Goal: Transaction & Acquisition: Purchase product/service

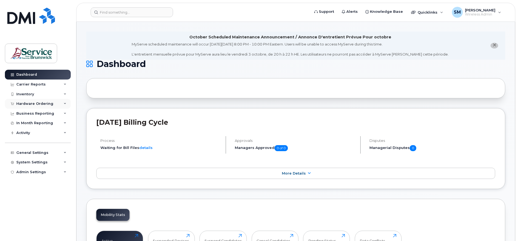
click at [65, 104] on icon at bounding box center [65, 103] width 3 height 3
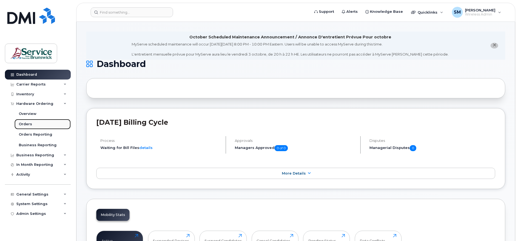
click at [28, 124] on div "Orders" at bounding box center [25, 124] width 13 height 5
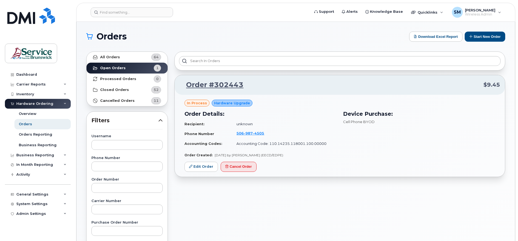
click at [64, 104] on icon at bounding box center [65, 103] width 3 height 3
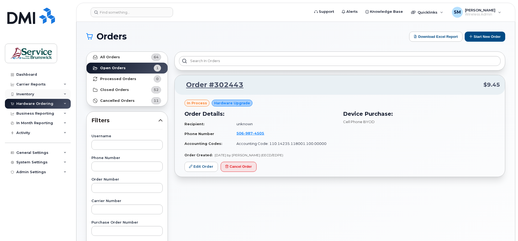
click at [65, 95] on icon at bounding box center [65, 94] width 3 height 3
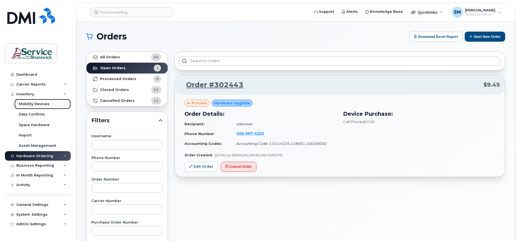
click at [38, 102] on div "Mobility Devices" at bounding box center [34, 103] width 31 height 5
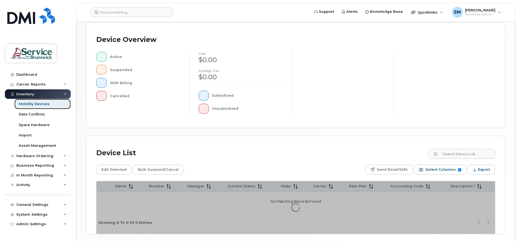
scroll to position [133, 0]
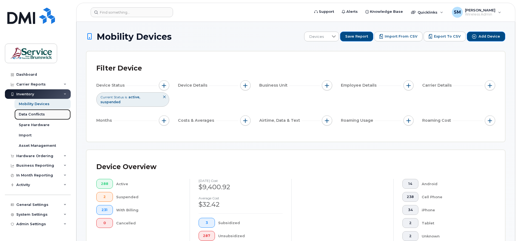
click at [36, 114] on div "Data Conflicts" at bounding box center [32, 114] width 26 height 5
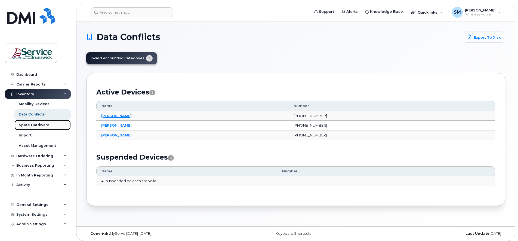
click at [32, 124] on div "Spare Hardware" at bounding box center [34, 124] width 31 height 5
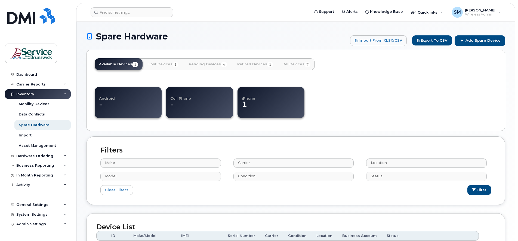
select select
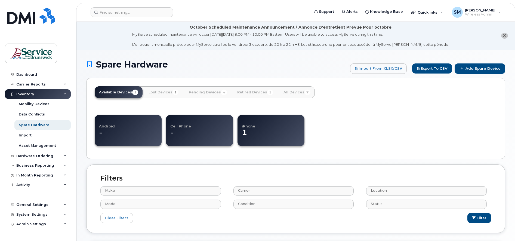
click at [67, 93] on div "Inventory" at bounding box center [38, 94] width 66 height 10
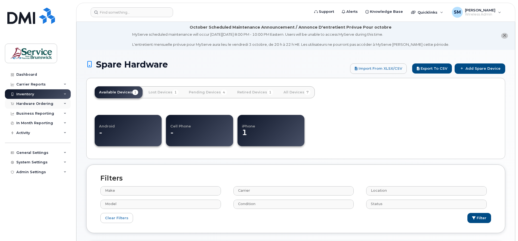
click at [63, 103] on div "Hardware Ordering" at bounding box center [38, 104] width 66 height 10
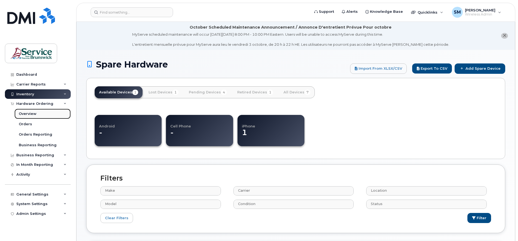
click at [33, 112] on div "Overview" at bounding box center [28, 113] width 18 height 5
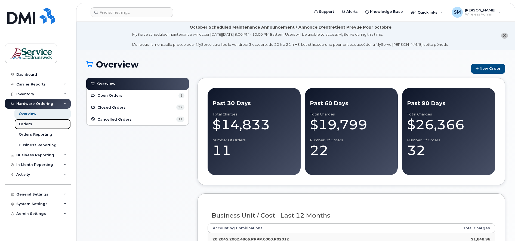
click at [27, 122] on div "Orders" at bounding box center [25, 124] width 13 height 5
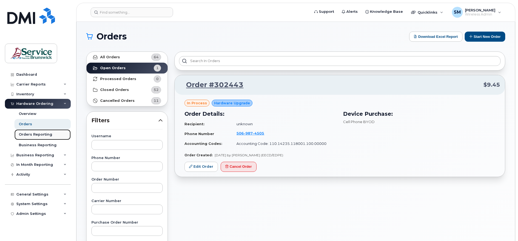
click at [37, 133] on div "Orders Reporting" at bounding box center [35, 134] width 33 height 5
click at [34, 135] on div "Orders Reporting" at bounding box center [35, 134] width 33 height 5
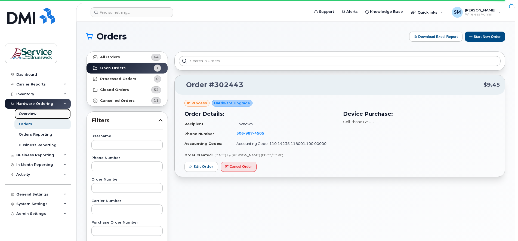
click at [32, 113] on div "Overview" at bounding box center [28, 113] width 18 height 5
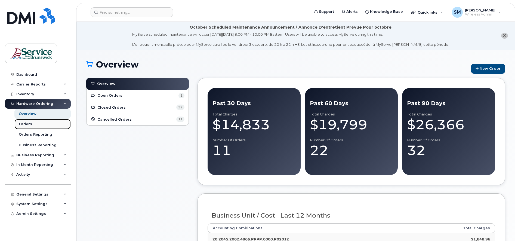
click at [29, 124] on div "Orders" at bounding box center [25, 124] width 13 height 5
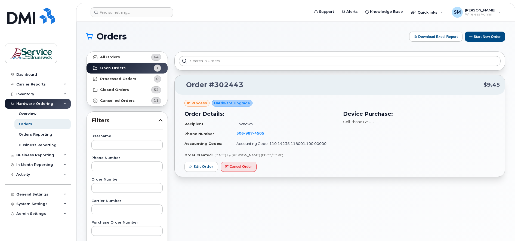
click at [64, 104] on icon at bounding box center [65, 103] width 3 height 3
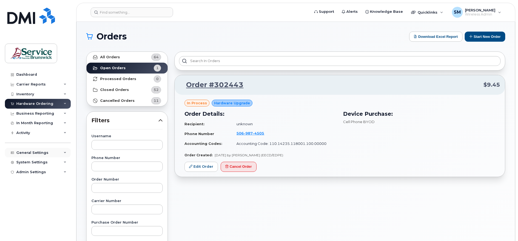
click at [65, 153] on icon at bounding box center [65, 152] width 3 height 3
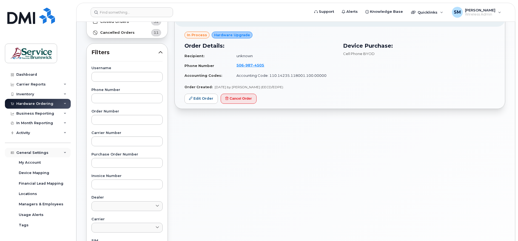
click at [64, 152] on icon at bounding box center [65, 152] width 3 height 3
click at [65, 132] on icon at bounding box center [65, 132] width 3 height 3
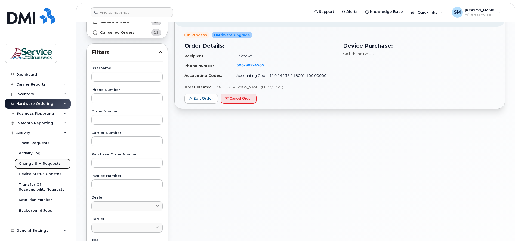
click at [39, 163] on div "Change SIM Requests" at bounding box center [40, 163] width 42 height 5
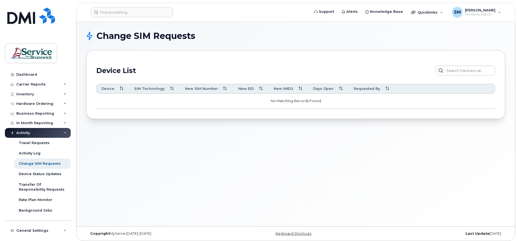
click at [64, 133] on icon at bounding box center [65, 132] width 3 height 3
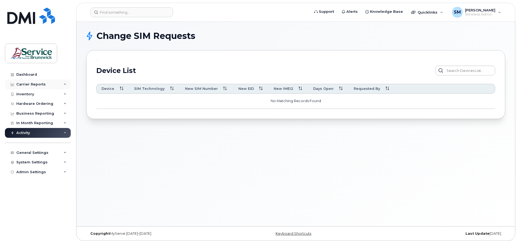
click at [64, 83] on icon at bounding box center [65, 84] width 3 height 3
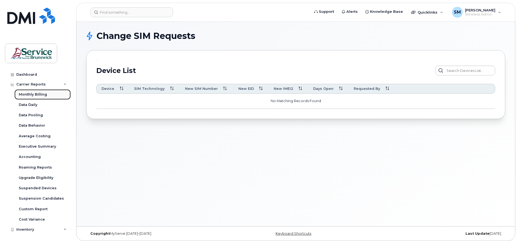
click at [40, 91] on link "Monthly Billing" at bounding box center [42, 94] width 56 height 10
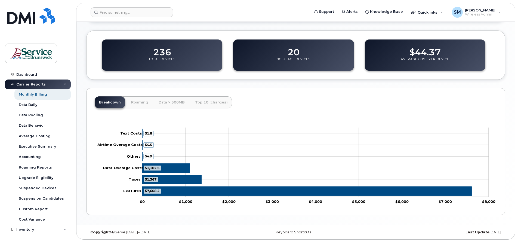
scroll to position [212, 0]
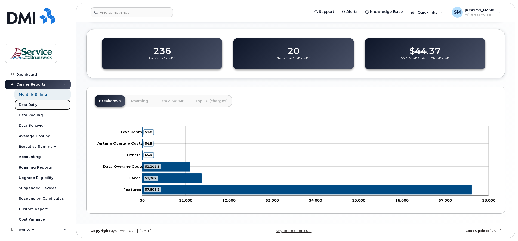
click at [31, 103] on div "Data Daily" at bounding box center [28, 104] width 19 height 5
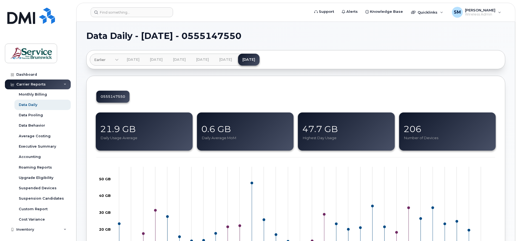
click at [64, 84] on icon at bounding box center [65, 84] width 3 height 3
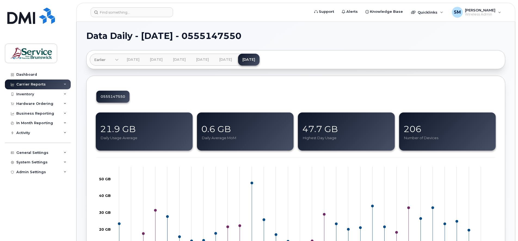
click at [66, 83] on icon at bounding box center [65, 84] width 3 height 3
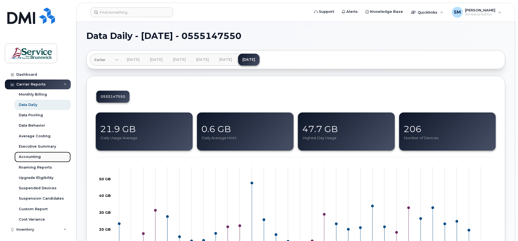
click at [32, 156] on div "Accounting" at bounding box center [30, 156] width 22 height 5
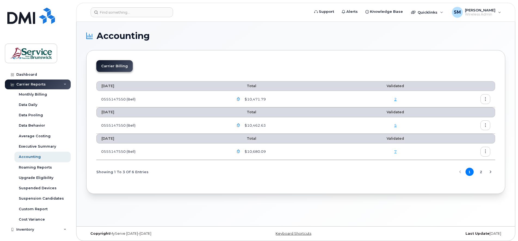
click at [64, 85] on icon at bounding box center [65, 84] width 3 height 3
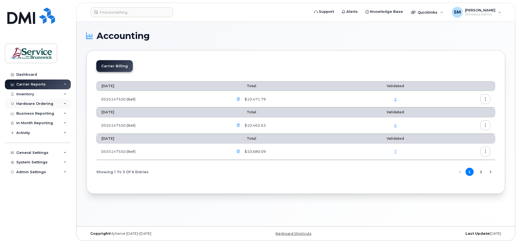
click at [66, 104] on icon at bounding box center [65, 103] width 3 height 3
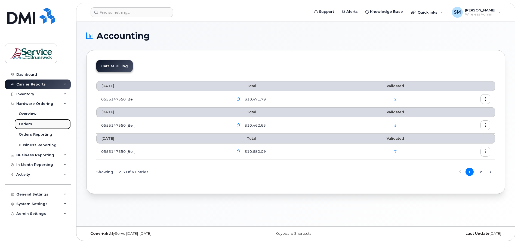
click at [27, 123] on div "Orders" at bounding box center [25, 124] width 13 height 5
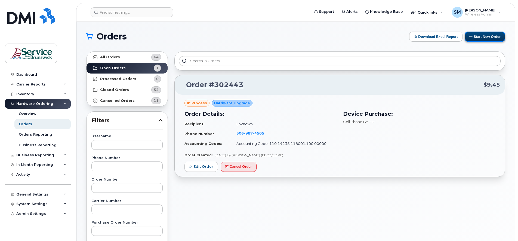
click at [485, 35] on button "Start New Order" at bounding box center [485, 37] width 41 height 10
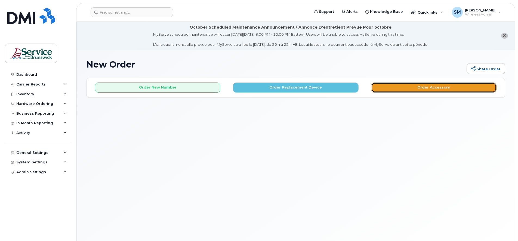
click at [432, 85] on button "Order Accessory" at bounding box center [433, 87] width 125 height 10
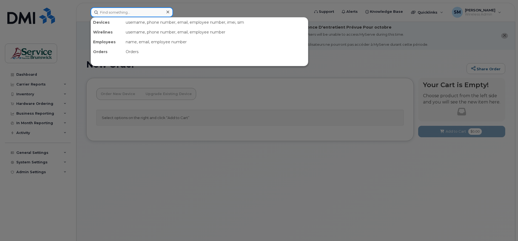
click at [107, 14] on input at bounding box center [132, 12] width 82 height 10
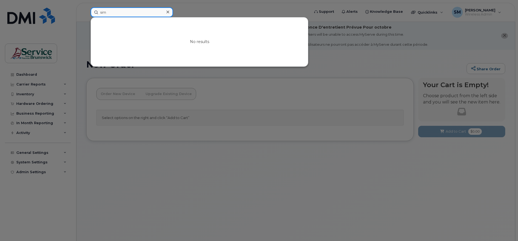
type input "sim"
click at [167, 12] on icon at bounding box center [168, 12] width 3 height 4
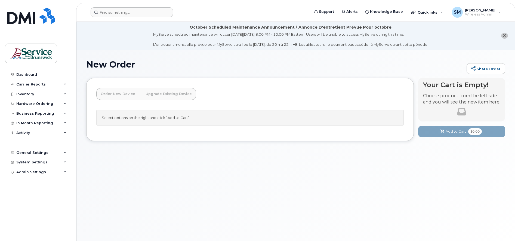
click at [112, 94] on link "Order New Device" at bounding box center [117, 94] width 43 height 12
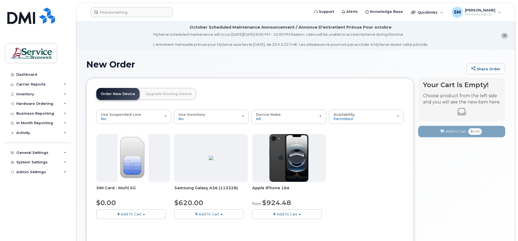
click at [165, 94] on link "Upgrade Existing Device" at bounding box center [168, 94] width 55 height 12
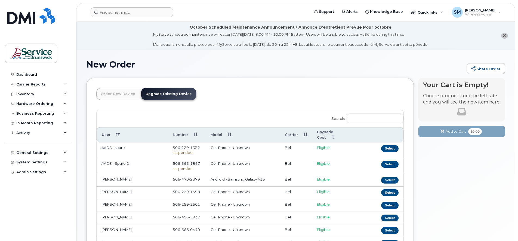
click at [117, 94] on link "Order New Device" at bounding box center [117, 94] width 43 height 12
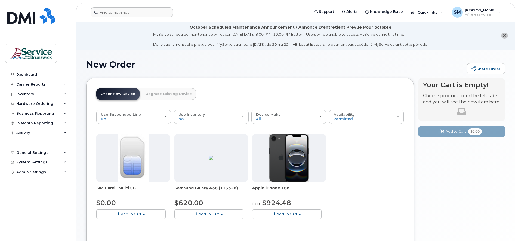
click at [505, 37] on icon "close notification" at bounding box center [505, 36] width 4 height 4
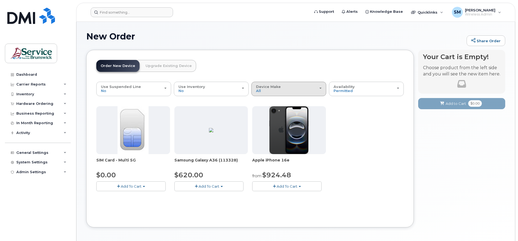
click at [319, 88] on span "button" at bounding box center [320, 88] width 2 height 1
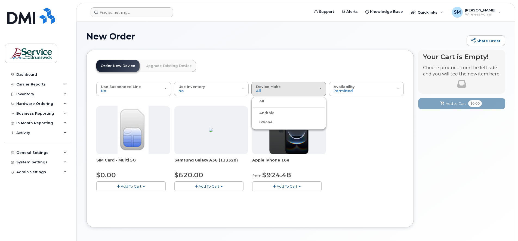
click at [358, 120] on div "SIM Card - Multi 5G $0.00 Add To Cart $0.00 - New Activation Samsung Galaxy A36…" at bounding box center [249, 153] width 307 height 94
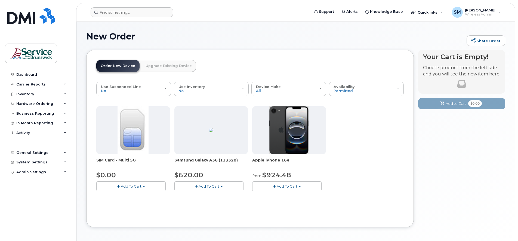
click at [168, 63] on link "Upgrade Existing Device" at bounding box center [168, 66] width 55 height 12
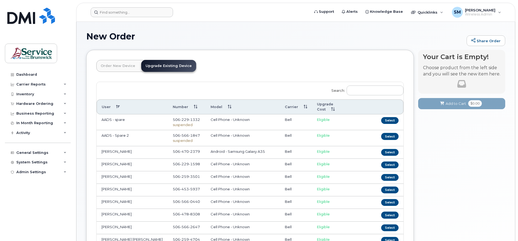
click at [110, 64] on link "Order New Device" at bounding box center [117, 66] width 43 height 12
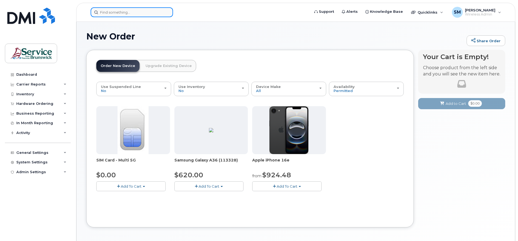
click at [110, 14] on input at bounding box center [132, 12] width 82 height 10
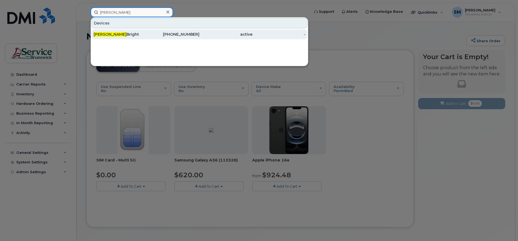
type input "Rob"
click at [110, 33] on div "Rob Bright" at bounding box center [120, 34] width 53 height 5
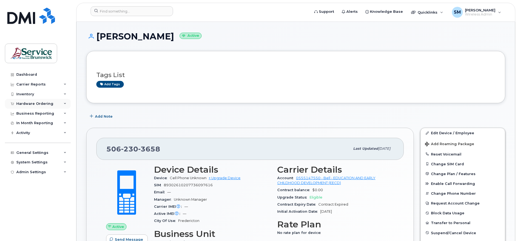
click at [65, 104] on icon at bounding box center [65, 103] width 3 height 3
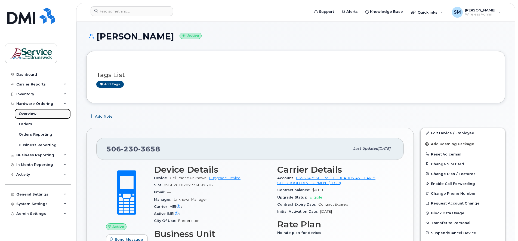
click at [29, 112] on div "Overview" at bounding box center [28, 113] width 18 height 5
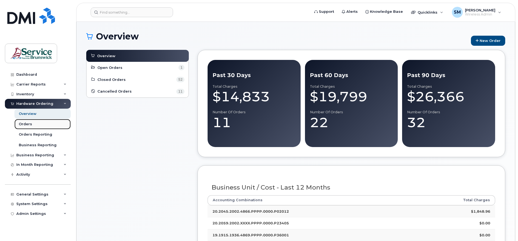
click at [23, 122] on div "Orders" at bounding box center [25, 124] width 13 height 5
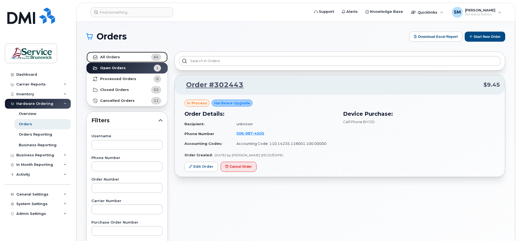
click at [107, 56] on strong "All Orders" at bounding box center [110, 57] width 20 height 4
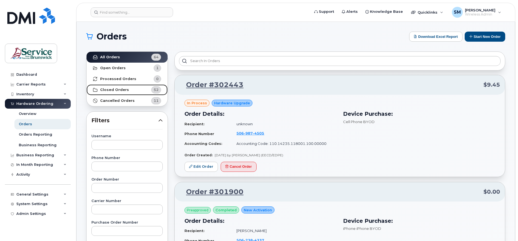
click at [109, 90] on strong "Closed Orders" at bounding box center [114, 90] width 29 height 4
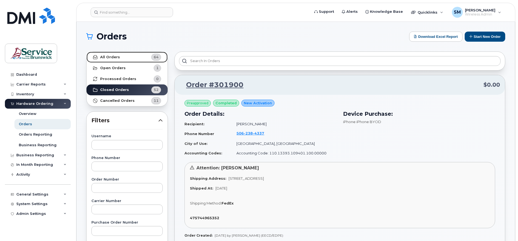
click at [113, 57] on strong "All Orders" at bounding box center [110, 57] width 20 height 4
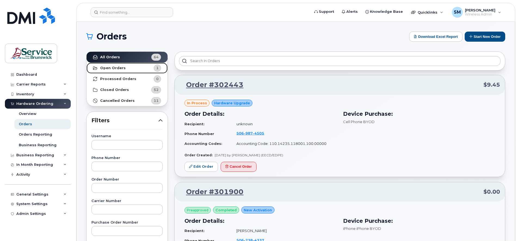
click at [118, 68] on strong "Open Orders" at bounding box center [113, 68] width 26 height 4
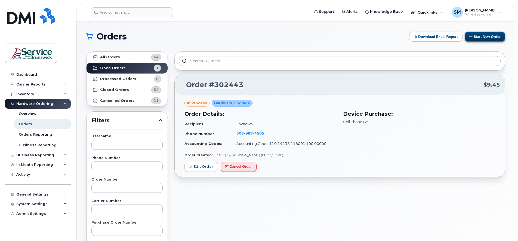
click at [481, 37] on button "Start New Order" at bounding box center [485, 37] width 41 height 10
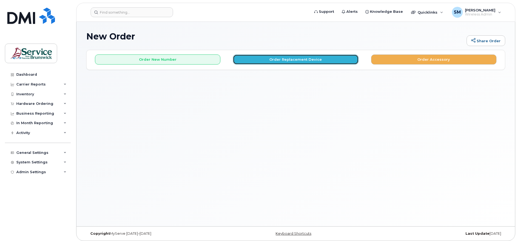
click at [294, 58] on button "Order Replacement Device" at bounding box center [295, 59] width 125 height 10
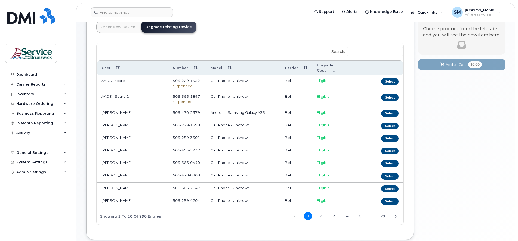
scroll to position [68, 0]
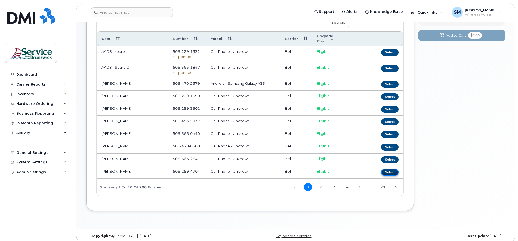
click at [388, 169] on button "Select" at bounding box center [389, 172] width 17 height 7
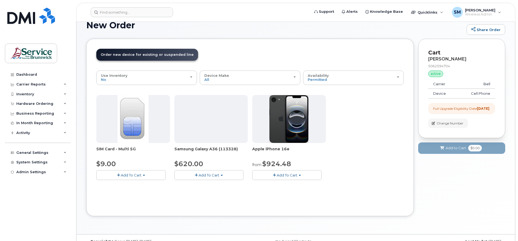
scroll to position [0, 0]
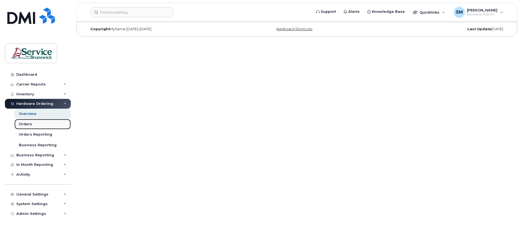
click at [24, 123] on div "Orders" at bounding box center [25, 124] width 13 height 5
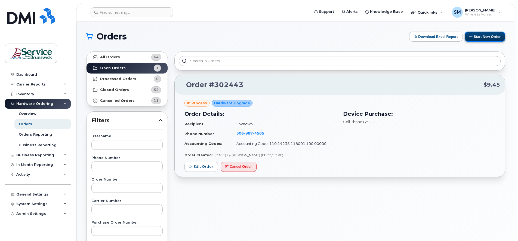
click at [485, 35] on button "Start New Order" at bounding box center [485, 37] width 41 height 10
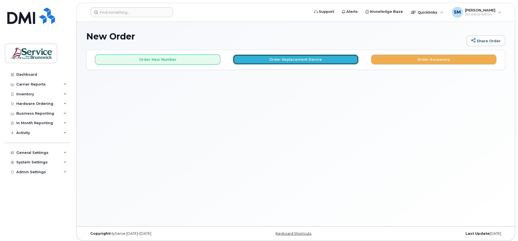
click at [303, 59] on button "Order Replacement Device" at bounding box center [295, 59] width 125 height 10
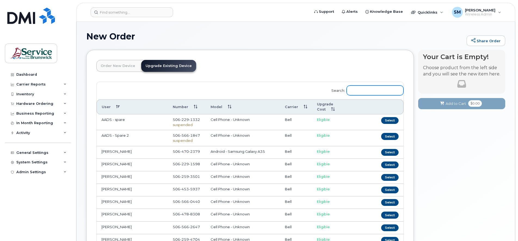
click at [360, 91] on input "Search:" at bounding box center [375, 90] width 57 height 10
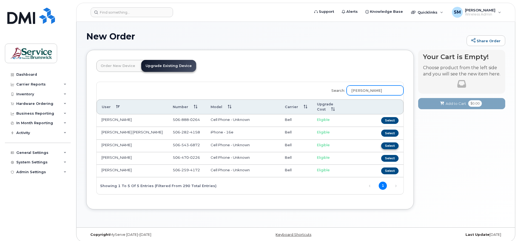
type input "Roy"
click at [393, 142] on button "Select" at bounding box center [389, 145] width 17 height 7
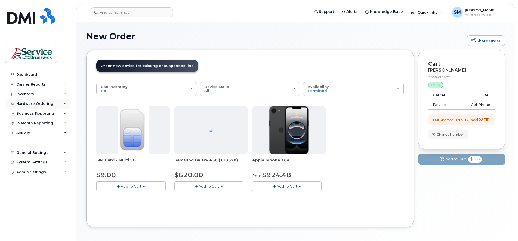
click at [64, 103] on icon at bounding box center [65, 103] width 3 height 3
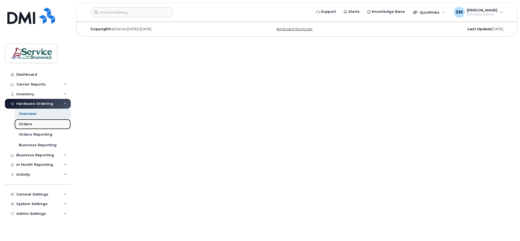
click at [27, 123] on div "Orders" at bounding box center [25, 124] width 13 height 5
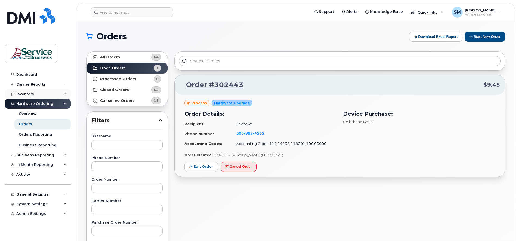
click at [66, 96] on div "Inventory" at bounding box center [38, 94] width 66 height 10
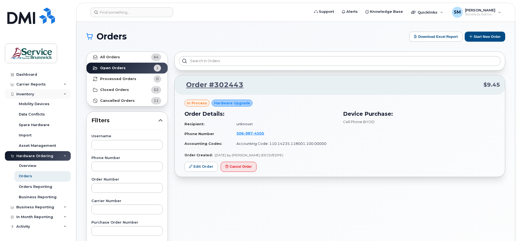
click at [64, 94] on icon at bounding box center [65, 94] width 3 height 3
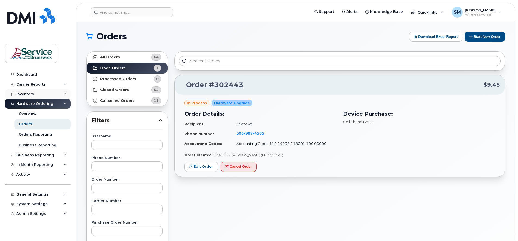
click at [63, 93] on div "Inventory" at bounding box center [38, 94] width 66 height 10
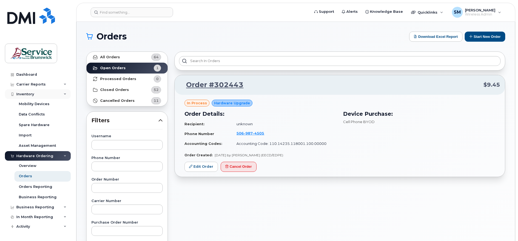
click at [64, 93] on icon at bounding box center [65, 94] width 3 height 3
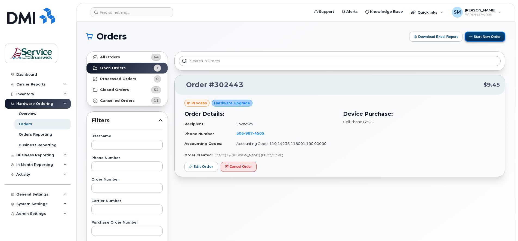
click at [486, 37] on button "Start New Order" at bounding box center [485, 37] width 41 height 10
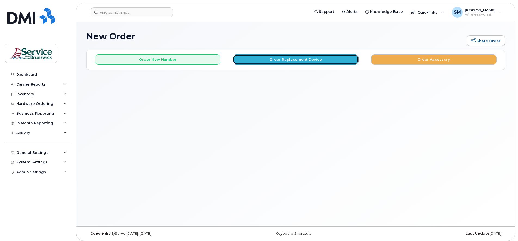
click at [294, 59] on button "Order Replacement Device" at bounding box center [295, 59] width 125 height 10
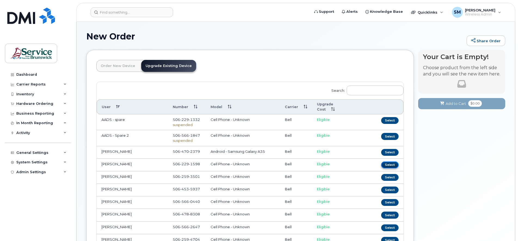
click at [390, 161] on button "Select" at bounding box center [389, 164] width 17 height 7
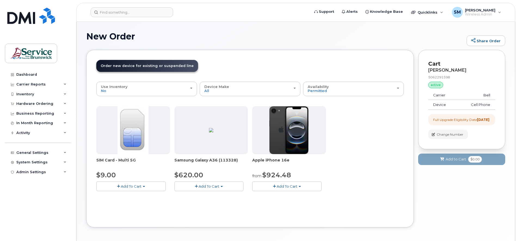
click at [283, 184] on span "Add To Cart" at bounding box center [287, 186] width 21 height 4
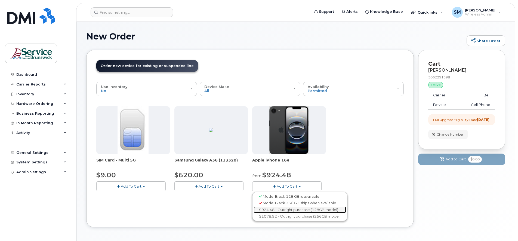
click at [297, 210] on link "$924.48 - Outright purchase (128GB model)" at bounding box center [300, 209] width 93 height 7
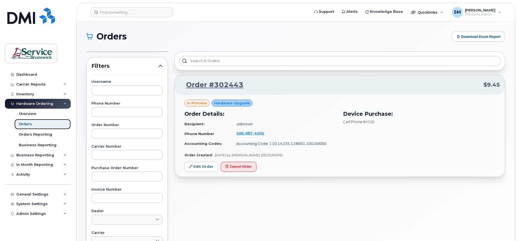
click at [24, 124] on div "Orders" at bounding box center [25, 124] width 13 height 5
click at [28, 113] on div "Overview" at bounding box center [28, 113] width 18 height 5
click at [65, 103] on icon at bounding box center [65, 103] width 3 height 3
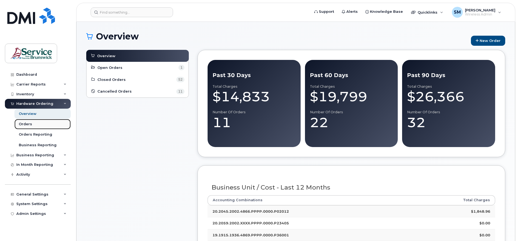
click at [24, 125] on div "Orders" at bounding box center [25, 124] width 13 height 5
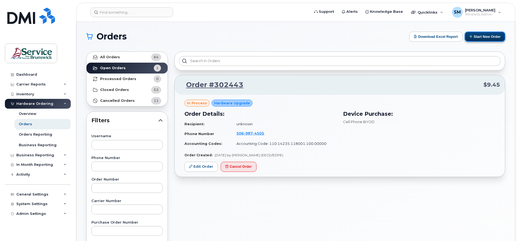
click at [482, 35] on button "Start New Order" at bounding box center [485, 37] width 41 height 10
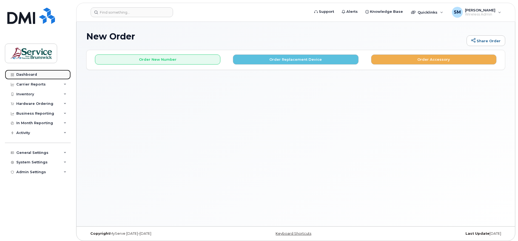
click at [30, 73] on div "Dashboard" at bounding box center [26, 74] width 21 height 4
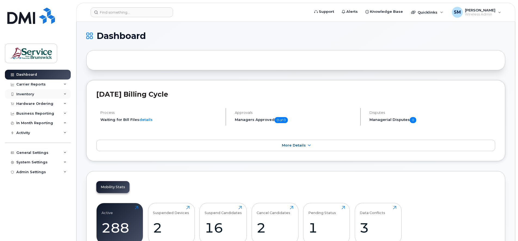
click at [63, 94] on div "Inventory" at bounding box center [38, 94] width 66 height 10
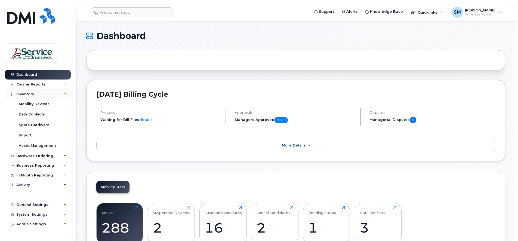
click at [63, 94] on div "Inventory" at bounding box center [38, 94] width 66 height 10
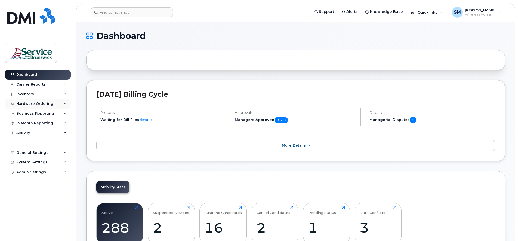
click at [64, 102] on icon at bounding box center [65, 103] width 3 height 3
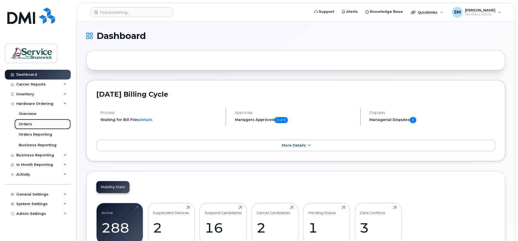
click at [23, 125] on div "Orders" at bounding box center [25, 124] width 13 height 5
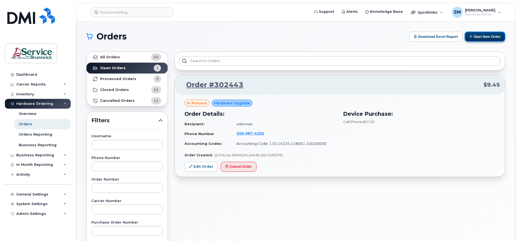
click at [480, 35] on button "Start New Order" at bounding box center [485, 37] width 41 height 10
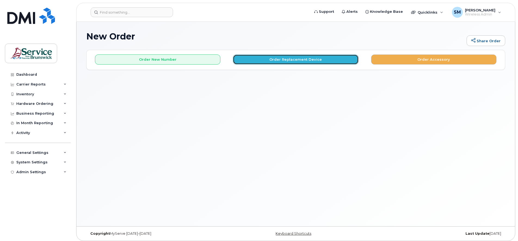
click at [286, 60] on button "Order Replacement Device" at bounding box center [295, 59] width 125 height 10
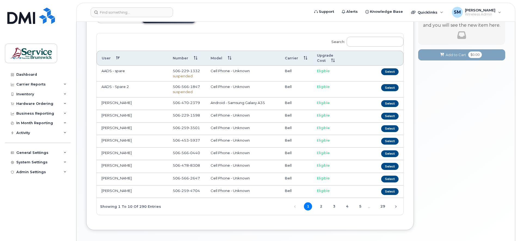
scroll to position [34, 0]
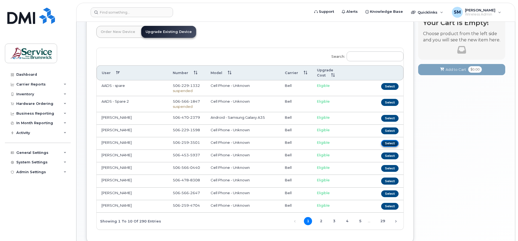
click at [386, 140] on button "Select" at bounding box center [389, 143] width 17 height 7
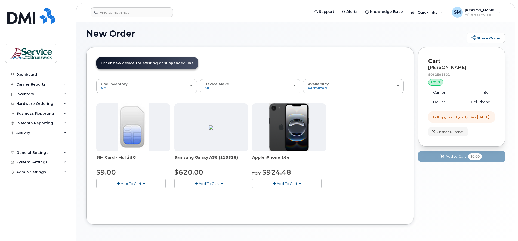
scroll to position [22, 0]
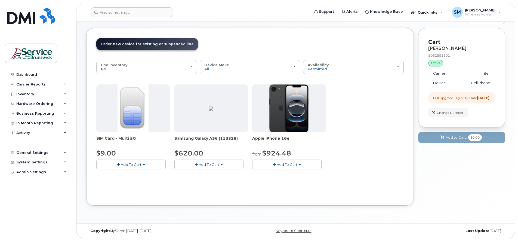
click at [283, 164] on span "Add To Cart" at bounding box center [287, 164] width 21 height 4
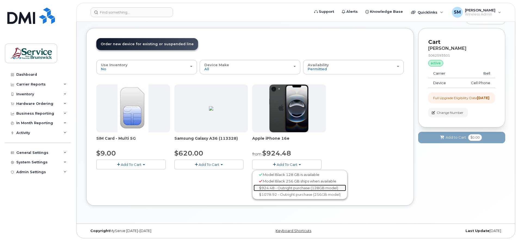
click at [284, 189] on link "$924.48 - Outright purchase (128GB model)" at bounding box center [300, 187] width 93 height 7
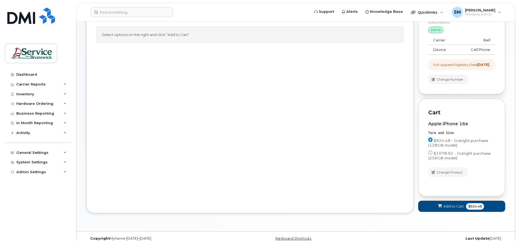
scroll to position [67, 0]
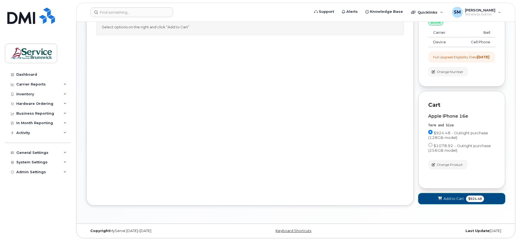
click at [446, 198] on span "Add to Cart" at bounding box center [453, 198] width 20 height 5
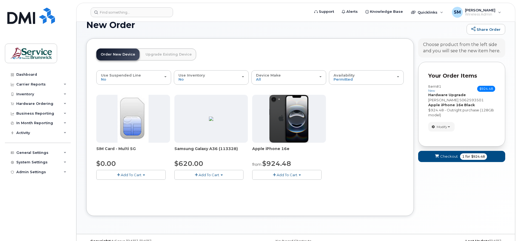
scroll to position [0, 0]
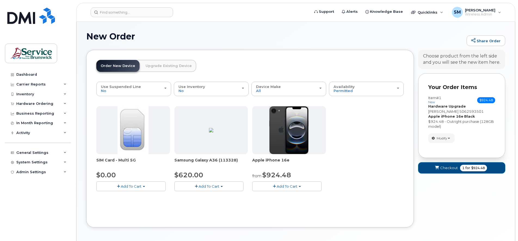
click at [452, 168] on span "Checkout" at bounding box center [449, 167] width 18 height 5
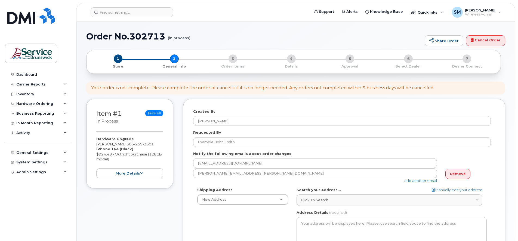
select select
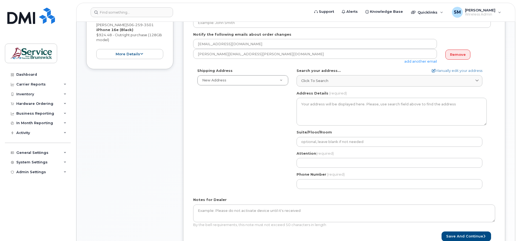
scroll to position [102, 0]
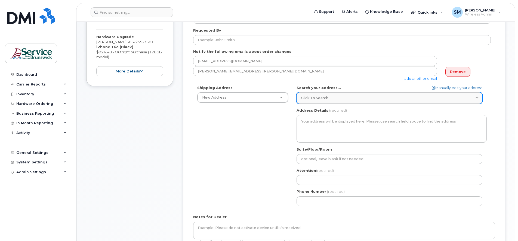
click at [477, 100] on icon at bounding box center [477, 98] width 4 height 4
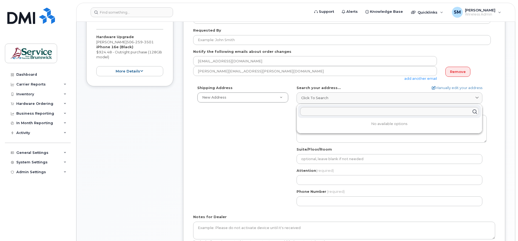
click at [258, 150] on div "Shipping Address New Address New Address ASD-E Main Office ASD-N Bathurst Educa…" at bounding box center [342, 147] width 298 height 125
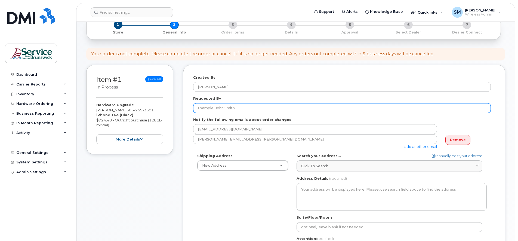
scroll to position [0, 0]
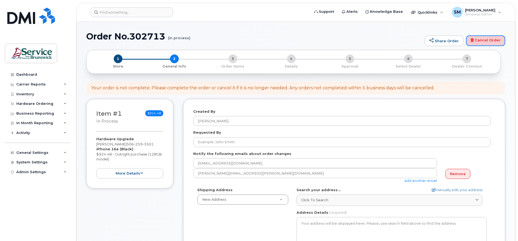
drag, startPoint x: 483, startPoint y: 36, endPoint x: 288, endPoint y: 20, distance: 195.4
click at [483, 36] on link "Cancel Order" at bounding box center [485, 40] width 39 height 11
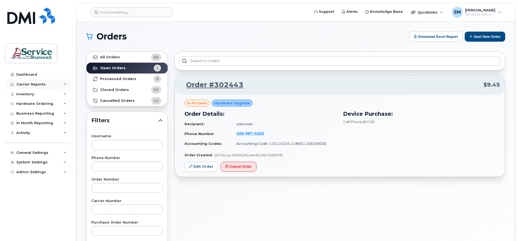
click at [64, 84] on icon at bounding box center [65, 84] width 3 height 3
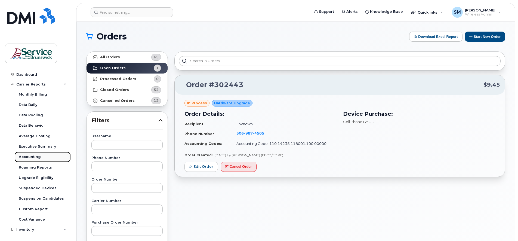
click at [34, 156] on div "Accounting" at bounding box center [30, 156] width 22 height 5
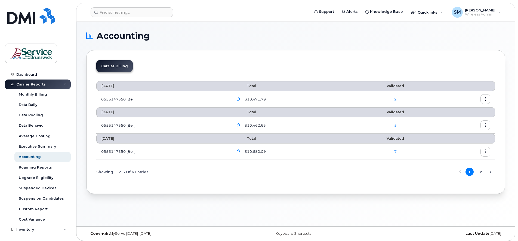
click at [240, 97] on icon "button" at bounding box center [239, 99] width 4 height 4
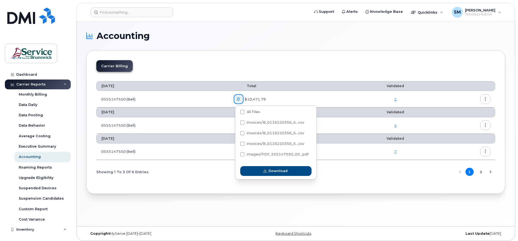
click at [231, 98] on td "$10,471.79" at bounding box center [292, 99] width 126 height 16
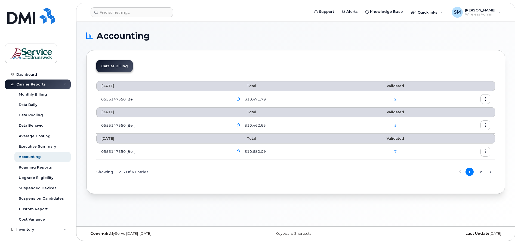
click at [240, 100] on icon "button" at bounding box center [239, 99] width 4 height 4
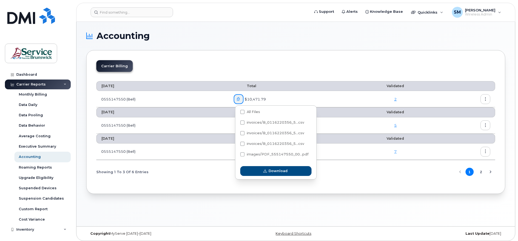
click at [229, 98] on td "0555147550 (Bell)" at bounding box center [162, 99] width 133 height 16
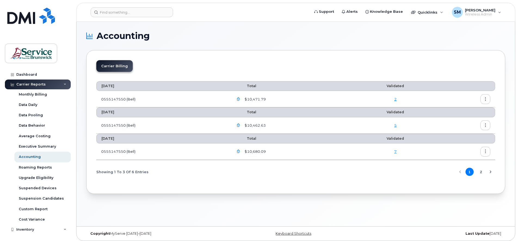
click at [486, 100] on icon "button" at bounding box center [486, 99] width 4 height 4
click at [442, 98] on td at bounding box center [465, 99] width 59 height 16
click at [64, 85] on icon at bounding box center [65, 84] width 3 height 3
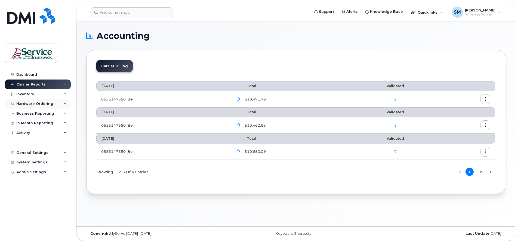
click at [64, 102] on icon at bounding box center [65, 103] width 3 height 3
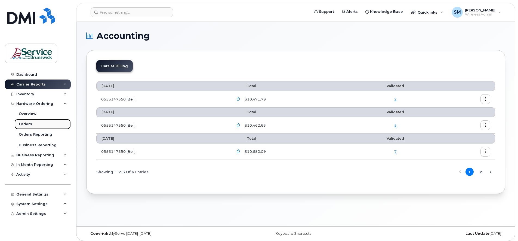
click at [26, 124] on div "Orders" at bounding box center [25, 124] width 13 height 5
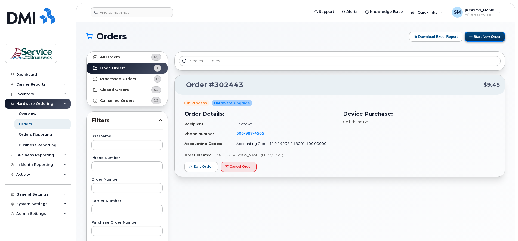
click at [483, 34] on button "Start New Order" at bounding box center [485, 37] width 41 height 10
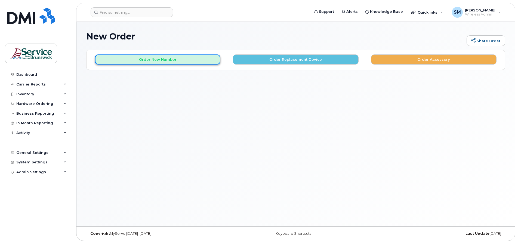
click at [154, 58] on button "Order New Number" at bounding box center [157, 59] width 125 height 10
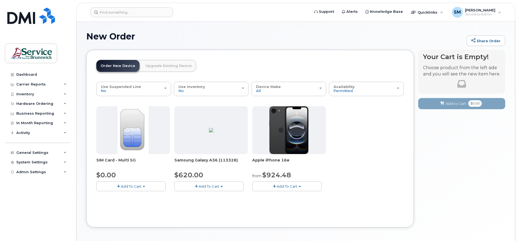
click at [282, 184] on span "Add To Cart" at bounding box center [287, 186] width 21 height 4
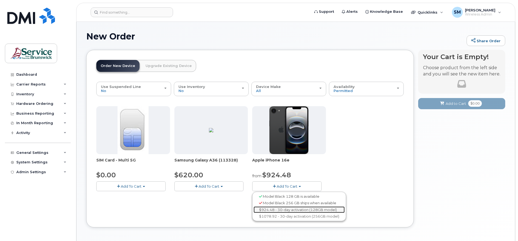
click at [284, 209] on link "$924.48 - 30-day activation (128GB model)" at bounding box center [299, 209] width 91 height 7
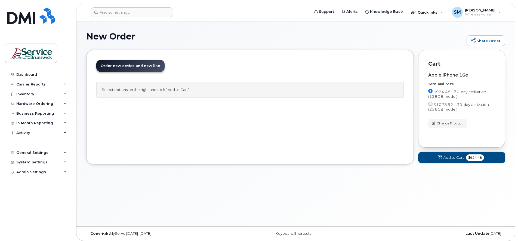
click at [444, 158] on span "Add to Cart" at bounding box center [453, 157] width 20 height 5
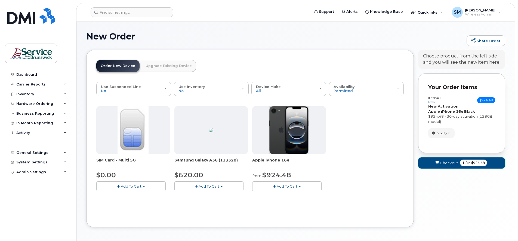
click at [444, 161] on span "Checkout" at bounding box center [449, 162] width 18 height 5
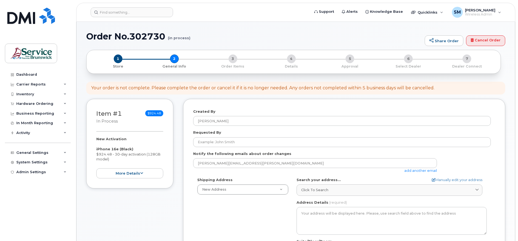
select select
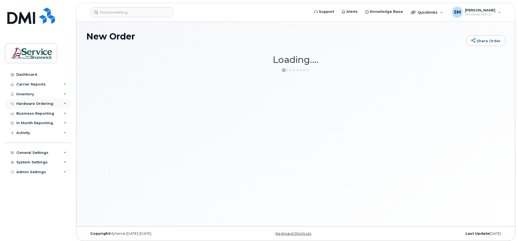
click at [44, 105] on div "Hardware Ordering" at bounding box center [34, 103] width 37 height 4
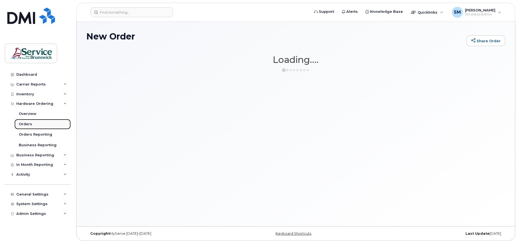
click at [29, 124] on div "Orders" at bounding box center [25, 124] width 13 height 5
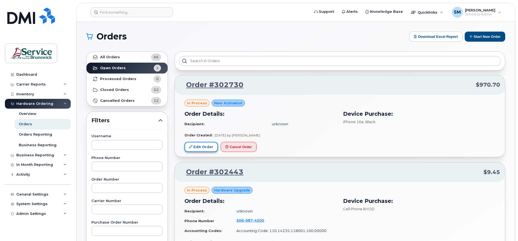
click at [199, 144] on link "Edit Order" at bounding box center [200, 147] width 33 height 10
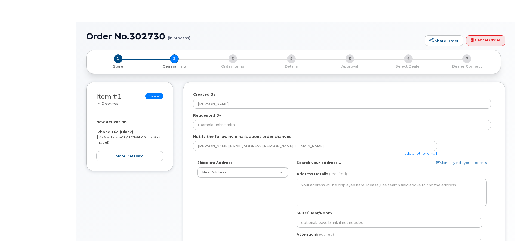
select select
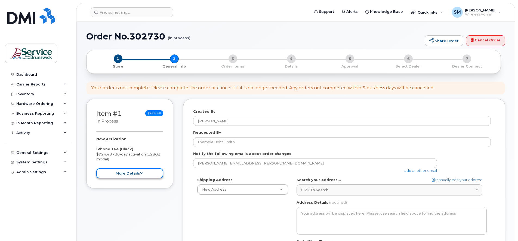
click at [131, 169] on button "more details" at bounding box center [129, 173] width 67 height 10
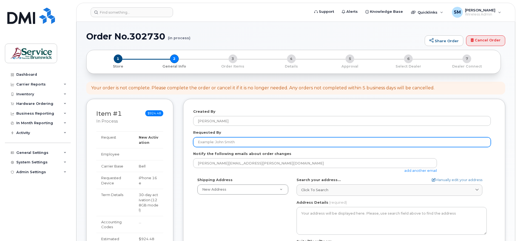
click at [224, 141] on input "Requested By" at bounding box center [342, 142] width 298 height 10
click at [200, 141] on input "Requested By" at bounding box center [342, 142] width 298 height 10
type input "[PERSON_NAME]"
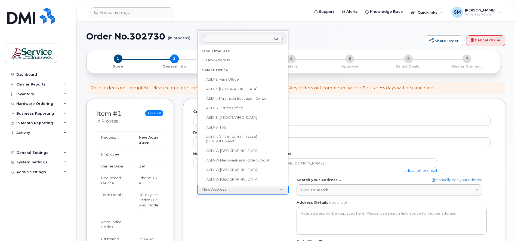
click at [213, 41] on input "text" at bounding box center [243, 39] width 80 height 8
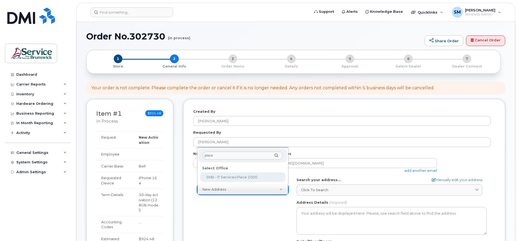
type input "place"
select select
type textarea "250 King St, Room 395 Fredericton New Brunswick E3B 9M9"
type input "Elizabeth Arbeau"
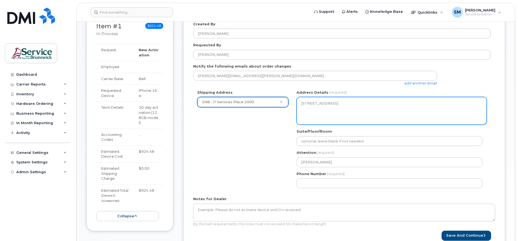
scroll to position [102, 0]
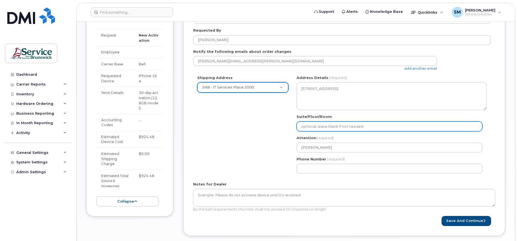
click at [332, 127] on input "Suite/Floor/Room" at bounding box center [390, 126] width 186 height 10
select select
type input "s"
select select
type input "so"
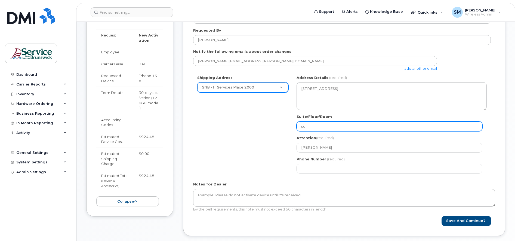
select select
type input "son"
select select
type input "soni"
select select
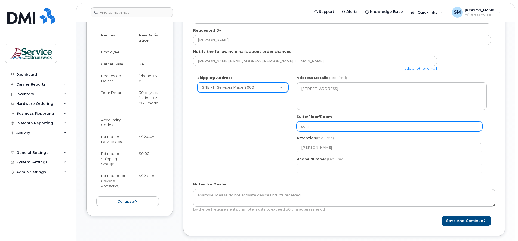
type input "sonia"
select select
type input "sonia."
select select
type input "sonia.m"
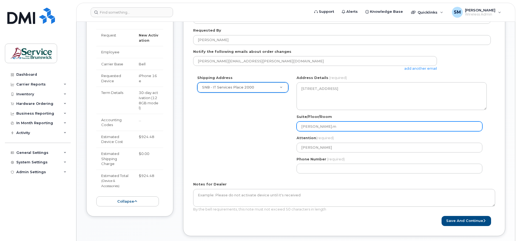
select select
type input "sonia.ma"
select select
type input "sonia.man"
select select
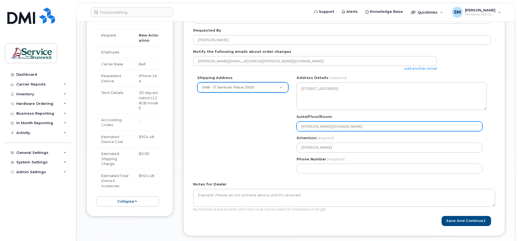
type input "sonia.manu"
select select
type input "sonia.manue"
select select
type input "sonia.manuel"
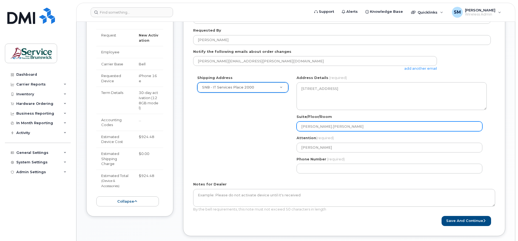
select select
type input "sonia.manuel@"
select select
type input "sonia.manuel@g"
select select
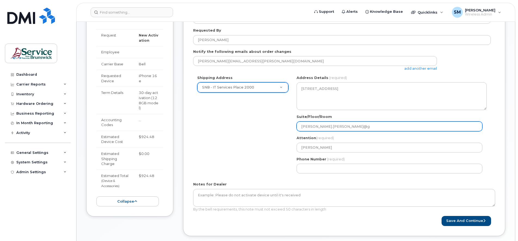
type input "sonia.manuel@gn"
select select
type input "sonia.manuel@gnb"
select select
type input "sonia.manuel@gnb."
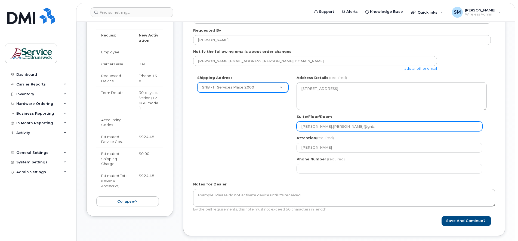
select select
type input "sonia.manuel@gnb.c"
select select
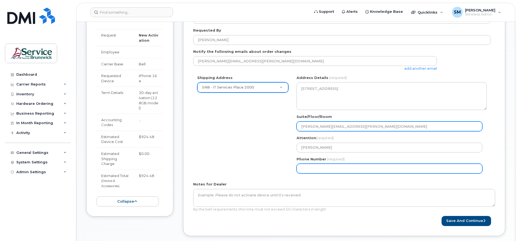
type input "sonia.manuel@gnb.ca"
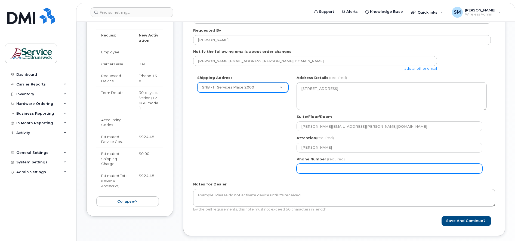
click at [321, 167] on input "Phone Number" at bounding box center [390, 169] width 186 height 10
type input "5062591768"
select select
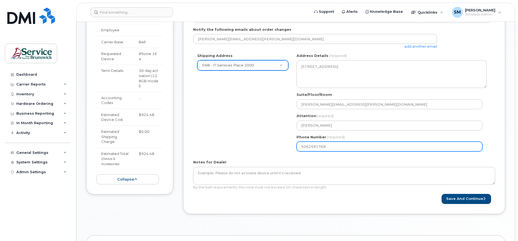
scroll to position [136, 0]
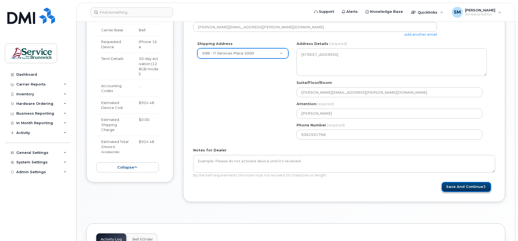
click at [462, 185] on button "Save and Continue" at bounding box center [467, 187] width 50 height 10
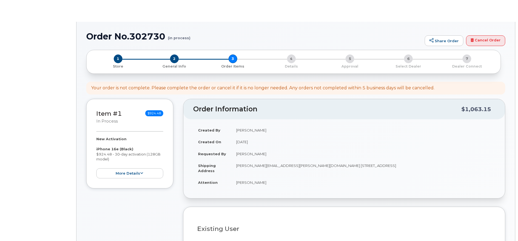
select select
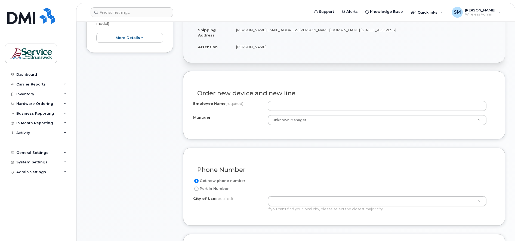
scroll to position [136, 0]
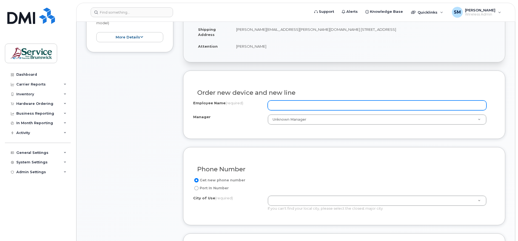
click at [277, 106] on input "Employee Name (required)" at bounding box center [377, 105] width 219 height 10
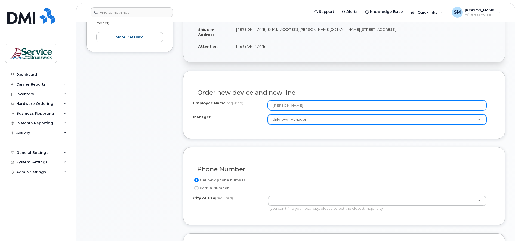
type input "Kim Korotkov"
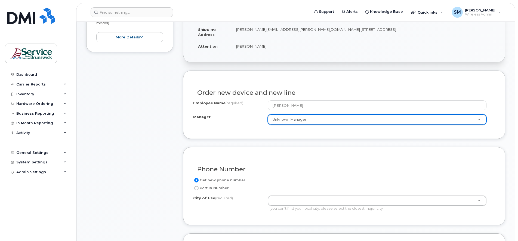
scroll to position [170, 0]
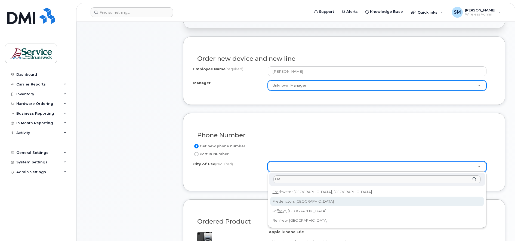
type input "Fre"
type input "1578"
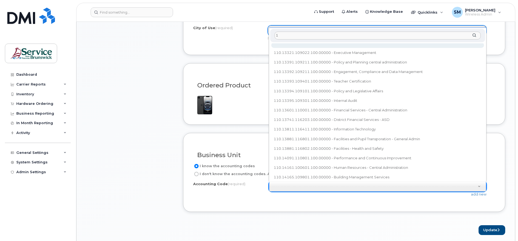
scroll to position [0, 0]
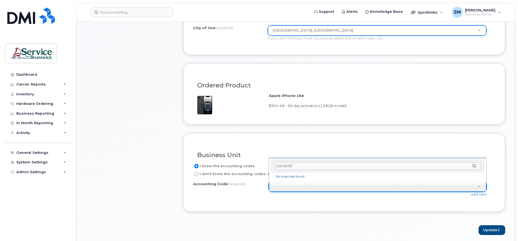
click at [285, 165] on input "110.01437" at bounding box center [378, 166] width 207 height 8
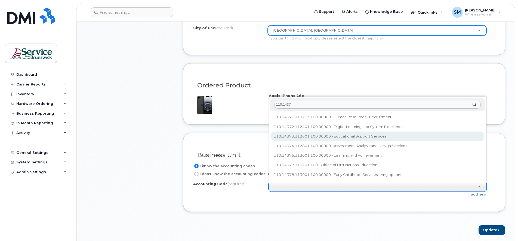
type input "110.1437"
select select "110.14373.112601.100.00000"
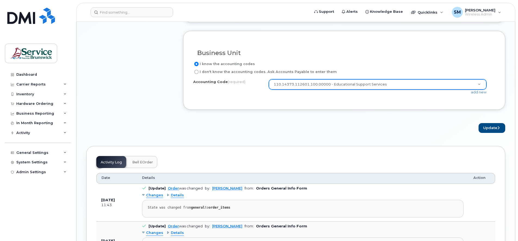
scroll to position [442, 0]
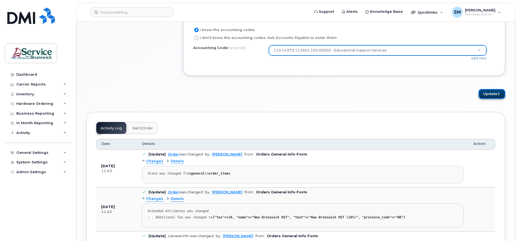
click at [490, 94] on button "Update" at bounding box center [492, 94] width 27 height 10
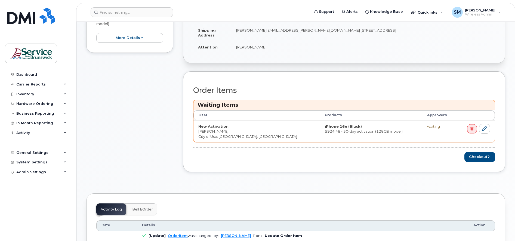
scroll to position [170, 0]
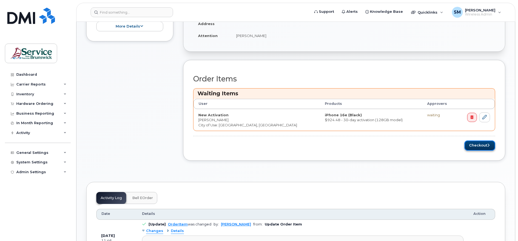
click at [478, 144] on button "Checkout" at bounding box center [479, 145] width 31 height 10
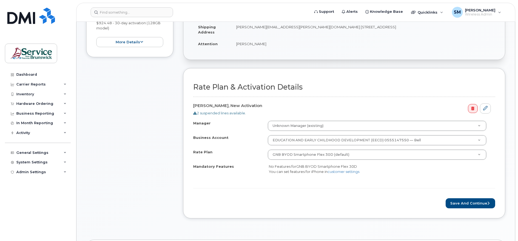
scroll to position [136, 0]
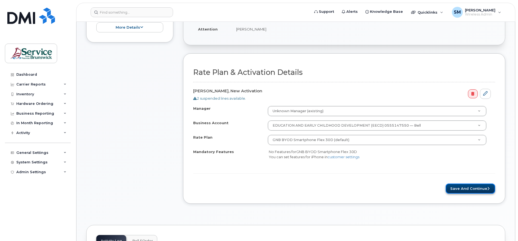
click at [472, 186] on button "Save and Continue" at bounding box center [471, 188] width 50 height 10
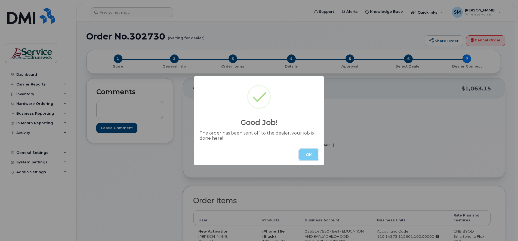
click at [313, 152] on button "OK" at bounding box center [308, 154] width 19 height 11
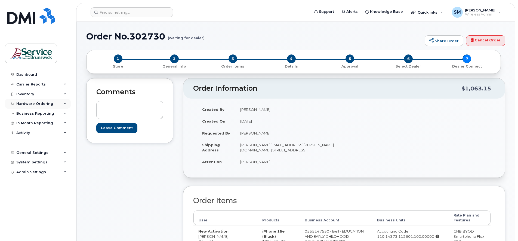
click at [64, 102] on icon at bounding box center [65, 103] width 3 height 3
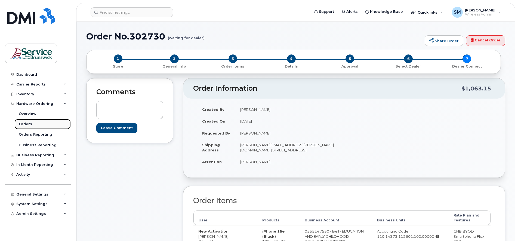
click at [22, 124] on div "Orders" at bounding box center [25, 124] width 13 height 5
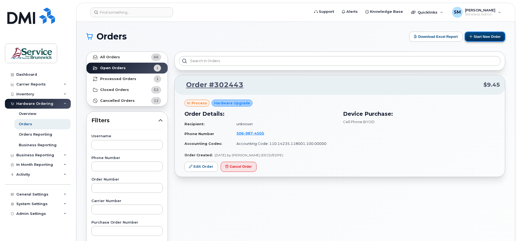
click at [484, 36] on button "Start New Order" at bounding box center [485, 37] width 41 height 10
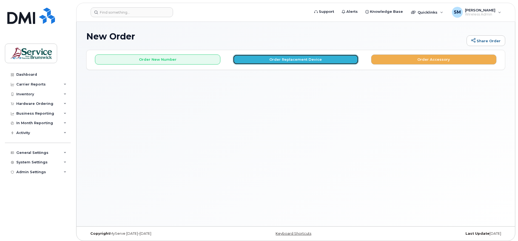
click at [292, 57] on button "Order Replacement Device" at bounding box center [295, 59] width 125 height 10
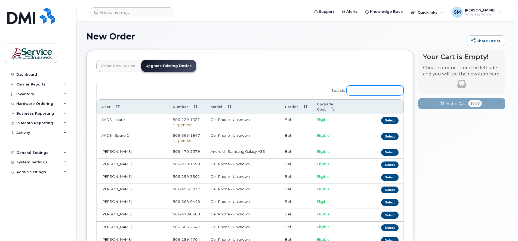
click at [361, 92] on input "Search:" at bounding box center [375, 90] width 57 height 10
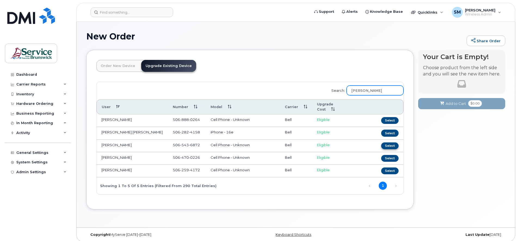
type input "[PERSON_NAME]"
click at [393, 142] on button "Select" at bounding box center [389, 145] width 17 height 7
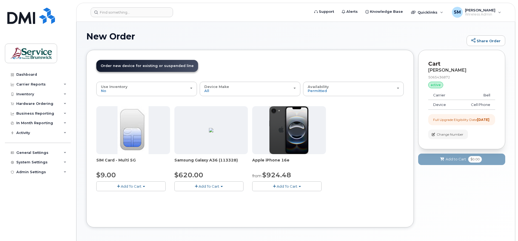
click at [133, 185] on span "Add To Cart" at bounding box center [131, 186] width 21 height 4
click at [131, 195] on link "$9.00 - Replacement SIM Card" at bounding box center [131, 196] width 66 height 7
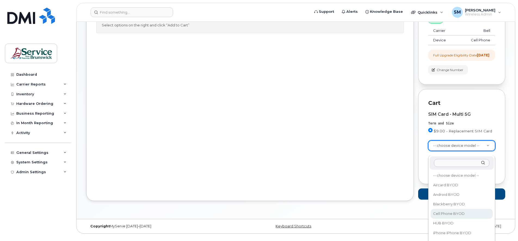
select select "2457"
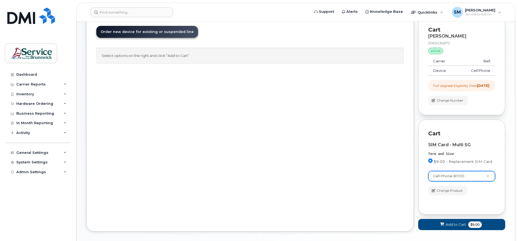
scroll to position [64, 0]
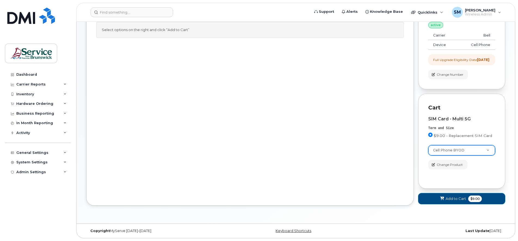
click at [450, 199] on span "Add to Cart" at bounding box center [456, 198] width 20 height 5
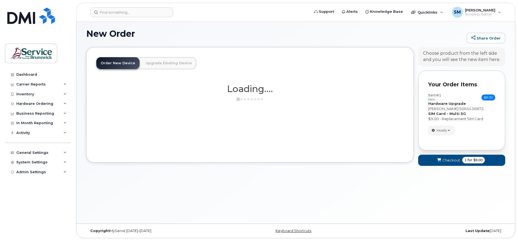
scroll to position [22, 0]
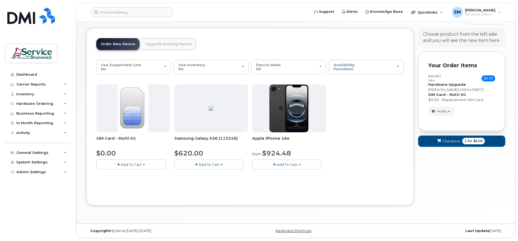
click at [452, 139] on span "Checkout" at bounding box center [451, 140] width 18 height 5
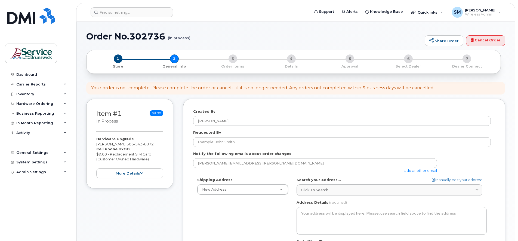
select select
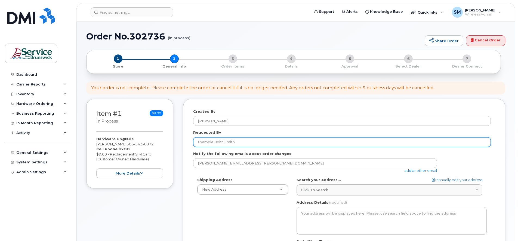
click at [214, 141] on input "Requested By" at bounding box center [342, 142] width 298 height 10
click at [215, 143] on input "Requested By" at bounding box center [342, 142] width 298 height 10
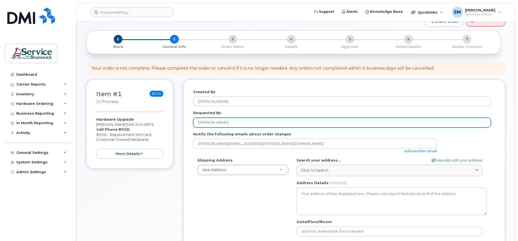
scroll to position [34, 0]
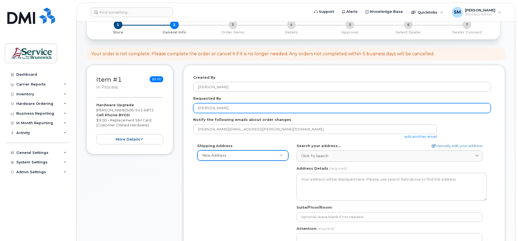
type input "[PERSON_NAME]"
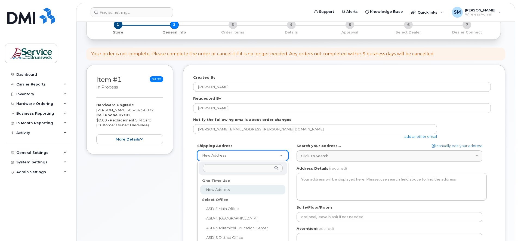
select select
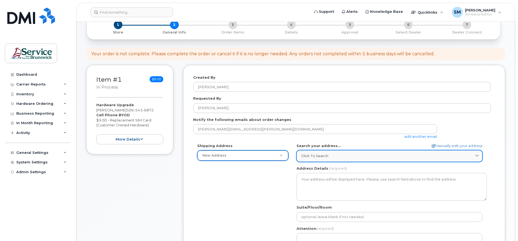
click at [478, 155] on icon at bounding box center [477, 156] width 4 height 4
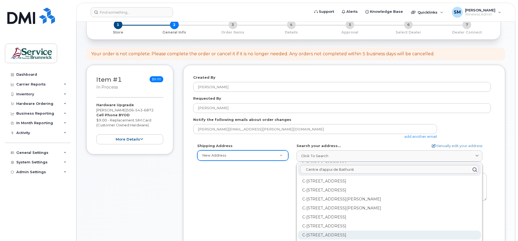
scroll to position [0, 0]
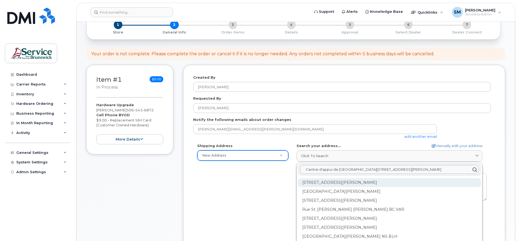
click at [371, 181] on div "915 Rue St. Anne Bathurst NB E2A 6X1" at bounding box center [389, 182] width 183 height 9
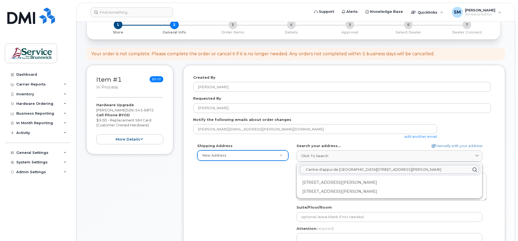
click at [410, 168] on input "Centre d'appui de Bathurst, Suite 100,915 Rue St-Anne Baturst" at bounding box center [389, 169] width 179 height 9
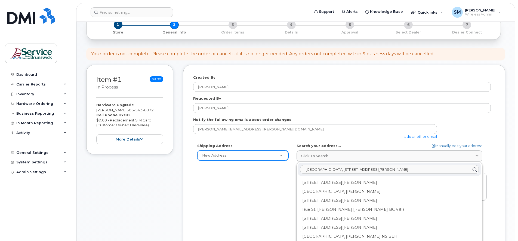
click at [423, 170] on input "Centre d'appui de Bathurst, Suite 100,915 Rue St-Anne Bathurst" at bounding box center [389, 169] width 179 height 9
type input "Centre d'appui de Bathurst, Suite 100,915 Rue St-Anne Bathurst NB E2A 6X1"
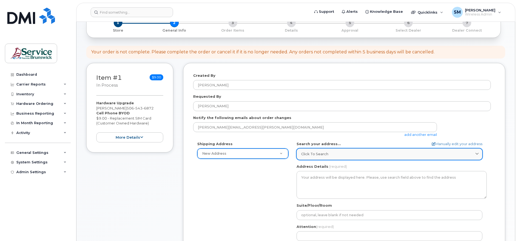
click at [322, 152] on span "Click to search" at bounding box center [314, 153] width 27 height 5
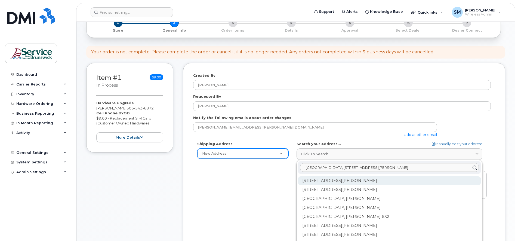
click at [320, 180] on div "915 Rue St. Anne Bathurst NB E2A 6X1" at bounding box center [389, 180] width 183 height 9
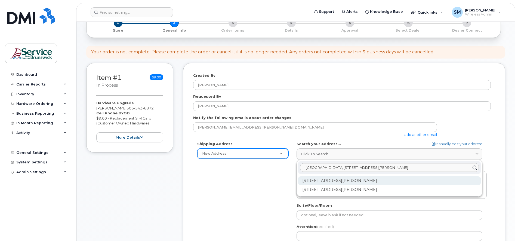
click at [344, 181] on div "1-915 Rue St. Anne Bathurst NB E2A 6X1" at bounding box center [389, 180] width 183 height 9
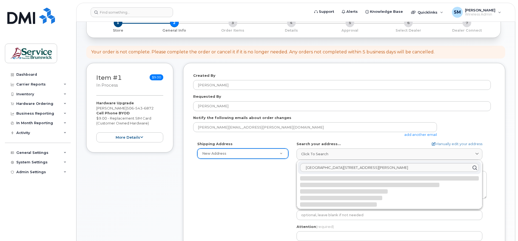
select select
type textarea "1-915 Rue St. Anne BATHURST NB E2A 6X1 CANADA"
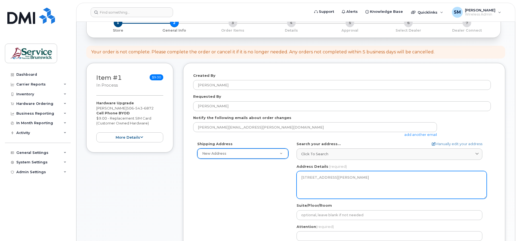
drag, startPoint x: 304, startPoint y: 178, endPoint x: 309, endPoint y: 178, distance: 5.4
click at [304, 178] on textarea "1-915 Rue St. Anne BATHURST NB E2A 6X1 CANADA" at bounding box center [392, 185] width 190 height 28
click at [303, 176] on textarea "1-915 Rue St. Anne BATHURST NB E2A 6X1 CANADA" at bounding box center [392, 185] width 190 height 28
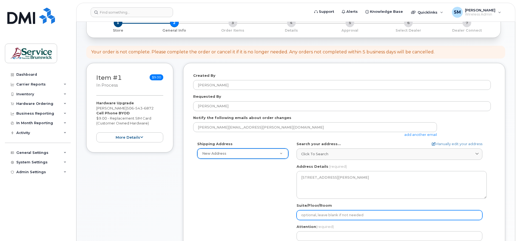
click at [306, 214] on input "Suite/Floor/Room" at bounding box center [390, 215] width 186 height 10
select select
type input "1"
select select
type input "10"
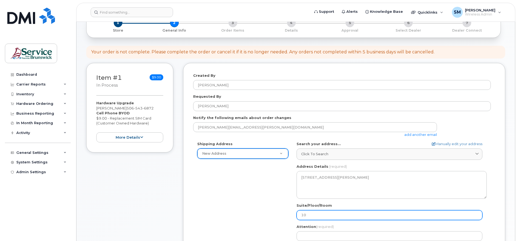
select select
type input "100"
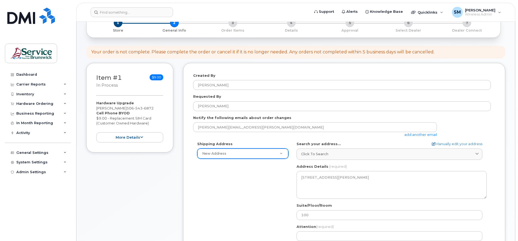
click at [272, 214] on div "Shipping Address New Address New Address ASD-E Main Office ASD-N Bathurst Educa…" at bounding box center [342, 203] width 298 height 125
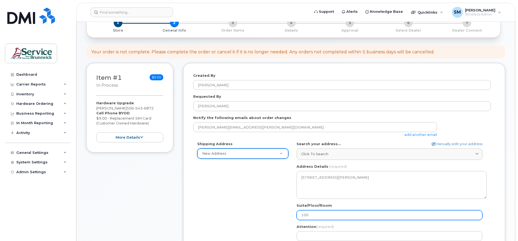
click at [301, 215] on input "100" at bounding box center [390, 215] width 186 height 10
select select
type input "s100"
select select
type input "su100"
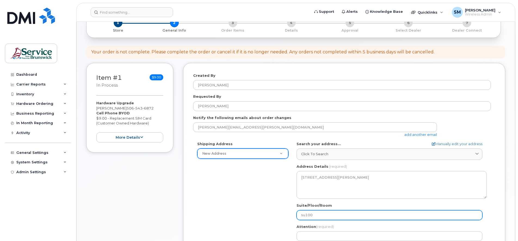
select select
type input "sui100"
select select
type input "suit100"
select select
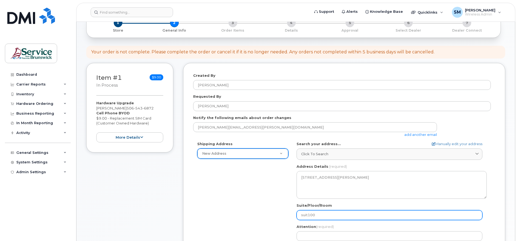
type input "suite100"
select select
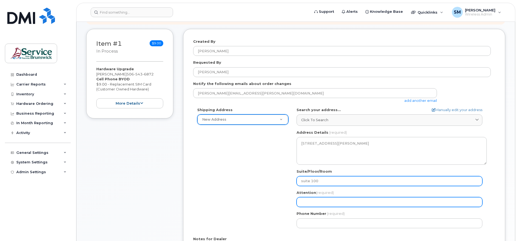
type input "suite 100"
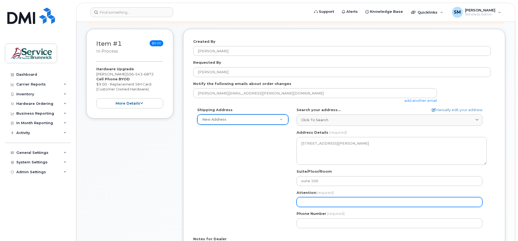
click at [310, 201] on input "Attention (required)" at bounding box center [390, 202] width 186 height 10
select select
type input "R"
select select
type input "Ra"
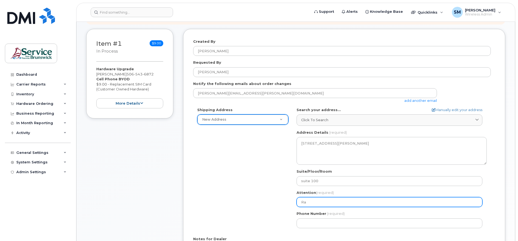
select select
type input "Rac"
select select
type input "Rach"
select select
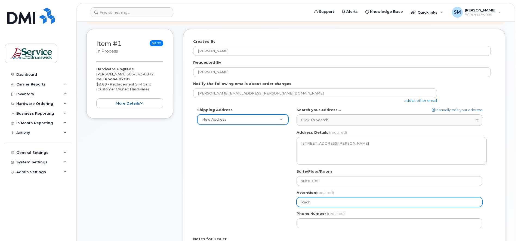
type input "Rache"
select select
type input "Rachel"
select select
type input "Rachell"
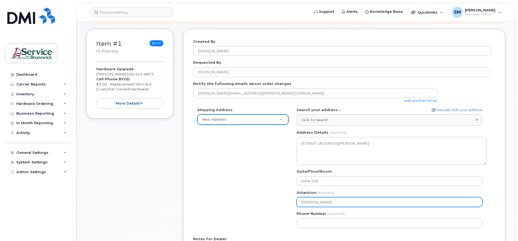
select select
type input "Rachelle"
select select
type input "Rachelle R"
select select
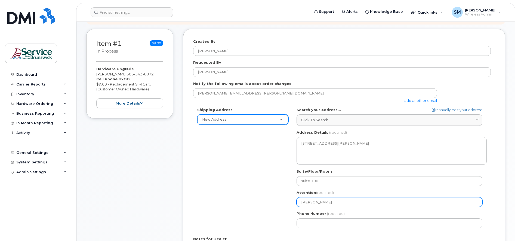
type input "Rachelle Ro"
select select
type input "Rachelle Roy"
select select
type input "Rachelle Roy0"
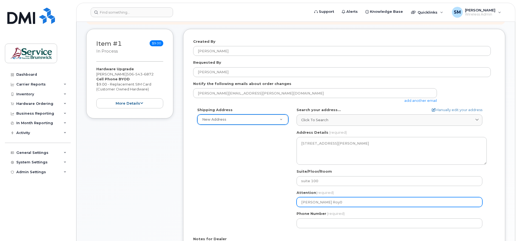
select select
type input "Rachelle Roy"
select select
type input "Rachelle Roy-"
select select
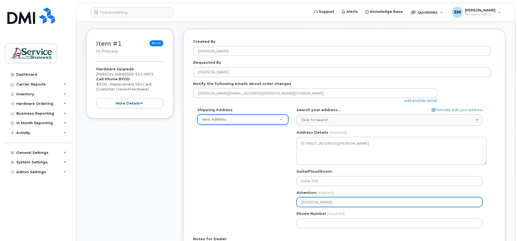
type input "Rachelle Roy-A"
select select
type input "Rachelle Roy-Ar"
select select
type input "Rachelle Roy-Ars"
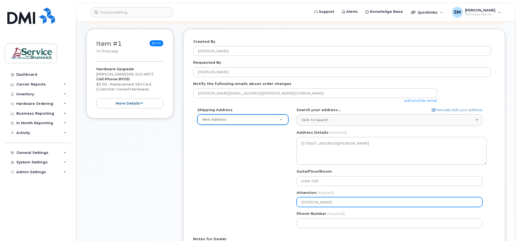
select select
type input "Rachelle Roy-Arse"
select select
type input "Rachelle Roy-Arsea"
select select
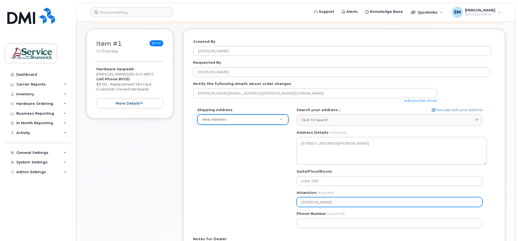
type input "Rachelle Roy-Arseau"
select select
type input "Rachelle Roy-Arsea"
select select
type input "Rachelle Roy-Arse"
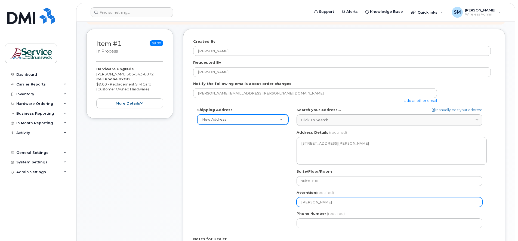
select select
type input "Rachelle Roy-Ars"
select select
type input "Rachelle Roy-Arse"
select select
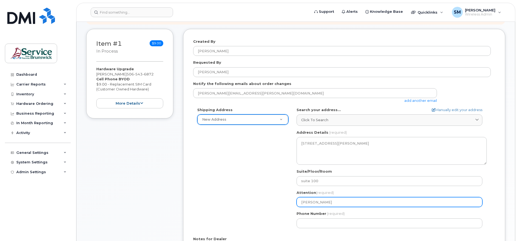
type input "Rachelle Roy-Arsen"
select select
type input "Rachelle Roy-Arsene"
select select
type input "Rachelle Roy-Arsenea"
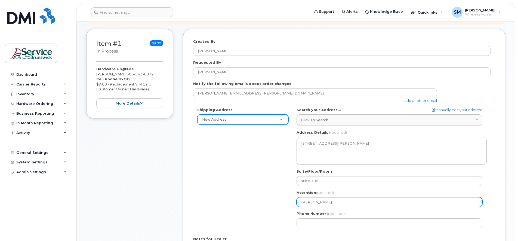
select select
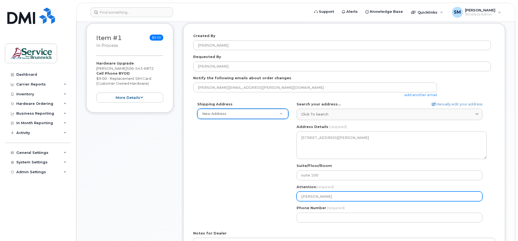
scroll to position [104, 0]
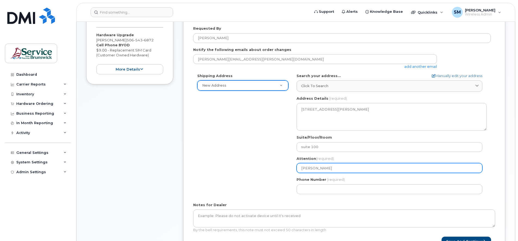
type input "Rachelle Roy-Arseneau"
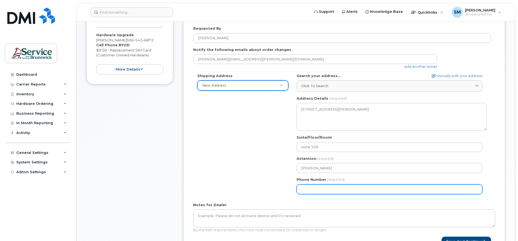
click at [307, 187] on input "Phone Number" at bounding box center [390, 189] width 186 height 10
type input "506394376"
select select
type input "5063943760"
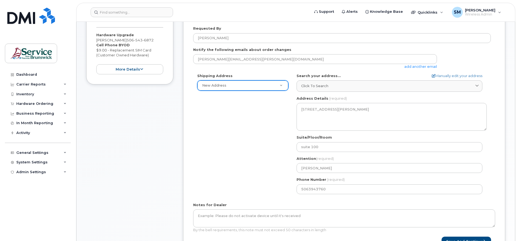
click at [275, 183] on div "Shipping Address New Address New Address ASD-E Main Office ASD-N Bathurst Educa…" at bounding box center [342, 135] width 298 height 125
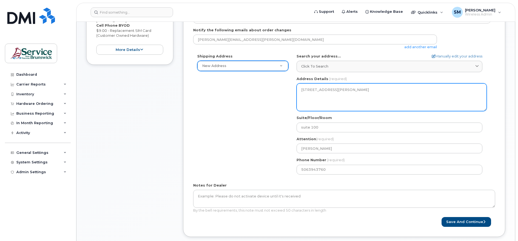
scroll to position [138, 0]
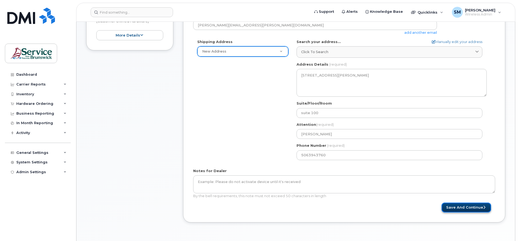
click at [463, 206] on button "Save and Continue" at bounding box center [467, 207] width 50 height 10
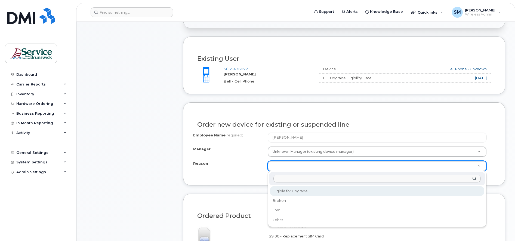
scroll to position [204, 0]
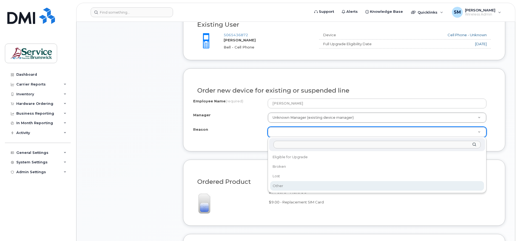
select select "other"
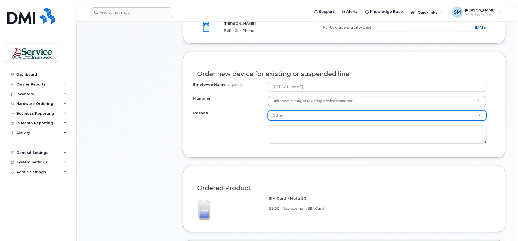
scroll to position [238, 0]
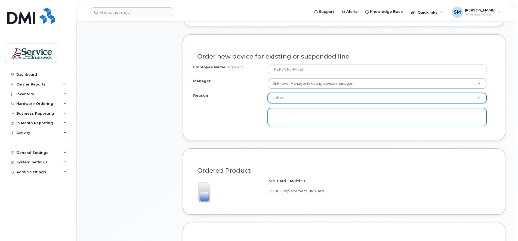
click at [283, 113] on textarea at bounding box center [377, 117] width 219 height 18
type textarea "n"
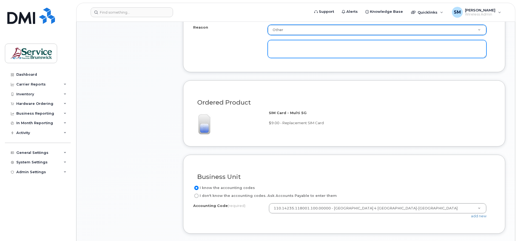
scroll to position [340, 0]
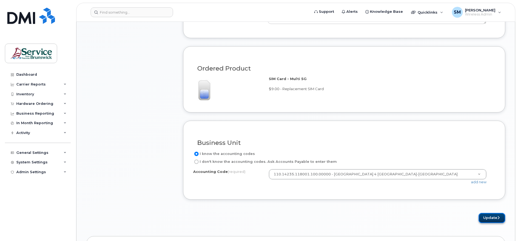
click at [490, 218] on button "Update" at bounding box center [492, 218] width 27 height 10
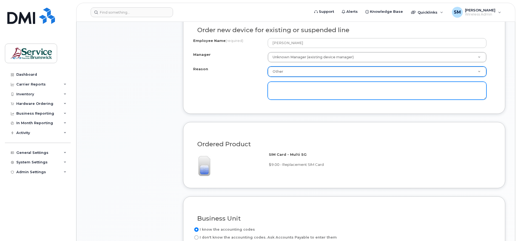
scroll to position [238, 0]
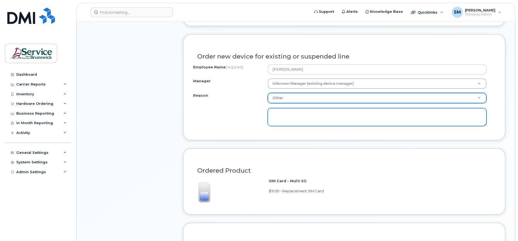
click at [279, 113] on textarea at bounding box center [377, 117] width 219 height 18
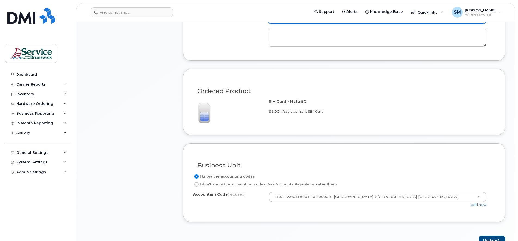
scroll to position [340, 0]
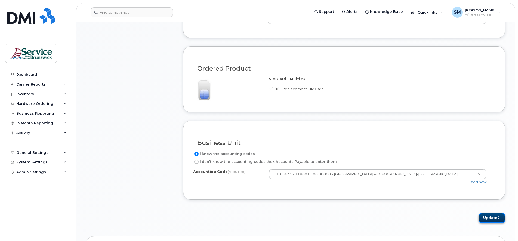
click at [488, 216] on button "Update" at bounding box center [492, 218] width 27 height 10
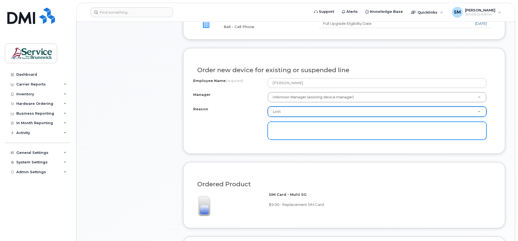
scroll to position [204, 0]
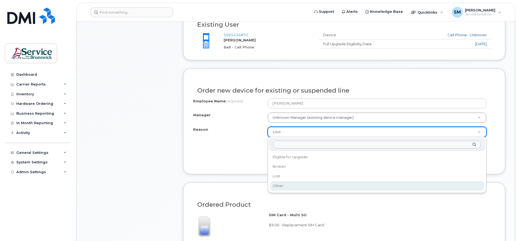
select select "other"
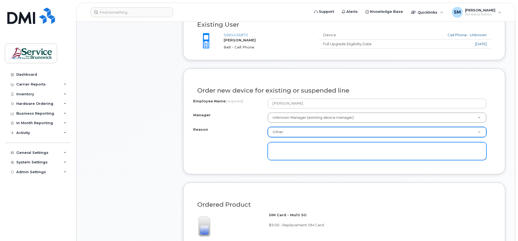
click at [283, 150] on textarea at bounding box center [377, 151] width 219 height 18
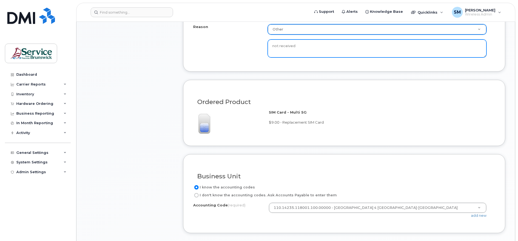
scroll to position [340, 0]
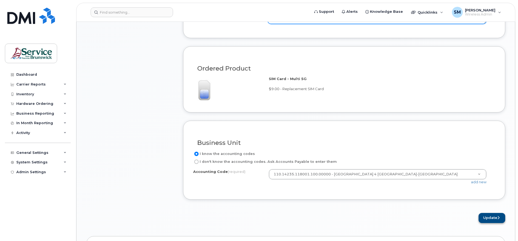
type textarea "not received"
click at [489, 215] on button "Update" at bounding box center [492, 218] width 27 height 10
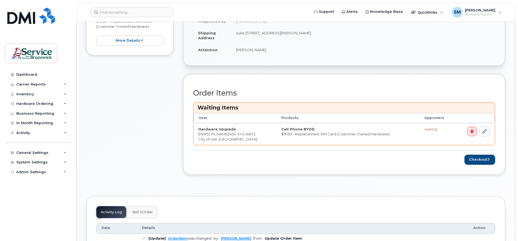
scroll to position [170, 0]
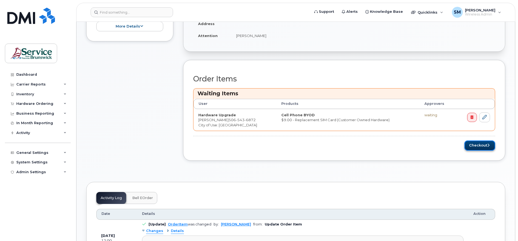
click at [471, 145] on button "Checkout" at bounding box center [479, 145] width 31 height 10
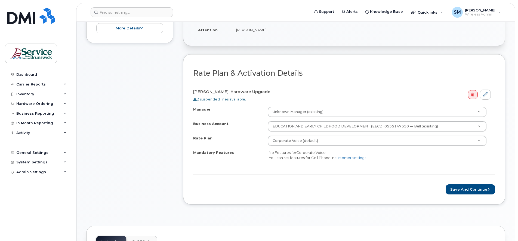
scroll to position [136, 0]
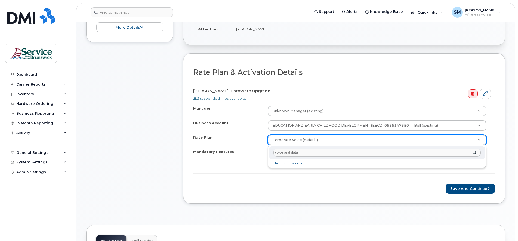
type input "voice and data"
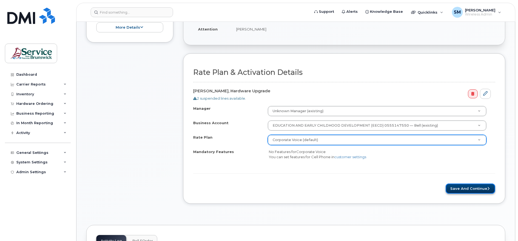
click at [466, 187] on button "Save and Continue" at bounding box center [471, 188] width 50 height 10
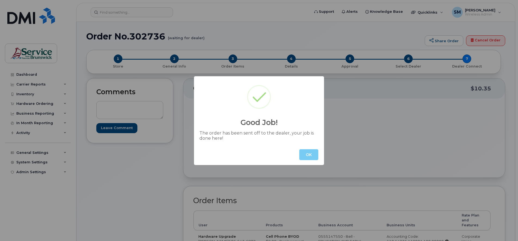
click at [310, 154] on button "OK" at bounding box center [308, 154] width 19 height 11
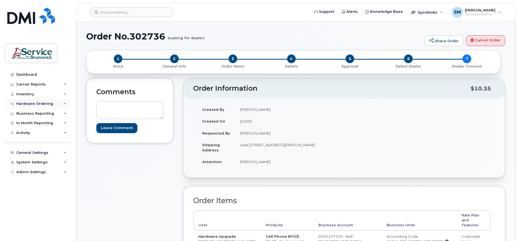
click at [63, 103] on div "Hardware Ordering" at bounding box center [38, 104] width 66 height 10
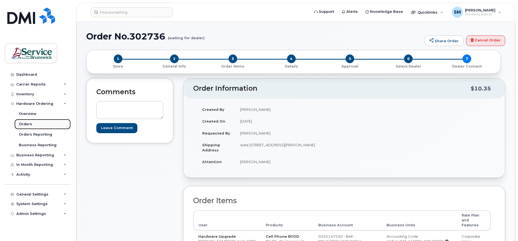
click at [30, 124] on div "Orders" at bounding box center [25, 124] width 13 height 5
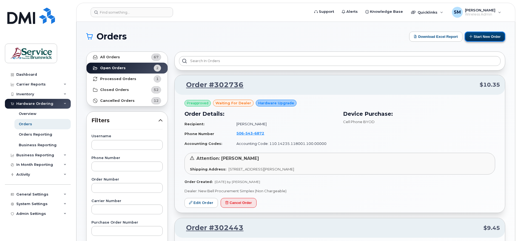
click at [486, 35] on button "Start New Order" at bounding box center [485, 37] width 41 height 10
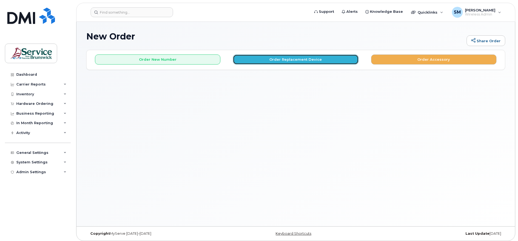
click at [289, 58] on button "Order Replacement Device" at bounding box center [295, 59] width 125 height 10
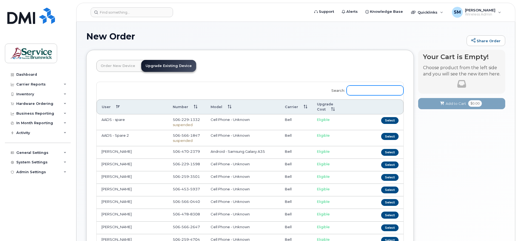
click at [364, 90] on input "Search:" at bounding box center [375, 90] width 57 height 10
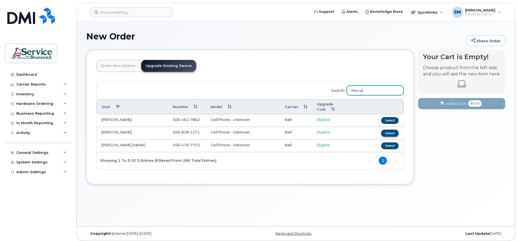
type input "PAscal"
click at [392, 130] on button "Select" at bounding box center [389, 133] width 17 height 7
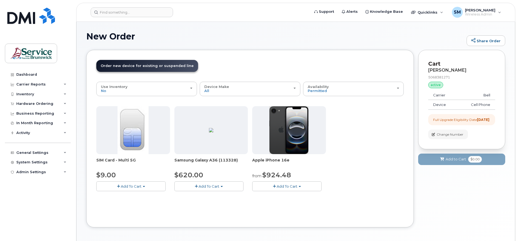
click at [125, 187] on span "Add To Cart" at bounding box center [131, 186] width 21 height 4
click at [136, 197] on link "$9.00 - Replacement SIM Card" at bounding box center [131, 196] width 66 height 7
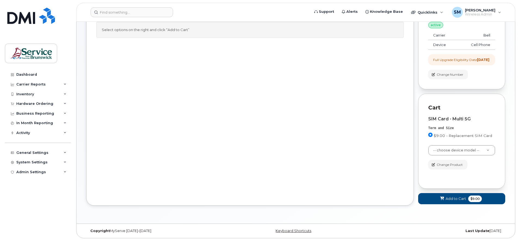
scroll to position [64, 0]
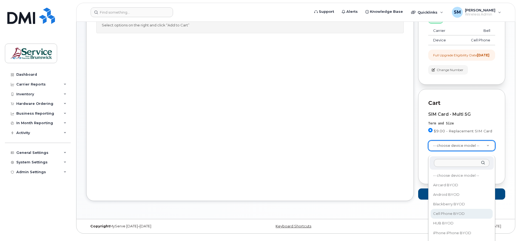
select select "2457"
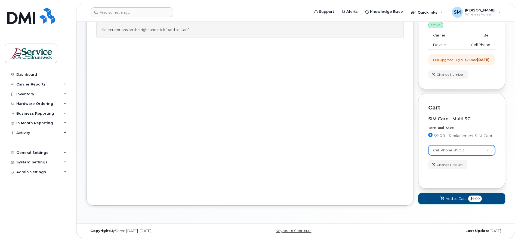
click at [450, 199] on span "Add to Cart" at bounding box center [456, 198] width 20 height 5
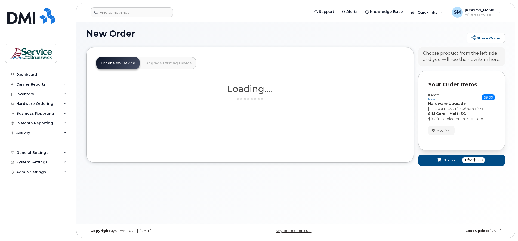
scroll to position [22, 0]
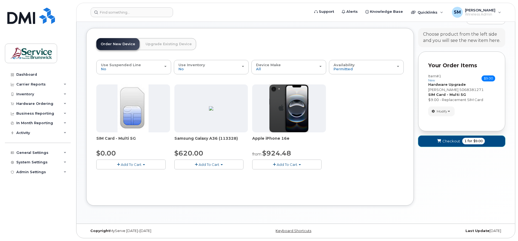
click at [452, 144] on span "Checkout" at bounding box center [451, 140] width 18 height 5
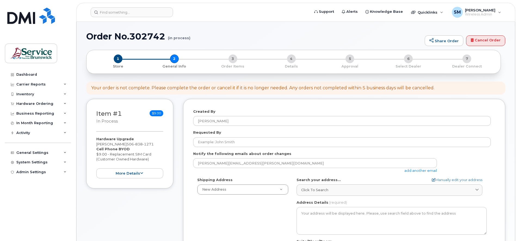
select select
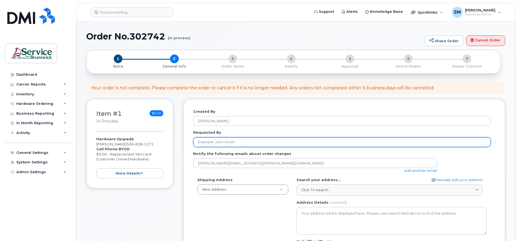
click at [207, 142] on input "Requested By" at bounding box center [342, 142] width 298 height 10
type input "[PERSON_NAME]"
type input "suite 100"
type input "[PERSON_NAME]"
type input "5063943760"
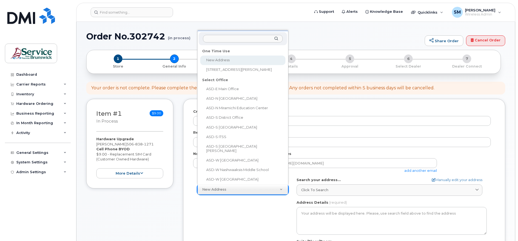
select select
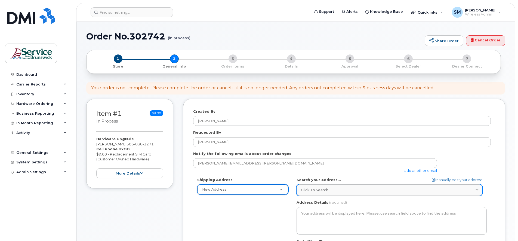
click at [327, 187] on span "Click to search" at bounding box center [314, 189] width 27 height 5
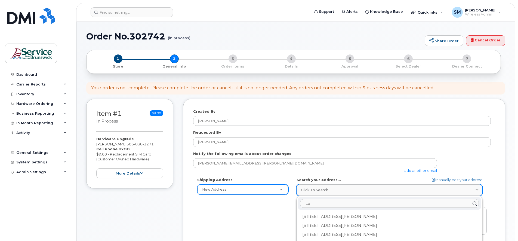
type input "L"
click at [313, 203] on input "text" at bounding box center [389, 203] width 179 height 9
paste input "Local B241-E 298, rue Martin Edmundston (N.-B.) E3V 5E5"
type input "Local B241-E 298, rue Martin Edmundston (N.-B.) E3V 5E5"
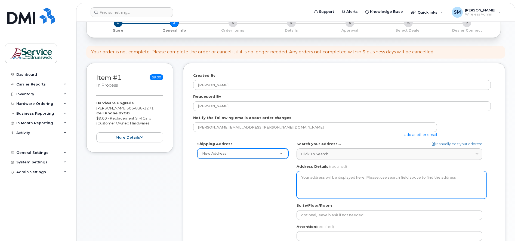
click at [313, 179] on textarea "Address Details" at bounding box center [392, 185] width 190 height 28
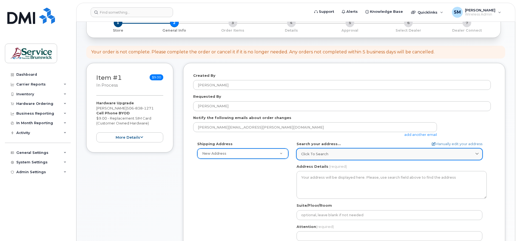
click at [307, 155] on span "Click to search" at bounding box center [314, 153] width 27 height 5
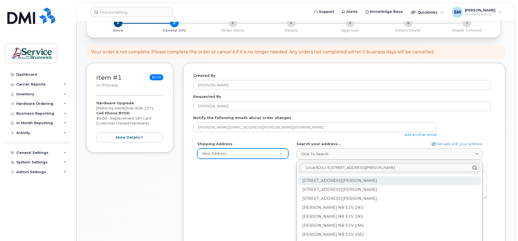
click at [325, 180] on div "298 Rue Martin Edmundston NB E3V 5E5" at bounding box center [389, 180] width 183 height 9
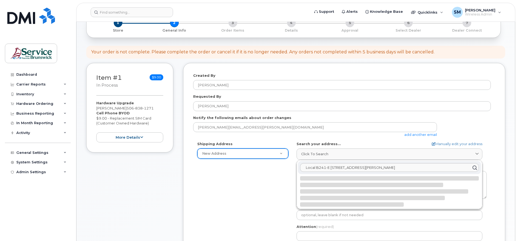
select select
type textarea "298 Rue Martin EDMUNDSTON NB E3V 5E5 CANADA"
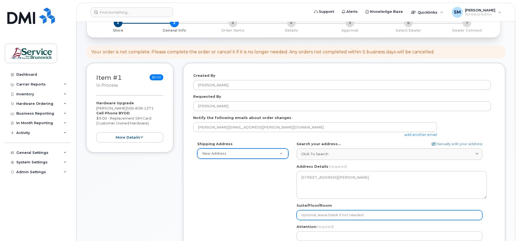
click at [305, 213] on input "Suite/Floor/Room" at bounding box center [390, 215] width 186 height 10
select select
type input "L"
select select
type input "Lo"
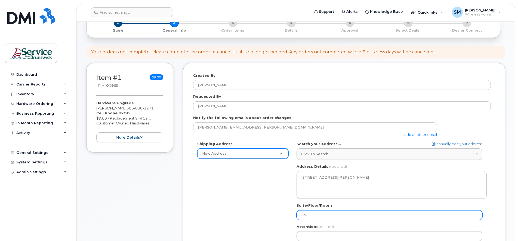
select select
type input "Loc"
select select
type input "Loca"
select select
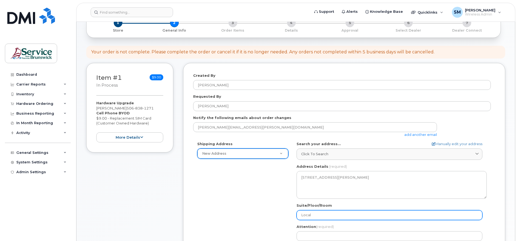
type input "Local"
select select
type input "Local B"
select select
type input "Local B2"
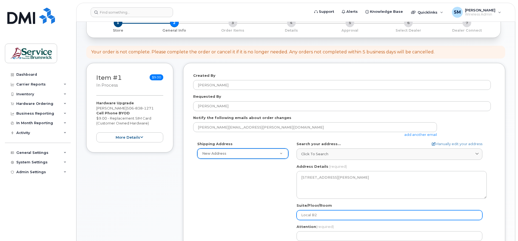
select select
type input "Local B24"
select select
type input "Local B241"
select select
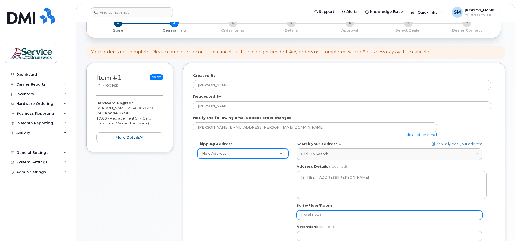
type input "Local B241-"
select select
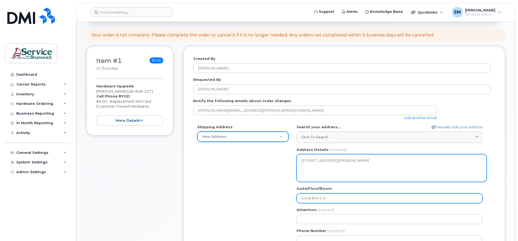
scroll to position [70, 0]
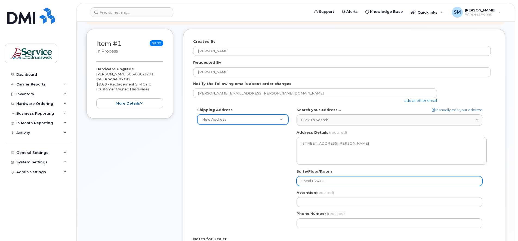
type input "Local B241-E"
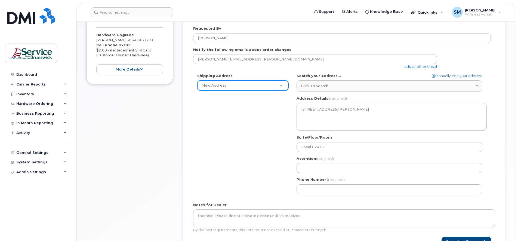
scroll to position [138, 0]
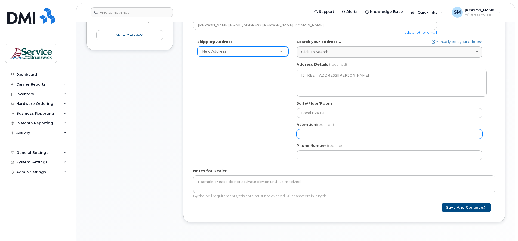
click at [309, 134] on input "Attention (required)" at bounding box center [390, 134] width 186 height 10
click at [307, 134] on input "Attention (required)" at bounding box center [390, 134] width 186 height 10
select select
type input "É"
select select
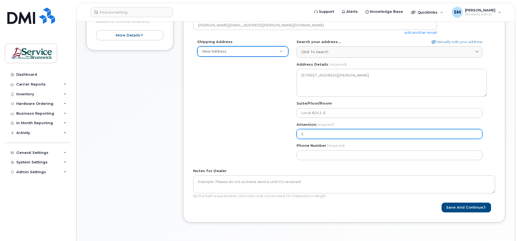
type input "Ém"
select select
type input "Émé"
select select
type input "Émél"
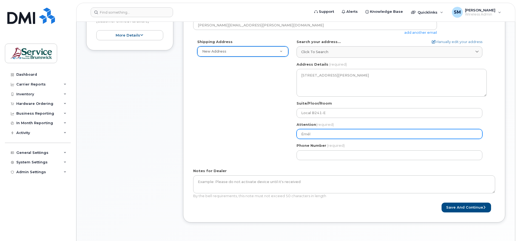
select select
type input "Éméli"
select select
type input "Émélie"
select select
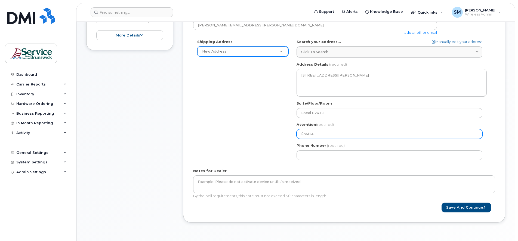
type input "Émélie M"
select select
type input "Émélie Ma"
select select
type input "Émélie Maz"
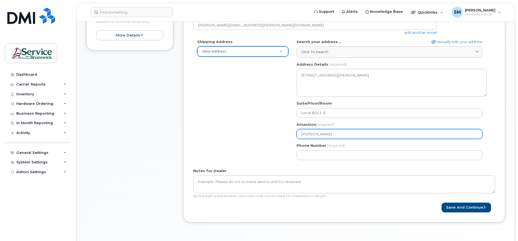
select select
type input "Émélie Maze"
select select
type input "Émélie Mazer"
select select
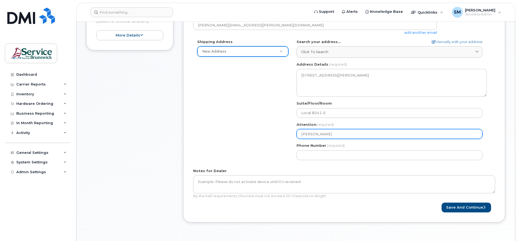
type input "Émélie Mazero"
select select
type input "Émélie Mazerol"
select select
type input "Émélie Mazeroll"
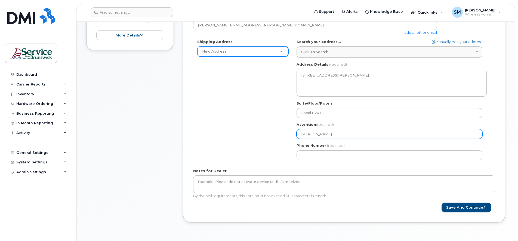
select select
type input "Émélie Mazerolle"
select select
type input "Émélie Mazerolle-"
select select
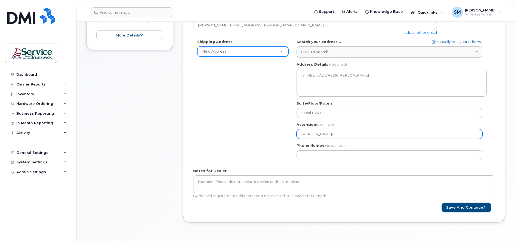
type input "Émélie Mazerolle-S"
select select
type input "Émélie Mazerolle-So"
select select
type input "Émélie Mazerolle-Son"
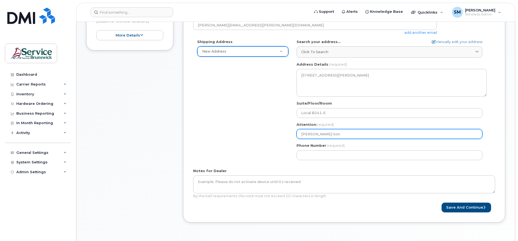
select select
type input "Émélie Mazerolle-Soni"
select select
type input "Émélie Mazerolle-Sonia"
select select
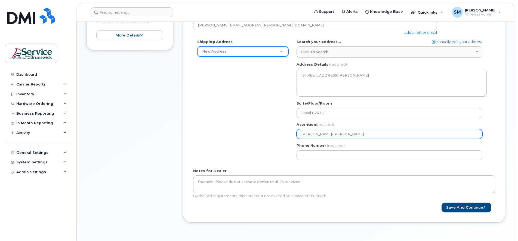
type input "Émélie Mazerolle-Soni"
select select
type input "Émélie Mazerolle-Sonie"
select select
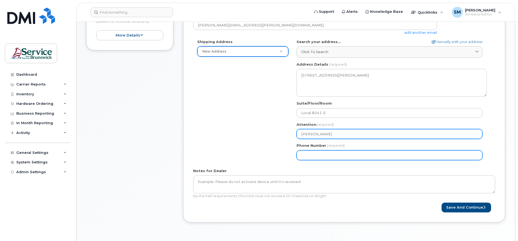
type input "[PERSON_NAME]"
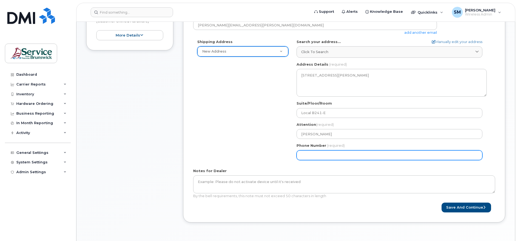
click at [309, 153] on input "Phone Number" at bounding box center [390, 155] width 186 height 10
click at [311, 155] on input "Phone Number" at bounding box center [390, 155] width 186 height 10
type input "5063943760"
select select
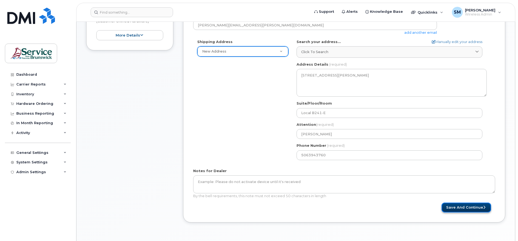
click at [463, 209] on button "Save and Continue" at bounding box center [467, 207] width 50 height 10
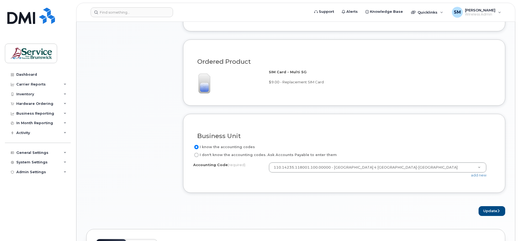
scroll to position [340, 0]
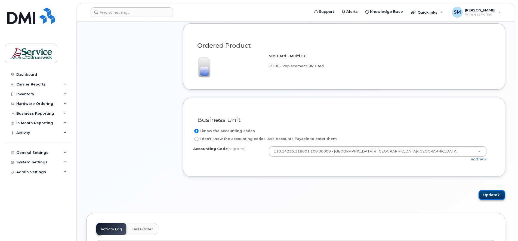
click at [494, 194] on button "Update" at bounding box center [492, 195] width 27 height 10
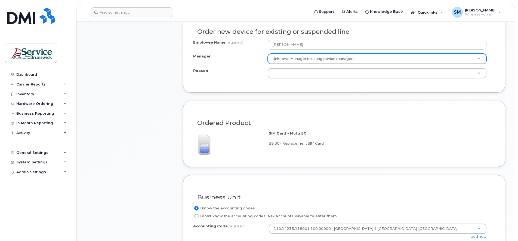
scroll to position [229, 0]
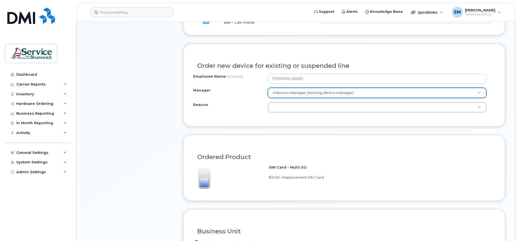
click at [332, 123] on div "Order new device for existing or suspended line Employee Name (required) [PERSO…" at bounding box center [344, 85] width 322 height 83
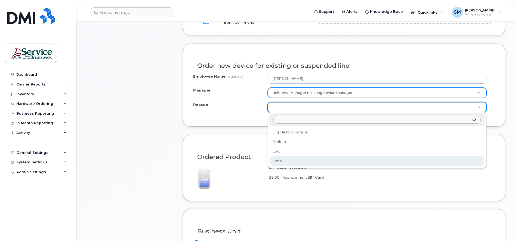
select select "other"
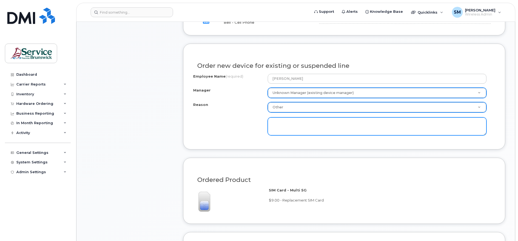
click at [276, 126] on textarea at bounding box center [377, 126] width 219 height 18
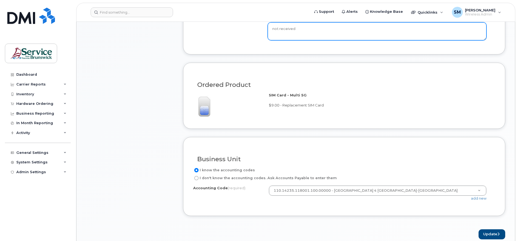
scroll to position [331, 0]
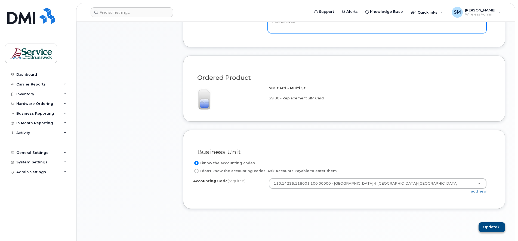
type textarea "not received"
click at [496, 226] on button "Update" at bounding box center [492, 227] width 27 height 10
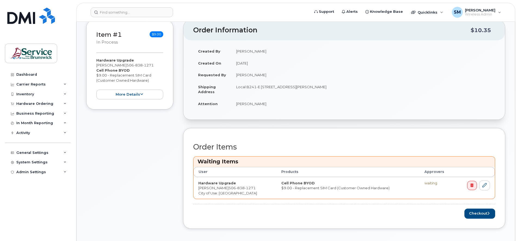
scroll to position [68, 0]
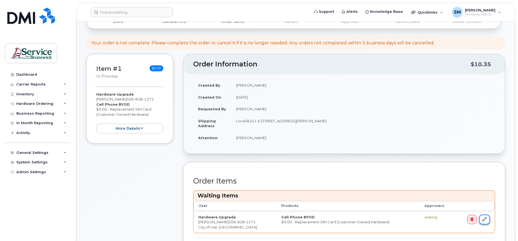
click at [484, 220] on icon at bounding box center [484, 219] width 4 height 4
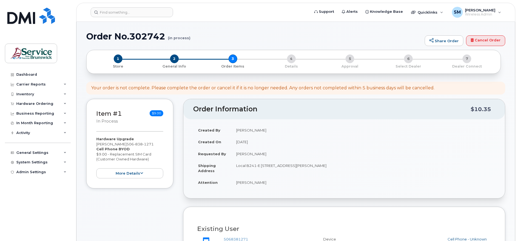
click at [283, 183] on td "[PERSON_NAME]" at bounding box center [363, 182] width 264 height 12
click at [266, 183] on td "[PERSON_NAME]" at bounding box center [363, 182] width 264 height 12
click at [279, 182] on td "[PERSON_NAME]" at bounding box center [363, 182] width 264 height 12
click at [282, 181] on td "[PERSON_NAME]" at bounding box center [363, 182] width 264 height 12
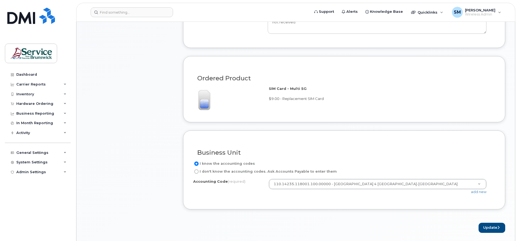
scroll to position [340, 0]
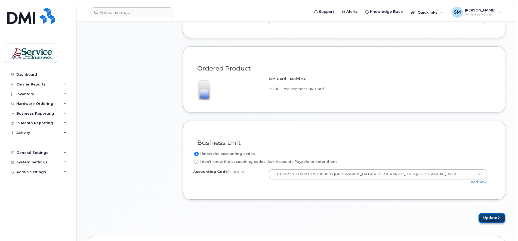
click at [491, 216] on button "Update" at bounding box center [492, 218] width 27 height 10
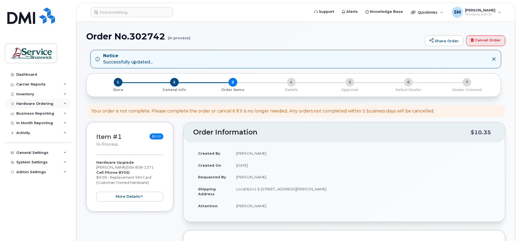
click at [64, 102] on icon at bounding box center [65, 103] width 3 height 3
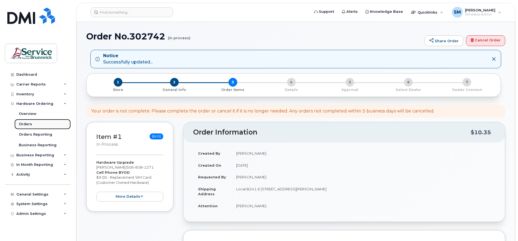
click at [25, 124] on div "Orders" at bounding box center [25, 124] width 13 height 5
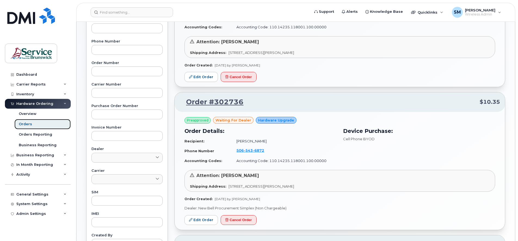
scroll to position [102, 0]
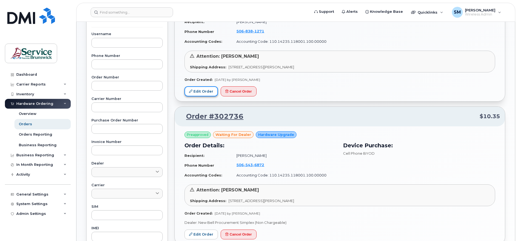
click at [200, 89] on link "Edit Order" at bounding box center [200, 91] width 33 height 10
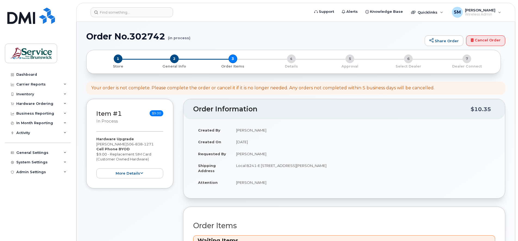
click at [281, 182] on td "[PERSON_NAME]" at bounding box center [363, 182] width 264 height 12
click at [281, 183] on td "[PERSON_NAME]" at bounding box center [363, 182] width 264 height 12
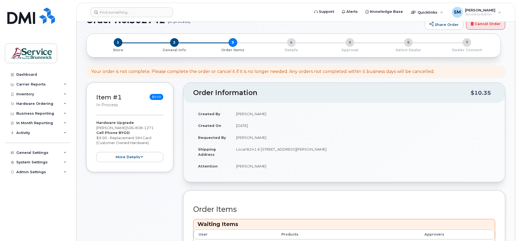
scroll to position [34, 0]
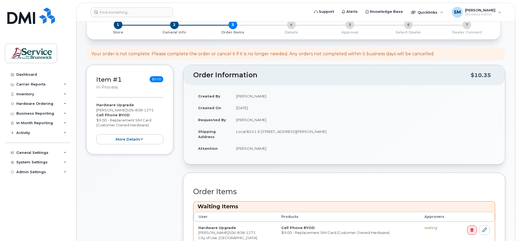
drag, startPoint x: 281, startPoint y: 146, endPoint x: 266, endPoint y: 147, distance: 14.7
click at [266, 147] on td "[PERSON_NAME]" at bounding box center [363, 148] width 264 height 12
click at [314, 141] on td "Local B241-E [STREET_ADDRESS][PERSON_NAME]" at bounding box center [363, 133] width 264 height 17
click at [315, 143] on td "[PERSON_NAME]" at bounding box center [363, 148] width 264 height 12
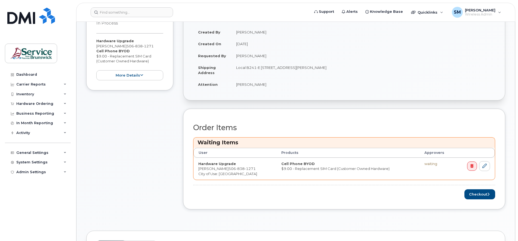
scroll to position [102, 0]
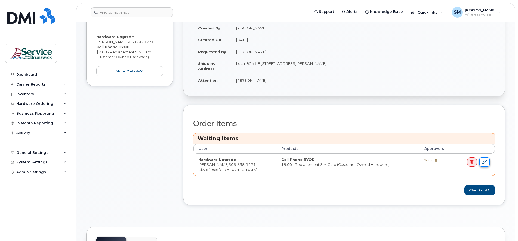
click at [485, 159] on icon at bounding box center [484, 161] width 4 height 4
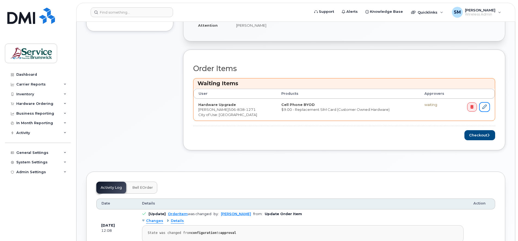
scroll to position [170, 0]
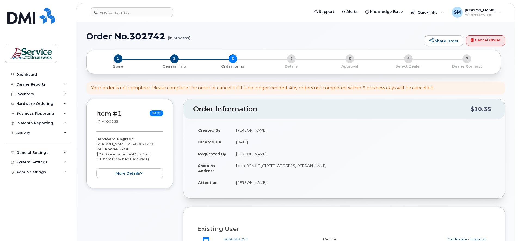
drag, startPoint x: 283, startPoint y: 181, endPoint x: 280, endPoint y: 182, distance: 3.3
click at [282, 182] on td "[PERSON_NAME]" at bounding box center [363, 182] width 264 height 12
click at [257, 182] on td "[PERSON_NAME]" at bounding box center [363, 182] width 264 height 12
drag, startPoint x: 257, startPoint y: 182, endPoint x: 239, endPoint y: 182, distance: 18.8
click at [239, 182] on td "Émélie Mazerolle-Sonier" at bounding box center [363, 182] width 264 height 12
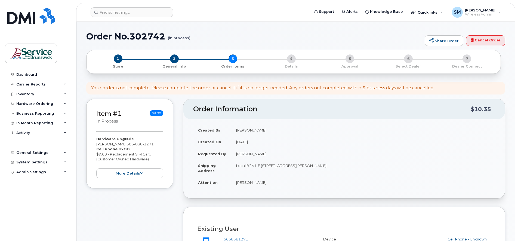
drag, startPoint x: 237, startPoint y: 182, endPoint x: 280, endPoint y: 186, distance: 43.2
click at [280, 186] on td "[PERSON_NAME]" at bounding box center [363, 182] width 264 height 12
drag, startPoint x: 280, startPoint y: 186, endPoint x: 308, endPoint y: 189, distance: 28.2
click at [308, 189] on div "Created By Sonia Manuel Created On October 7, 2025 Requested By Émilie Mazeroll…" at bounding box center [344, 158] width 322 height 79
click at [140, 175] on icon at bounding box center [141, 173] width 3 height 4
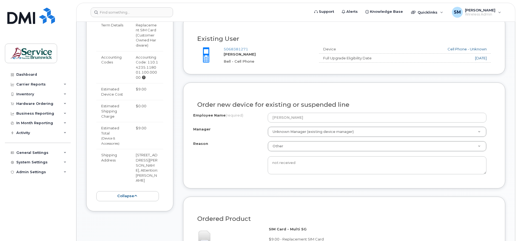
scroll to position [204, 0]
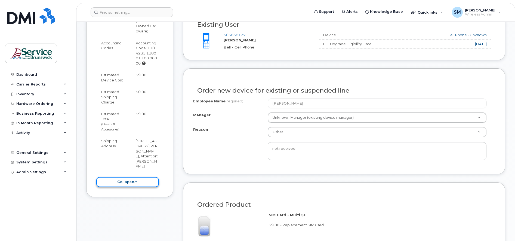
click at [135, 187] on button "collapse" at bounding box center [127, 182] width 63 height 10
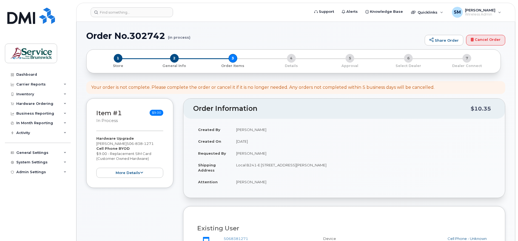
scroll to position [0, 0]
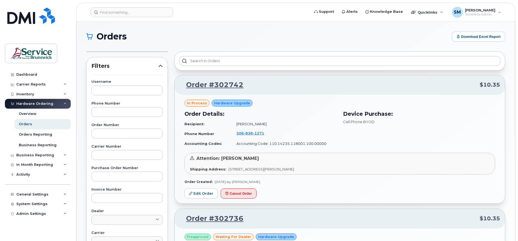
click at [243, 162] on div "Attention: Émélie Mazerolle-Sonier Shipping Address: 298 Rue Martin EDMUNDSTON …" at bounding box center [339, 164] width 311 height 22
click at [199, 193] on link "Edit Order" at bounding box center [200, 193] width 33 height 10
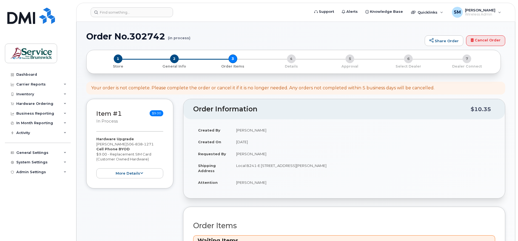
click at [279, 182] on td "[PERSON_NAME]" at bounding box center [363, 182] width 264 height 12
click at [173, 60] on span "2" at bounding box center [174, 58] width 9 height 9
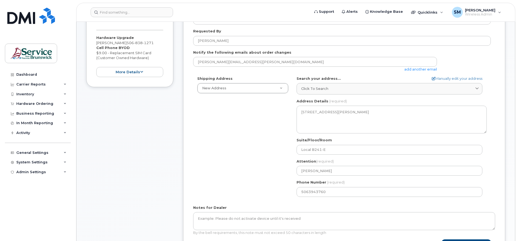
scroll to position [102, 0]
click at [273, 147] on div "Shipping Address New Address New Address [STREET_ADDRESS][GEOGRAPHIC_DATA][PERS…" at bounding box center [342, 137] width 298 height 125
click at [262, 133] on div "Shipping Address New Address New Address 298 Rue Martin 1-915 Rue St. Anne ASD-…" at bounding box center [342, 137] width 298 height 125
click at [442, 77] on link "Manually edit your address" at bounding box center [457, 77] width 51 height 5
select select
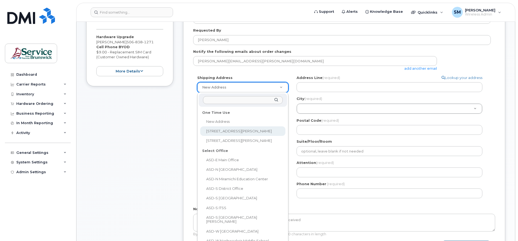
select select "298 Rue Martin"
type textarea "298 Rue Martin EDMUNDSTON NB E3V 5E5 CANADA"
type input "Local B241-E"
type input "Émélie Mazerolle-Sonier"
type input "5063943760"
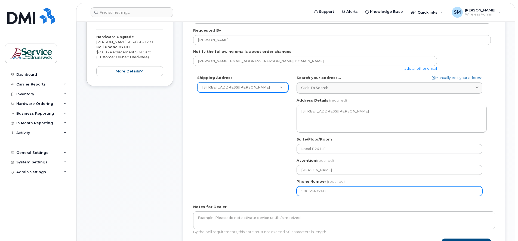
click at [353, 188] on input "5063943760" at bounding box center [390, 191] width 186 height 10
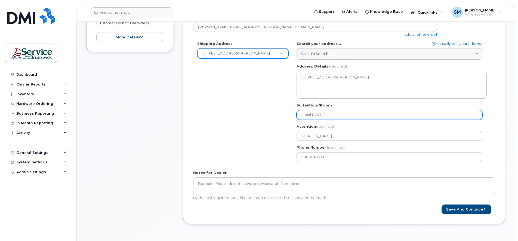
click at [330, 112] on input "Local B241-E" at bounding box center [390, 115] width 186 height 10
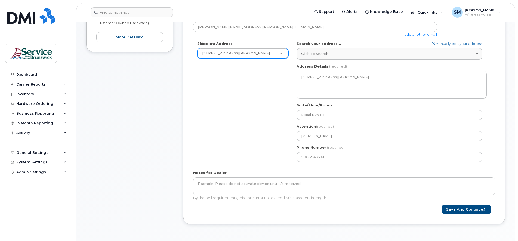
scroll to position [102, 0]
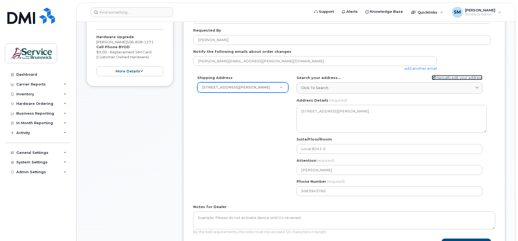
click at [448, 78] on link "Manually edit your address" at bounding box center [457, 77] width 51 height 5
select select "New Address"
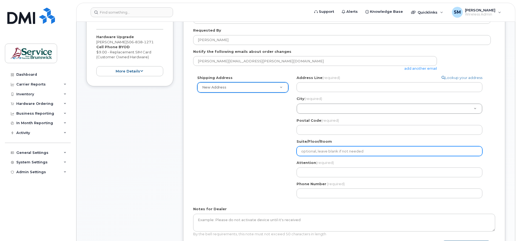
click at [340, 151] on input "Suite/Floor/Room" at bounding box center [390, 151] width 186 height 10
type input "Local B241-E"
select select
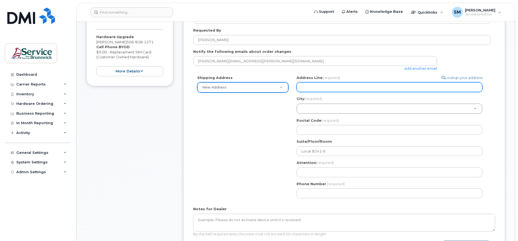
click at [305, 88] on input "Address Line (required)" at bounding box center [390, 87] width 186 height 10
type input "298 Rue Martin"
select select
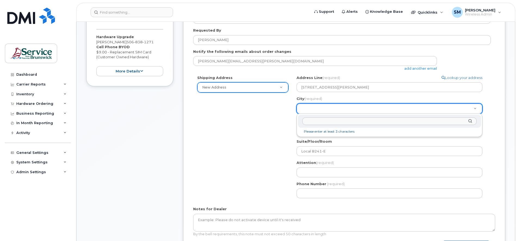
click at [313, 121] on input "City (required)" at bounding box center [389, 121] width 174 height 8
type input "ed"
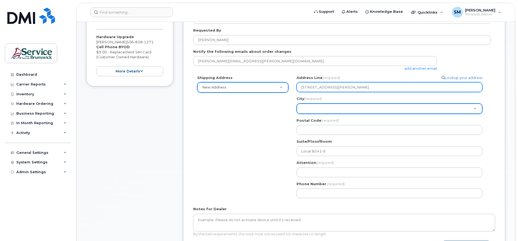
click at [308, 86] on input "298 Rue Martin" at bounding box center [390, 87] width 186 height 10
type input "298 Rue Martin"
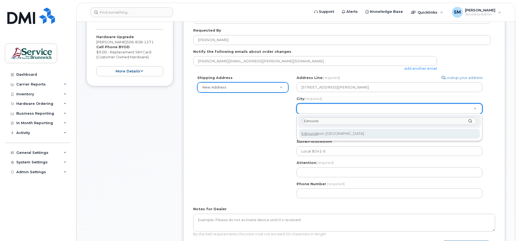
type input "Edmunds"
select select
type input "1548"
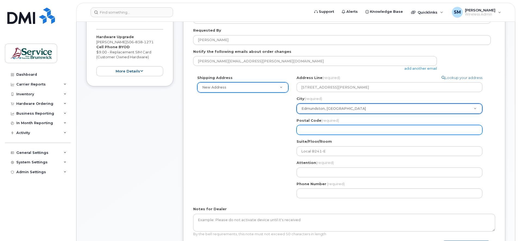
click at [310, 131] on input "Postal Code (required)" at bounding box center [390, 130] width 186 height 10
select select
type input "E"
select select
type input "E3"
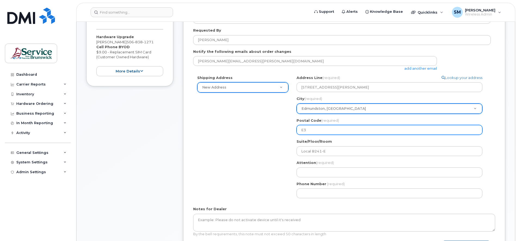
select select
type input "E3V"
select select
type input "E3V5"
select select
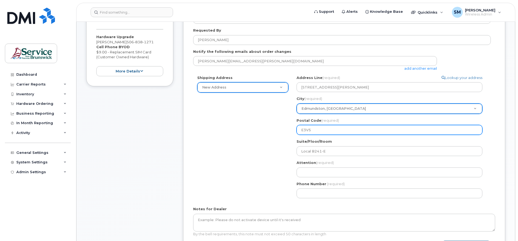
type input "E3V5E"
select select
type input "E3V5E%"
select select
type input "E3V5E"
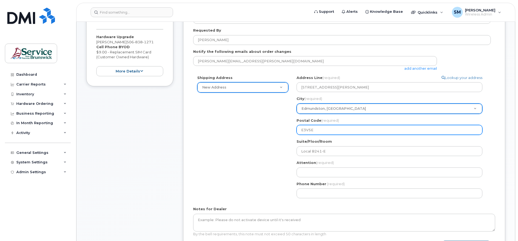
select select
type input "E3V5E5"
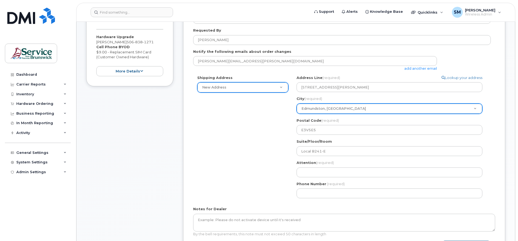
click at [278, 154] on div "Shipping Address New Address New Address 298 Rue Martin 1-915 Rue St. Anne ASD-…" at bounding box center [342, 138] width 298 height 127
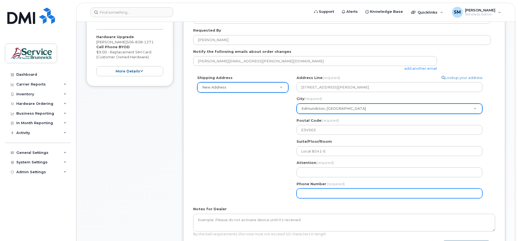
click at [305, 193] on input "Phone Number" at bounding box center [390, 193] width 186 height 10
type input "5063943760"
select select
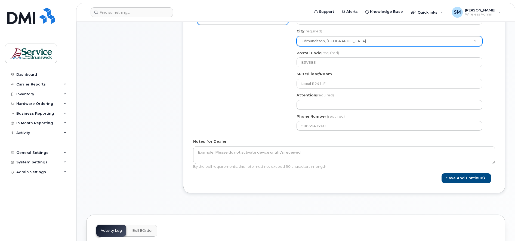
scroll to position [170, 0]
click at [460, 177] on button "Save and Continue" at bounding box center [467, 177] width 50 height 10
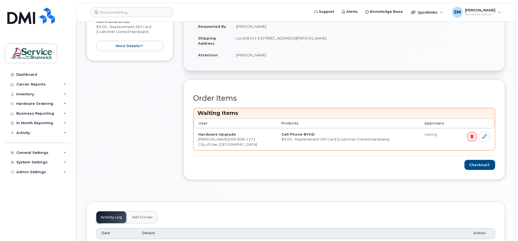
scroll to position [136, 0]
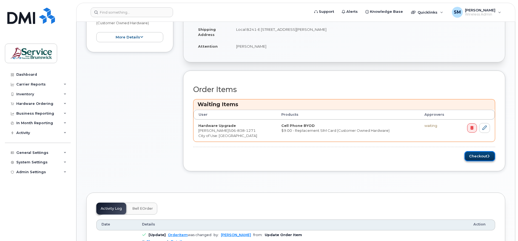
click at [475, 156] on button "Checkout" at bounding box center [479, 156] width 31 height 10
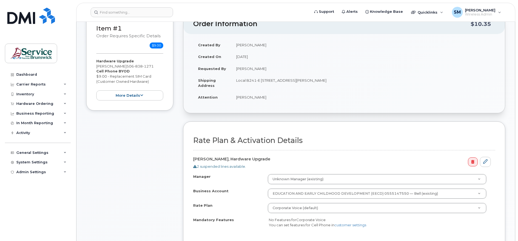
scroll to position [102, 0]
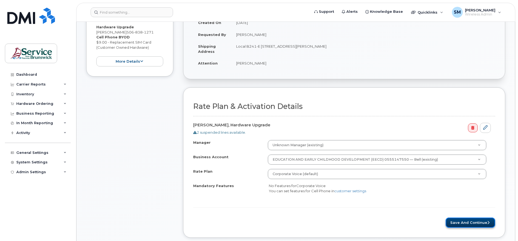
click at [468, 221] on button "Save and Continue" at bounding box center [471, 222] width 50 height 10
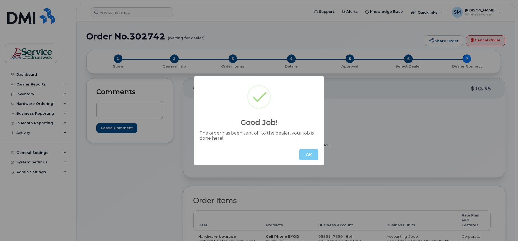
click at [307, 156] on button "OK" at bounding box center [308, 154] width 19 height 11
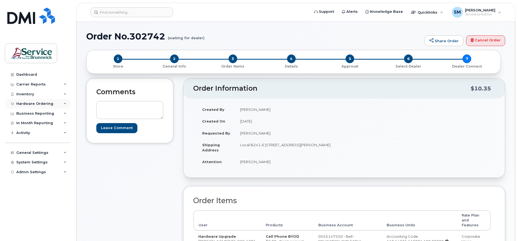
click at [64, 103] on icon at bounding box center [65, 103] width 3 height 3
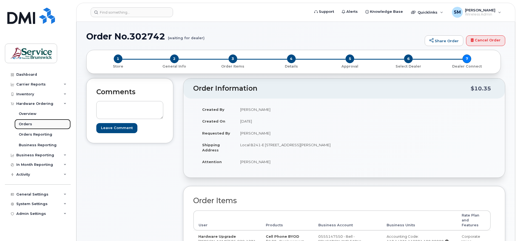
click at [26, 124] on div "Orders" at bounding box center [25, 124] width 13 height 5
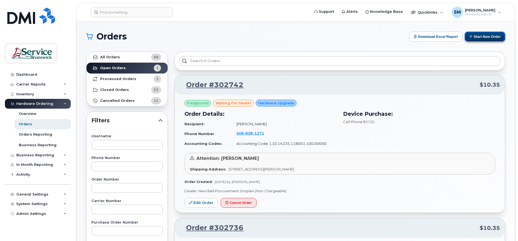
click at [476, 36] on button "Start New Order" at bounding box center [485, 37] width 41 height 10
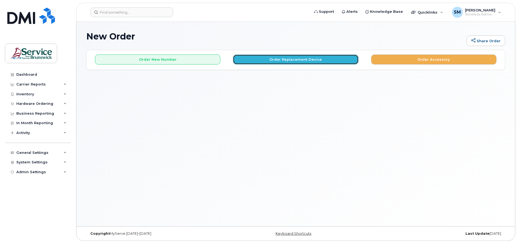
click at [294, 58] on button "Order Replacement Device" at bounding box center [295, 59] width 125 height 10
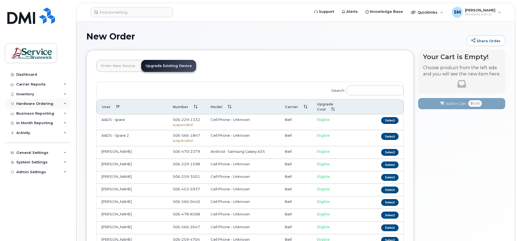
click at [67, 103] on div "Hardware Ordering" at bounding box center [38, 104] width 66 height 10
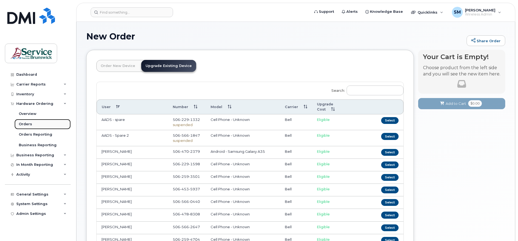
click at [26, 124] on div "Orders" at bounding box center [25, 124] width 13 height 5
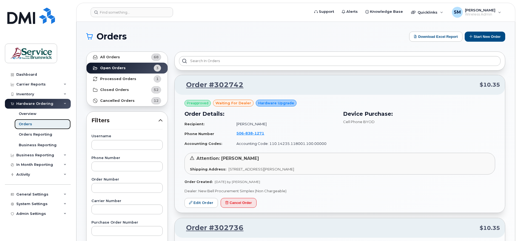
click at [27, 123] on div "Orders" at bounding box center [25, 124] width 13 height 5
click at [488, 34] on button "Start New Order" at bounding box center [485, 37] width 41 height 10
click at [483, 35] on button "Start New Order" at bounding box center [485, 37] width 41 height 10
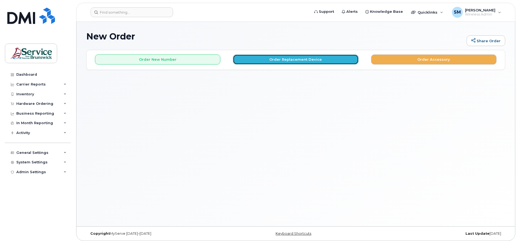
click at [299, 58] on button "Order Replacement Device" at bounding box center [295, 59] width 125 height 10
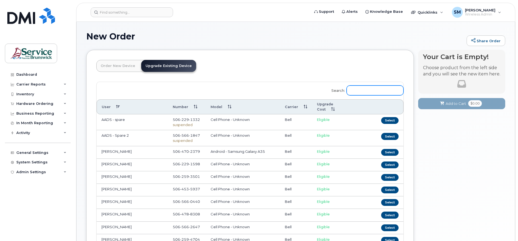
click at [358, 90] on input "Search:" at bounding box center [375, 90] width 57 height 10
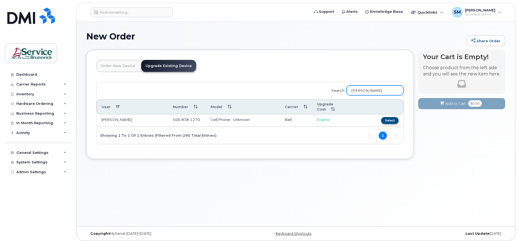
type input "Genevieve"
click at [388, 117] on button "Select" at bounding box center [389, 120] width 17 height 7
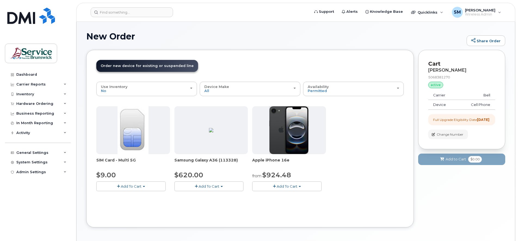
click at [136, 185] on span "Add To Cart" at bounding box center [131, 186] width 21 height 4
click at [131, 193] on link "$9.00 - Replacement SIM Card" at bounding box center [131, 196] width 66 height 7
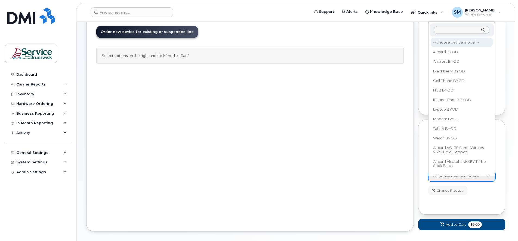
scroll to position [8, 0]
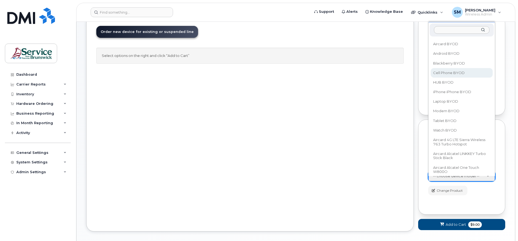
select select "2457"
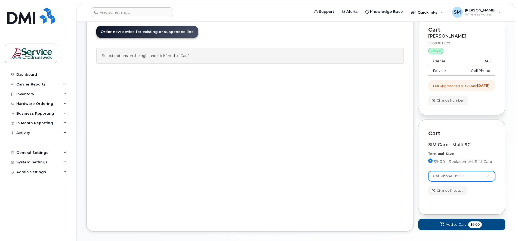
click at [459, 227] on span "Add to Cart" at bounding box center [456, 224] width 20 height 5
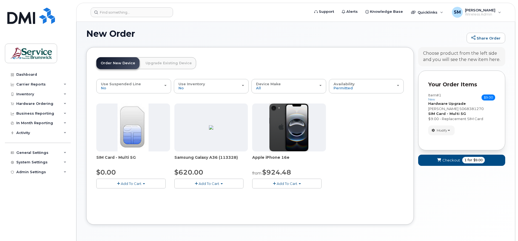
scroll to position [22, 0]
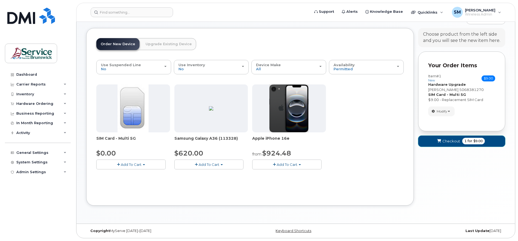
click at [452, 138] on span "Checkout" at bounding box center [451, 140] width 18 height 5
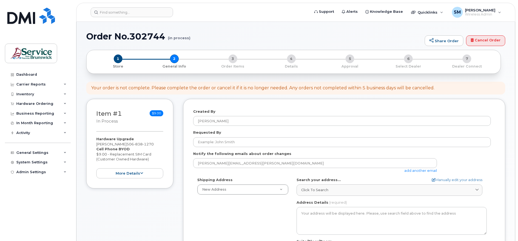
select select
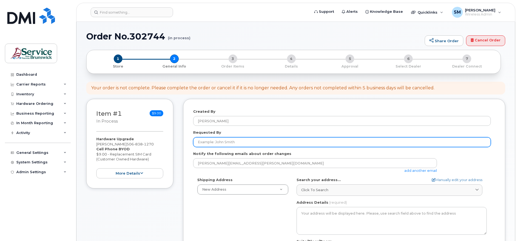
click at [217, 142] on input "Requested By" at bounding box center [342, 142] width 298 height 10
type input "[PERSON_NAME]"
type input "Local B241-E"
type input "Émélie Mazerolle-Sonier"
type input "5063943760"
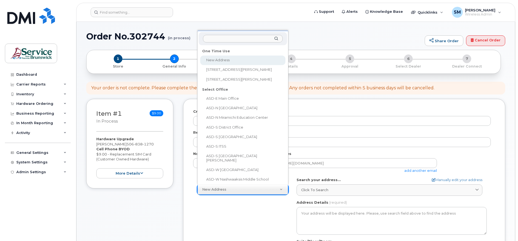
select select
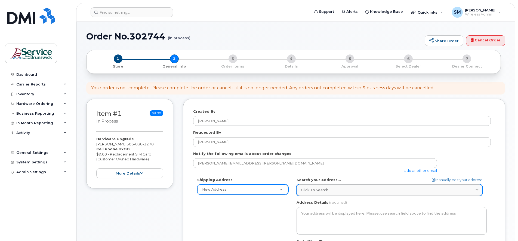
click at [310, 189] on span "Click to search" at bounding box center [314, 189] width 27 height 5
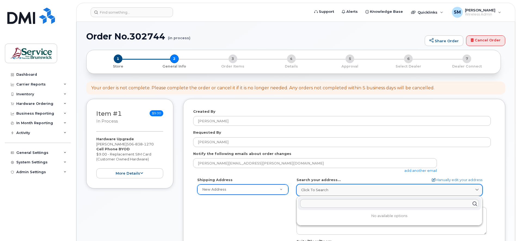
click at [310, 189] on span "Click to search" at bounding box center [314, 189] width 27 height 5
click at [310, 202] on input "text" at bounding box center [389, 203] width 179 height 9
paste input "Local B241-E 298, rue Martin Edmundston (N.-B.) E3V 5E5"
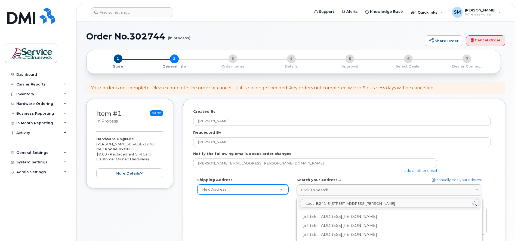
type input "Local B241-E 298, rue Martin Edmundston (N.-B.) E3V 5E5"
click at [473, 204] on icon at bounding box center [475, 203] width 8 height 8
click at [349, 216] on div "298 Rue Martin Edmundston NB E3V 5E5" at bounding box center [389, 216] width 183 height 9
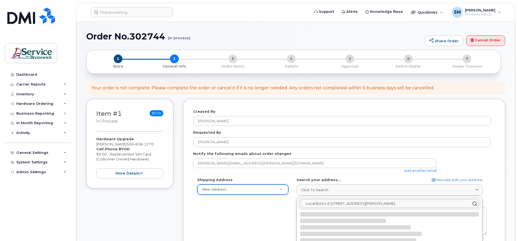
select select
type textarea "298 Rue Martin EDMUNDSTON NB E3V 5E5 CANADA"
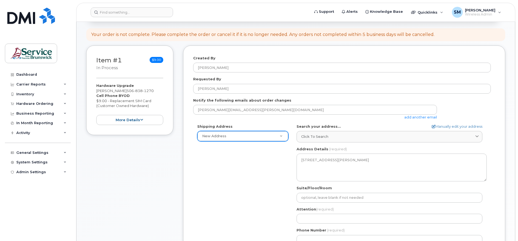
scroll to position [68, 0]
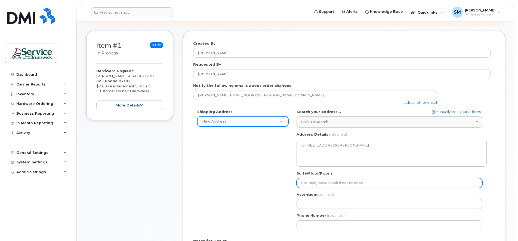
click at [310, 181] on input "Suite/Floor/Room" at bounding box center [390, 183] width 186 height 10
type input "Local B241-E"
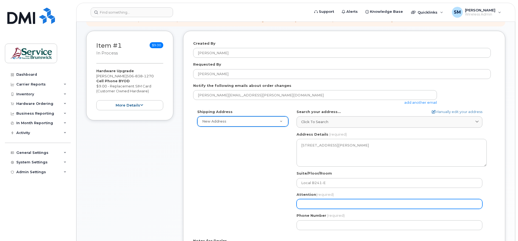
type input "Émélie Mazerolle-Sonier"
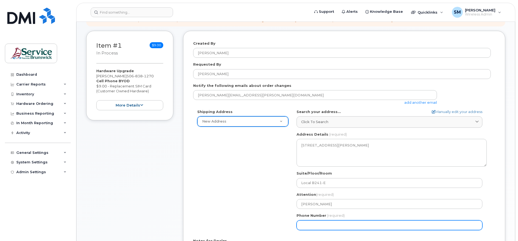
type input "5063943760"
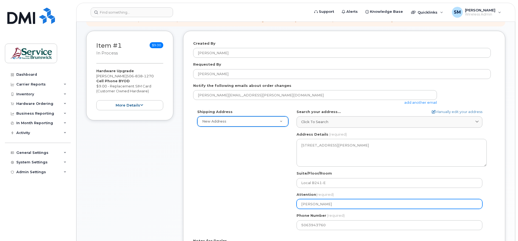
click at [346, 204] on input "Émélie Mazerolle-Sonier" at bounding box center [390, 204] width 186 height 10
select select
type input "Émélie Mazerolle-Sonie"
select select
type input "Émélie Mazerolle-Soni"
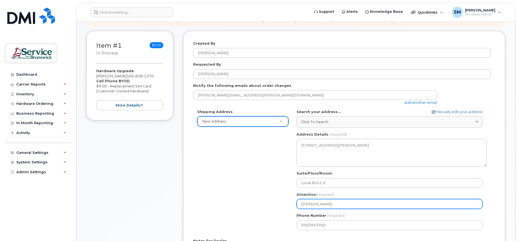
select select
type input "Émélie Mazerolle-Son"
select select
type input "Émélie Mazerolle-So"
select select
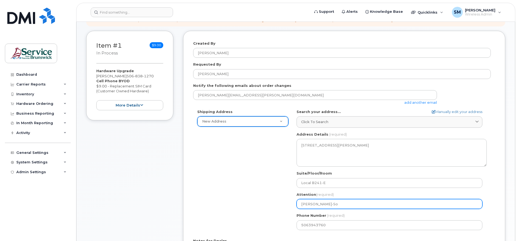
type input "Émélie Mazerolle-S"
select select
type input "Émélie Mazerolle-"
select select
type input "Émélie Mazerolle"
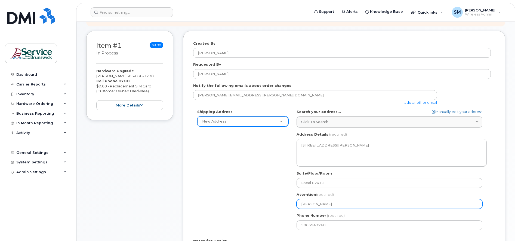
select select
type input "Émélie Mazeroll"
select select
type input "Émélie Mazerol"
select select
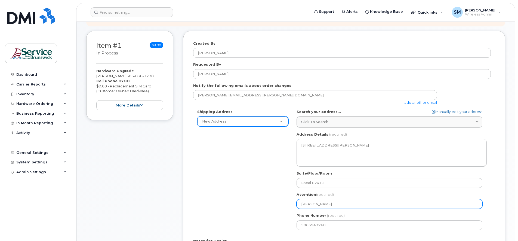
type input "Émélie Mazero"
select select
type input "Émélie Mazer"
select select
type input "Émélie Maze"
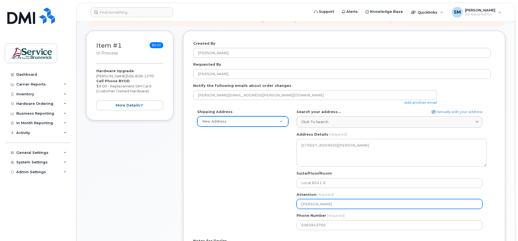
select select
type input "Émélie Maz"
select select
type input "Émélie Ma"
select select
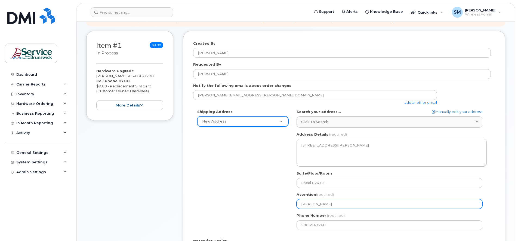
type input "Émélie M"
select select
type input "Émélie"
select select
type input "Éméli"
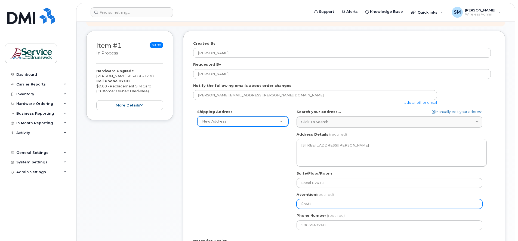
select select
type input "Émé"
select select
type input "Ém"
select select
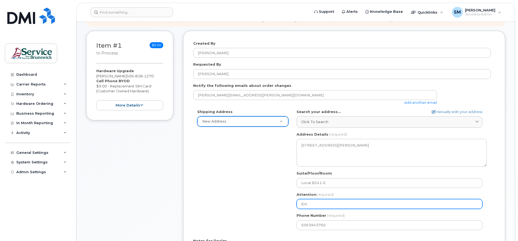
type input "É"
select select
type input "G"
select select
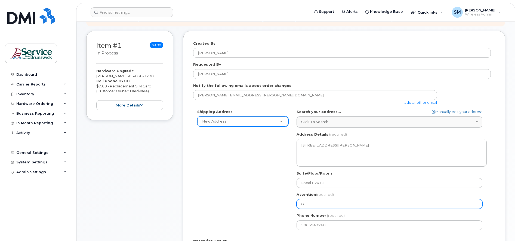
type input "Ge"
select select
type input "Gen"
select select
type input "Gene"
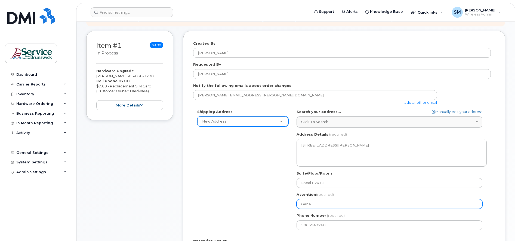
select select
type input "Genev"
select select
type input "Genevi"
select select
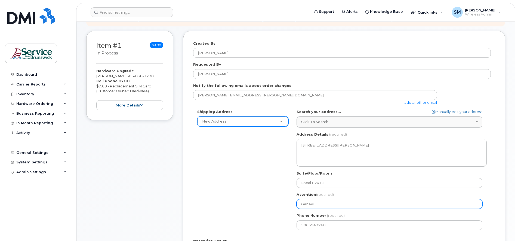
type input "Geneviè"
select select
type input "Genevièv"
select select
type input "Geneviève"
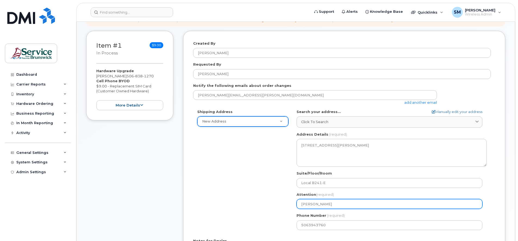
select select
type input "Geneviève A"
select select
type input "Geneviève Ab"
select select
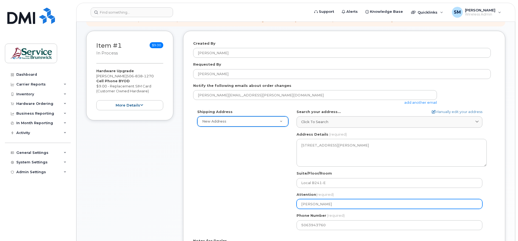
type input "Geneviève Abu"
select select
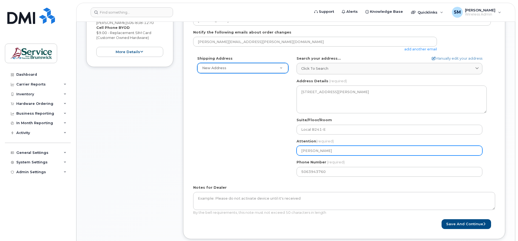
scroll to position [136, 0]
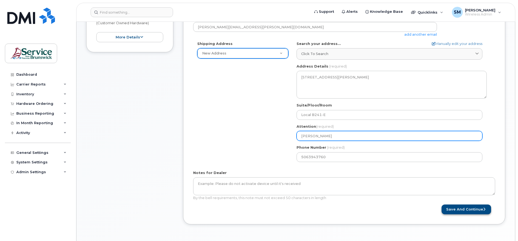
type input "[PERSON_NAME]"
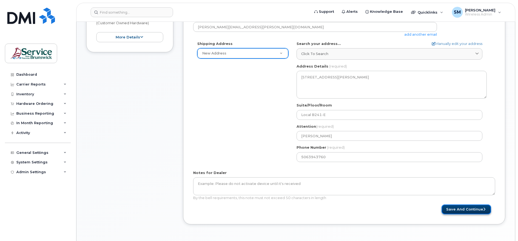
click at [460, 210] on button "Save and Continue" at bounding box center [467, 209] width 50 height 10
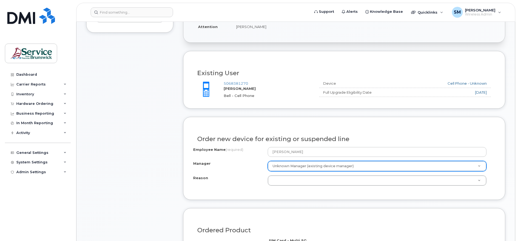
scroll to position [170, 0]
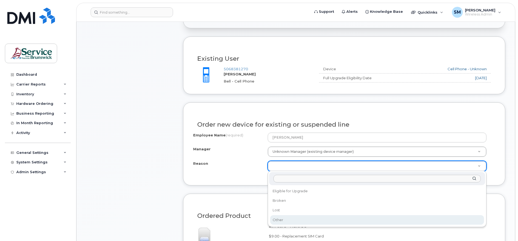
select select "other"
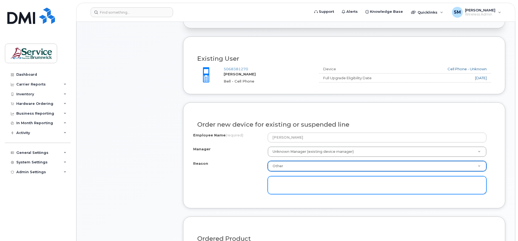
click at [278, 184] on textarea at bounding box center [377, 185] width 219 height 18
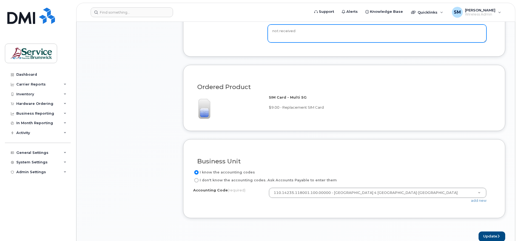
scroll to position [340, 0]
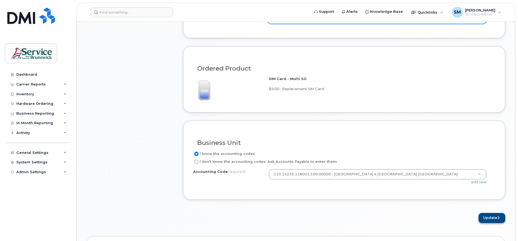
type textarea "not received"
click at [494, 218] on button "Update" at bounding box center [492, 218] width 27 height 10
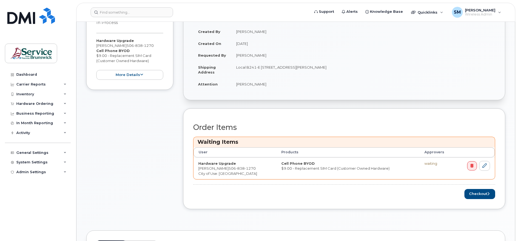
scroll to position [136, 0]
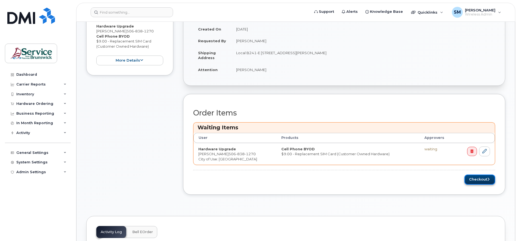
click at [481, 178] on button "Checkout" at bounding box center [479, 179] width 31 height 10
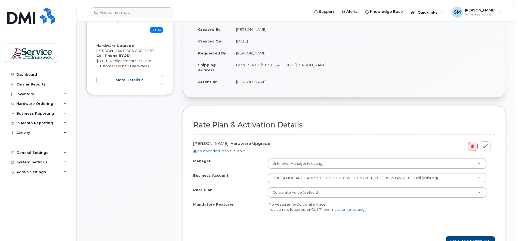
scroll to position [102, 0]
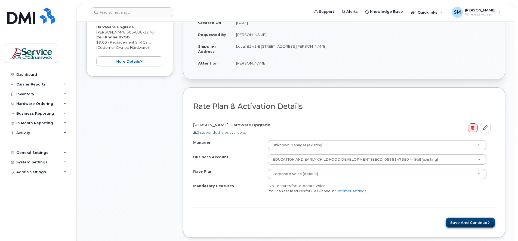
click at [470, 223] on button "Save and Continue" at bounding box center [471, 222] width 50 height 10
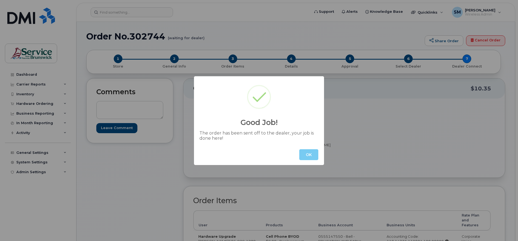
click at [311, 152] on button "OK" at bounding box center [308, 154] width 19 height 11
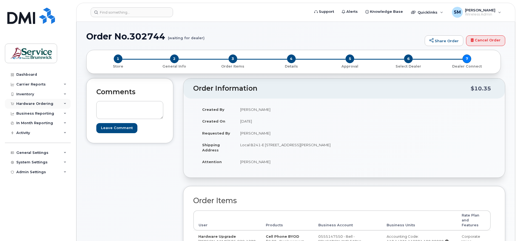
click at [48, 102] on div "Hardware Ordering" at bounding box center [34, 103] width 37 height 4
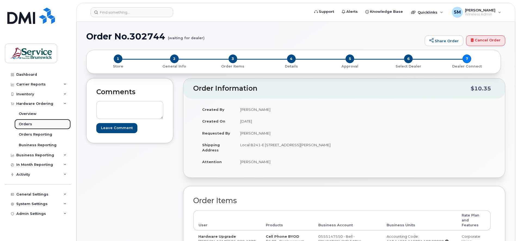
click at [23, 124] on div "Orders" at bounding box center [25, 124] width 13 height 5
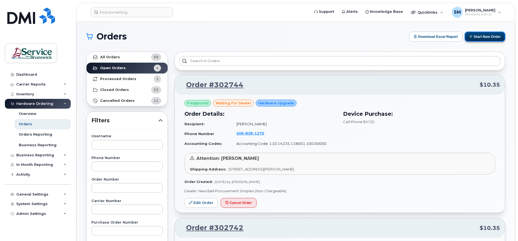
click at [483, 36] on button "Start New Order" at bounding box center [485, 37] width 41 height 10
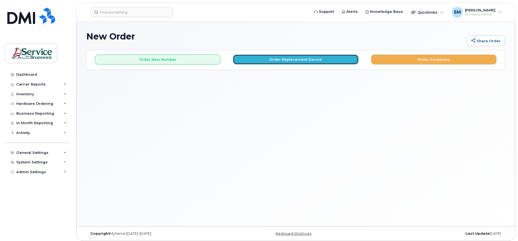
click at [287, 59] on button "Order Replacement Device" at bounding box center [295, 59] width 125 height 10
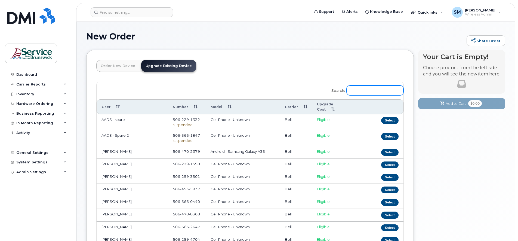
click at [358, 92] on input "Search:" at bounding box center [375, 90] width 57 height 10
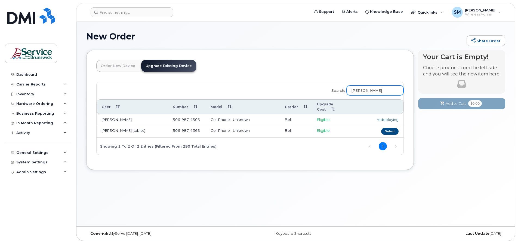
type input "Mona"
click at [389, 128] on button "Select" at bounding box center [389, 131] width 17 height 7
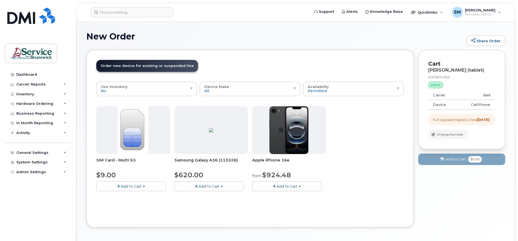
click at [124, 186] on span "Add To Cart" at bounding box center [131, 186] width 21 height 4
click at [127, 196] on link "$9.00 - Replacement SIM Card" at bounding box center [131, 196] width 66 height 7
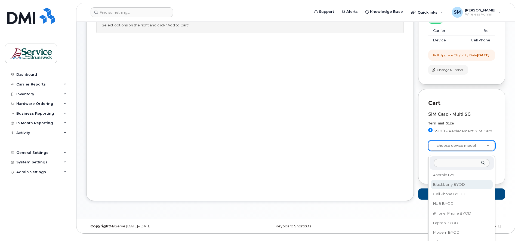
scroll to position [34, 0]
select select "2487"
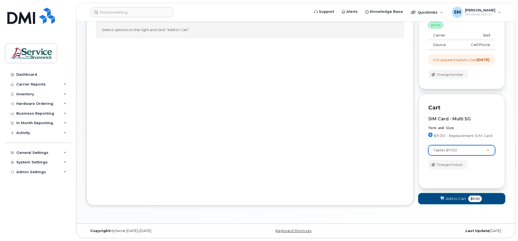
click at [449, 198] on span "Add to Cart" at bounding box center [456, 198] width 20 height 5
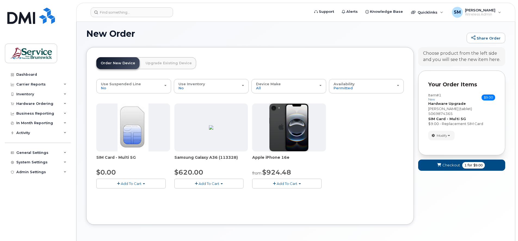
scroll to position [22, 0]
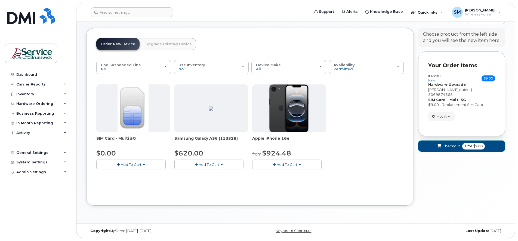
click at [448, 143] on span "Checkout" at bounding box center [451, 145] width 18 height 5
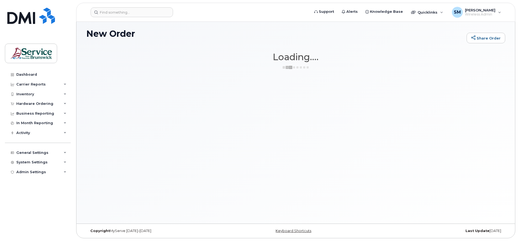
scroll to position [3, 0]
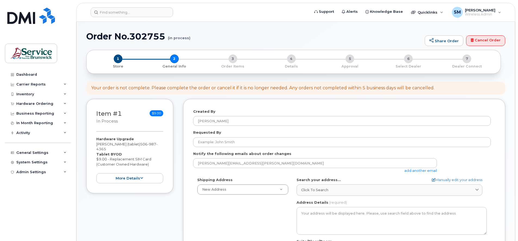
select select
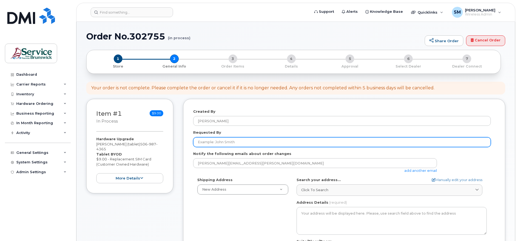
click at [219, 142] on input "Requested By" at bounding box center [342, 142] width 298 height 10
type input "[PERSON_NAME]"
type input "Local B241-E"
type input "[PERSON_NAME]"
type input "5063943760"
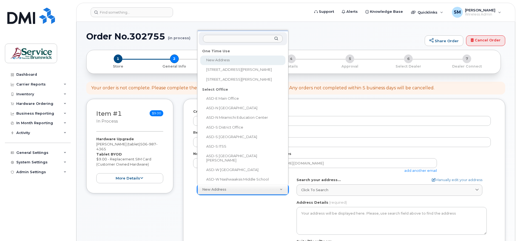
select select
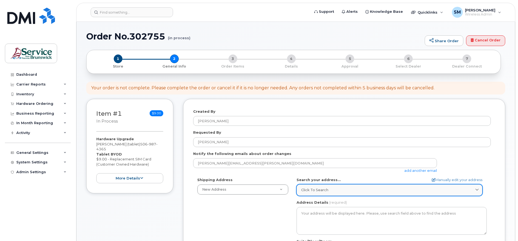
click at [316, 189] on span "Click to search" at bounding box center [314, 189] width 27 height 5
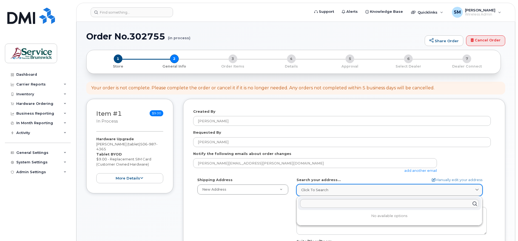
click at [306, 187] on span "Click to search" at bounding box center [314, 189] width 27 height 5
drag, startPoint x: 307, startPoint y: 187, endPoint x: 309, endPoint y: 203, distance: 15.9
paste input "[STREET_ADDRESS]"
type input "[STREET_ADDRESS]"
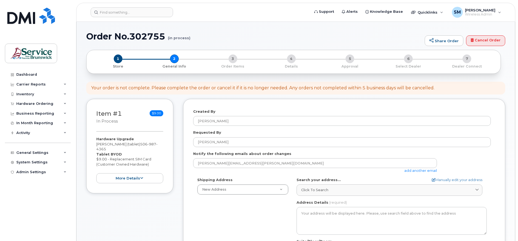
scroll to position [36, 0]
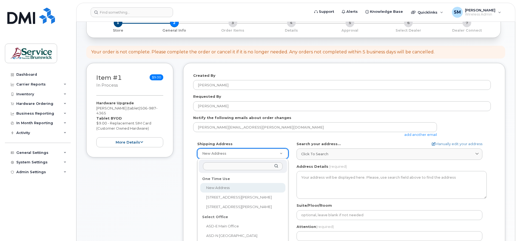
click at [208, 166] on input "text" at bounding box center [243, 166] width 80 height 8
paste input "[STREET_ADDRESS]"
type input "[STREET_ADDRESS]"
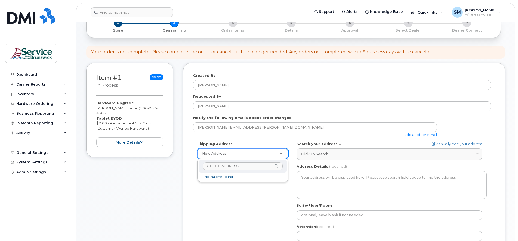
scroll to position [0, 47]
click at [221, 177] on div "One Time Use" at bounding box center [242, 178] width 85 height 8
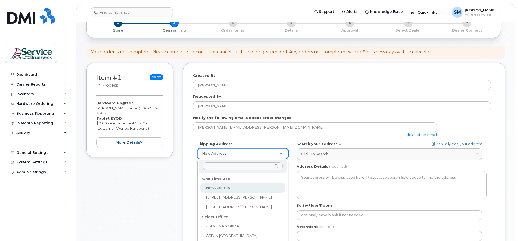
select select
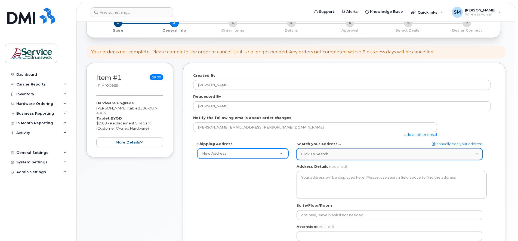
click at [311, 152] on span "Click to search" at bounding box center [314, 153] width 27 height 5
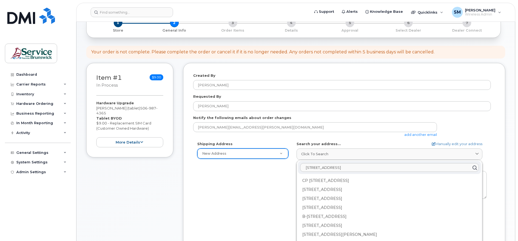
drag, startPoint x: 311, startPoint y: 152, endPoint x: 331, endPoint y: 166, distance: 24.5
click at [331, 166] on input "[STREET_ADDRESS]" at bounding box center [389, 167] width 179 height 9
click at [336, 166] on input "45-A, avenue du Village Local 248, C.P. 220 Campbellton (N.-B.) E3N 3G4" at bounding box center [389, 167] width 179 height 9
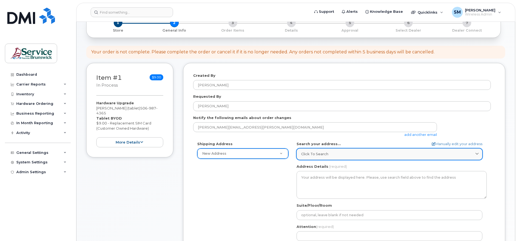
click at [313, 154] on span "Click to search" at bounding box center [314, 153] width 27 height 5
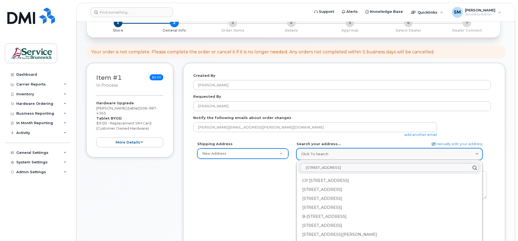
click at [307, 154] on span "Click to search" at bounding box center [314, 153] width 27 height 5
click at [311, 158] on link "Click to search" at bounding box center [390, 153] width 186 height 11
click at [308, 154] on span "Click to search" at bounding box center [314, 153] width 27 height 5
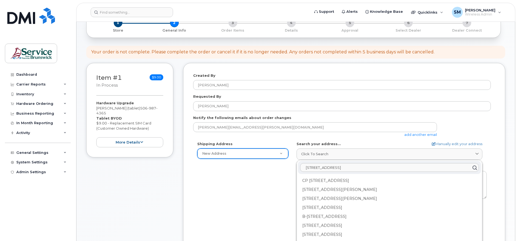
click at [313, 167] on input "45-A, avenue Village Local 248, C.P. 220 Campbellton (N.-B.) E3N 3G4" at bounding box center [389, 167] width 179 height 9
click at [329, 167] on input "45-A, avenue Village Local 248, C.P. 220 Campbellton (N.-B.) E3N 3G4" at bounding box center [389, 167] width 179 height 9
click at [424, 168] on input "45-A, avenue Village Local 248, C.P. 220 Campbellton (N.-B.) E3N 3G4" at bounding box center [389, 167] width 179 height 9
drag, startPoint x: 437, startPoint y: 168, endPoint x: 278, endPoint y: 174, distance: 159.6
click at [278, 174] on div "Shipping Address New Address New Address 298 Rue Martin 1-915 Rue St. Anne ASD-…" at bounding box center [342, 203] width 298 height 125
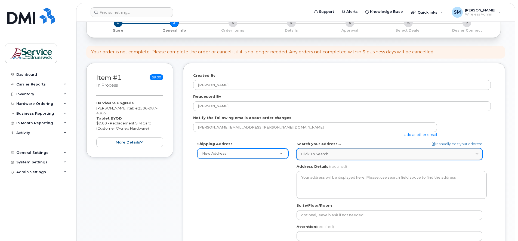
click at [306, 152] on span "Click to search" at bounding box center [314, 153] width 27 height 5
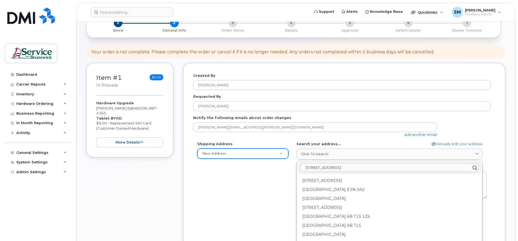
click at [310, 168] on input "45A Village Ave" at bounding box center [389, 167] width 179 height 9
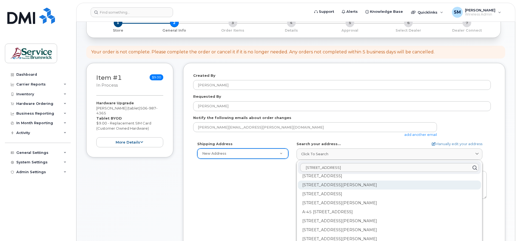
scroll to position [272, 0]
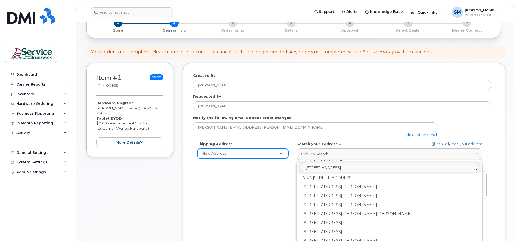
click at [338, 170] on input "45-A Village Ave" at bounding box center [389, 167] width 179 height 9
type input "4"
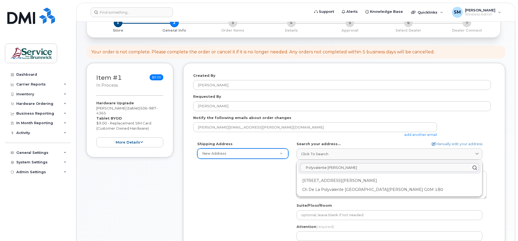
click at [356, 171] on input "Polyvalente Roland-Pein" at bounding box center [389, 167] width 179 height 9
type input "P"
click at [316, 167] on input "text" at bounding box center [389, 167] width 179 height 9
paste input "45-A, avenue du Village Local 248, C.P. 220 Campbellton (N.-B.) E3N 3G4"
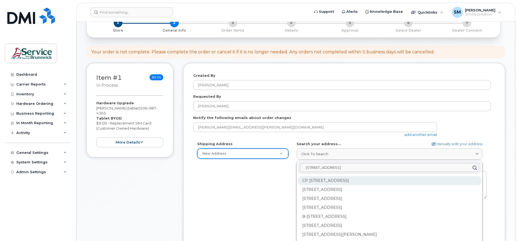
type input "45-A, avenue du Village Local 248, C.P. 220 Campbellton (N.-B.) E3N 3G4"
click at [337, 179] on div "CP 220 Campbellton NL A0G 1L0" at bounding box center [389, 180] width 183 height 9
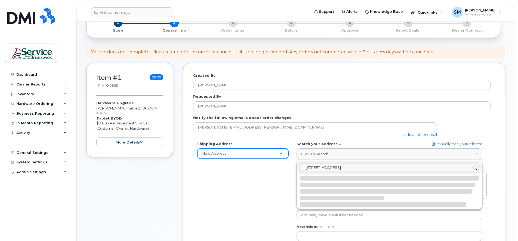
select select
type textarea "CP 220 CAMPBELLTON NL A0G 1L0 CANADA"
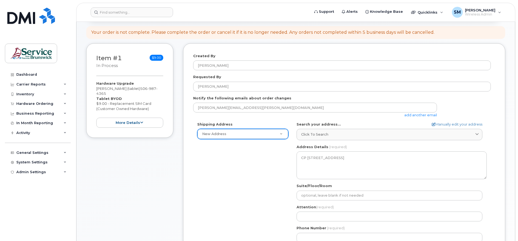
scroll to position [70, 0]
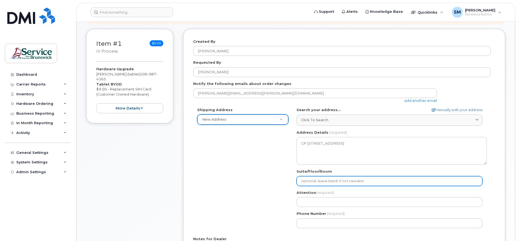
click at [308, 181] on input "Suite/Floor/Room" at bounding box center [390, 181] width 186 height 10
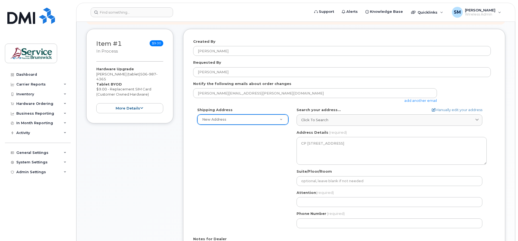
drag, startPoint x: 261, startPoint y: 150, endPoint x: 275, endPoint y: 151, distance: 13.1
click at [261, 150] on div "Shipping Address New Address New Address 298 Rue Martin 1-915 Rue St. Anne ASD-…" at bounding box center [342, 169] width 298 height 125
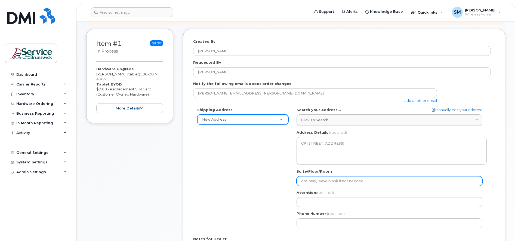
click at [304, 183] on input "Suite/Floor/Room" at bounding box center [390, 181] width 186 height 10
select select
type input "L"
select select
type input "Lo"
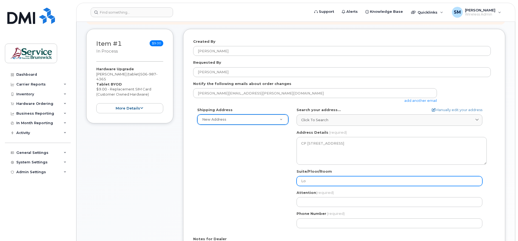
select select
type input "Loc"
select select
type input "Loca"
select select
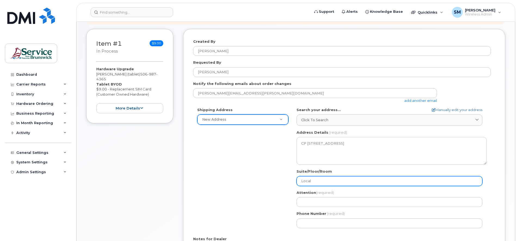
type input "Local"
select select
type input "Local 2"
select select
type input "Local 24"
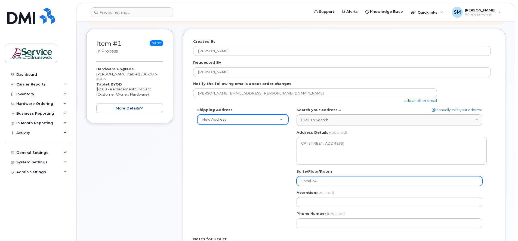
select select
type input "Local 248"
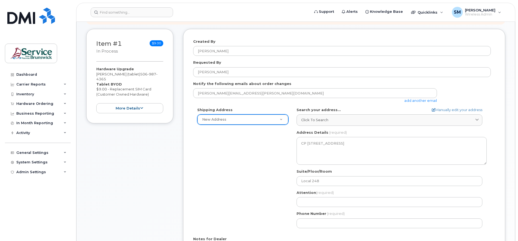
click at [341, 196] on div "Attention (required)" at bounding box center [392, 198] width 190 height 17
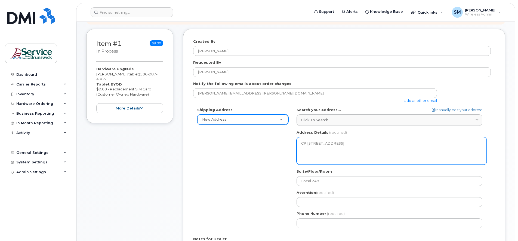
click at [352, 148] on textarea "CP 220 CAMPBELLTON NL A0G 1L0 CANADA" at bounding box center [392, 151] width 190 height 28
drag, startPoint x: 305, startPoint y: 145, endPoint x: 355, endPoint y: 150, distance: 50.6
click at [355, 150] on textarea "CP 220 CAMPBELLTON NL A0G 1L0 CANADA" at bounding box center [392, 151] width 190 height 28
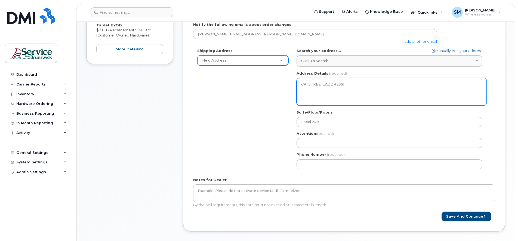
scroll to position [138, 0]
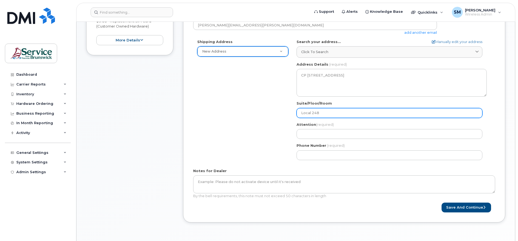
click at [324, 114] on input "Local 248" at bounding box center [390, 113] width 186 height 10
select select
type input "Local 24"
select select
type input "Local 2"
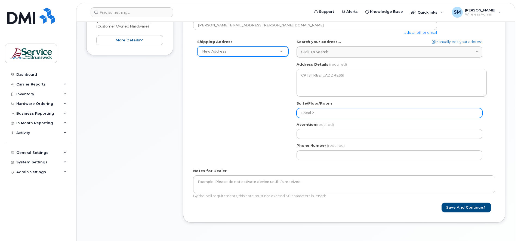
select select
type input "Local"
select select
type input "Loca"
select select
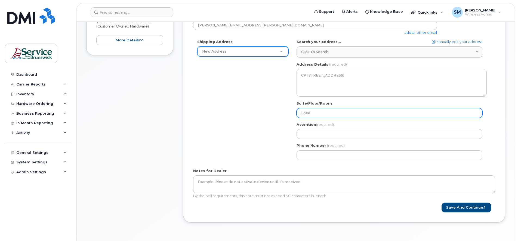
type input "Loc"
select select
type input "Lo"
select select
type input "L"
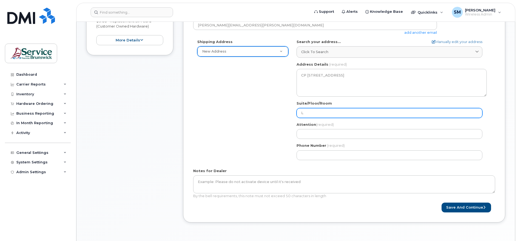
select select
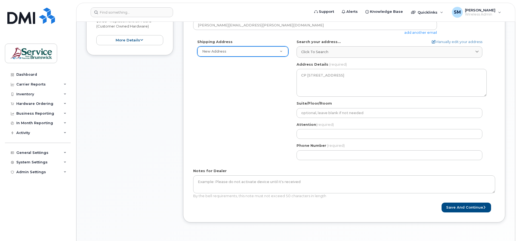
click at [273, 109] on div "Shipping Address New Address New Address 298 Rue Martin 1-915 Rue St. Anne ASD-…" at bounding box center [342, 101] width 298 height 125
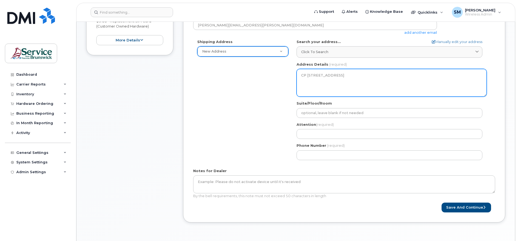
click at [354, 73] on textarea "CP 220 CAMPBELLTON NL A0G 1L0 CANADA" at bounding box center [392, 83] width 190 height 28
drag, startPoint x: 323, startPoint y: 83, endPoint x: 319, endPoint y: 80, distance: 5.0
click at [319, 80] on textarea "CP 220 CAMPBELLTON NL A0G 1L0 CANADA" at bounding box center [392, 83] width 190 height 28
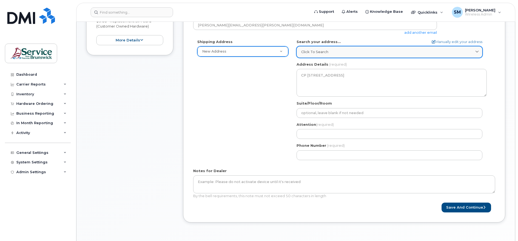
click at [309, 53] on span "Click to search" at bounding box center [314, 51] width 27 height 5
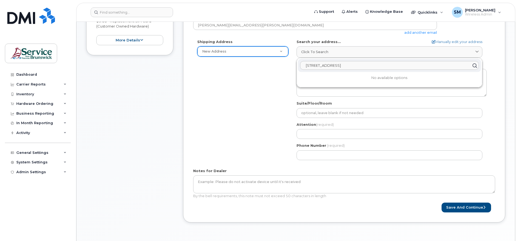
click at [326, 64] on input "45-A, avenue du Village Local 248, C.P. 220 Campbellton (N.-B.) E3N 3G4" at bounding box center [389, 65] width 179 height 9
click at [474, 66] on icon at bounding box center [475, 65] width 8 height 8
click at [274, 101] on div "Shipping Address New Address New Address 298 Rue Martin 1-915 Rue St. Anne ASD-…" at bounding box center [342, 101] width 298 height 125
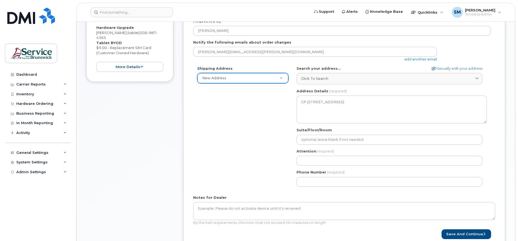
scroll to position [2, 0]
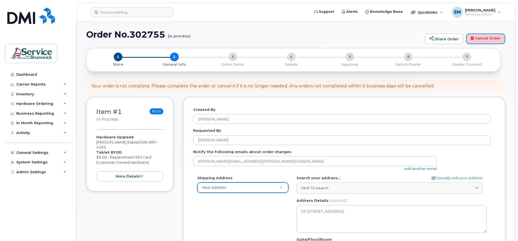
drag, startPoint x: 486, startPoint y: 38, endPoint x: 297, endPoint y: 19, distance: 190.1
click at [486, 38] on link "Cancel Order" at bounding box center [485, 38] width 39 height 11
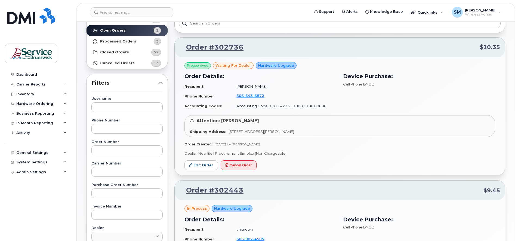
scroll to position [34, 0]
